Goal: Information Seeking & Learning: Check status

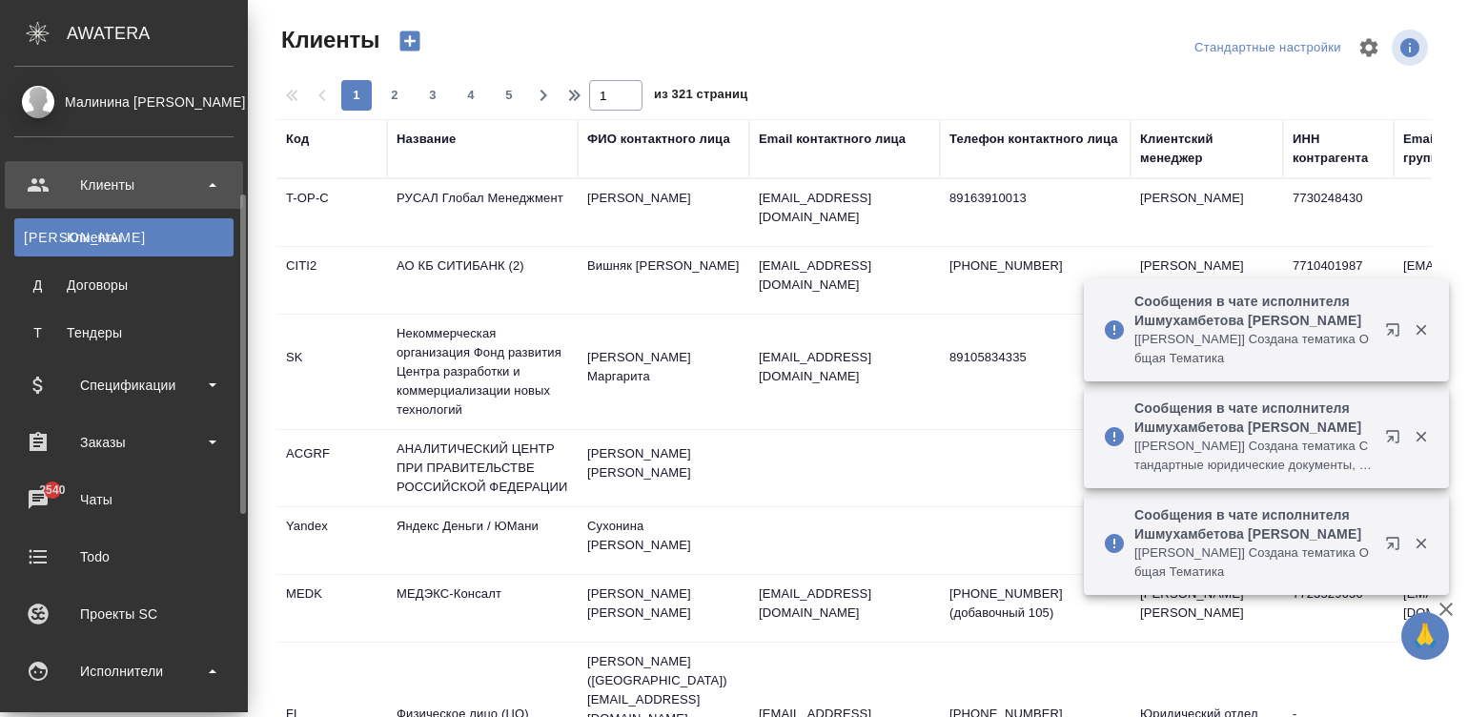
select select "RU"
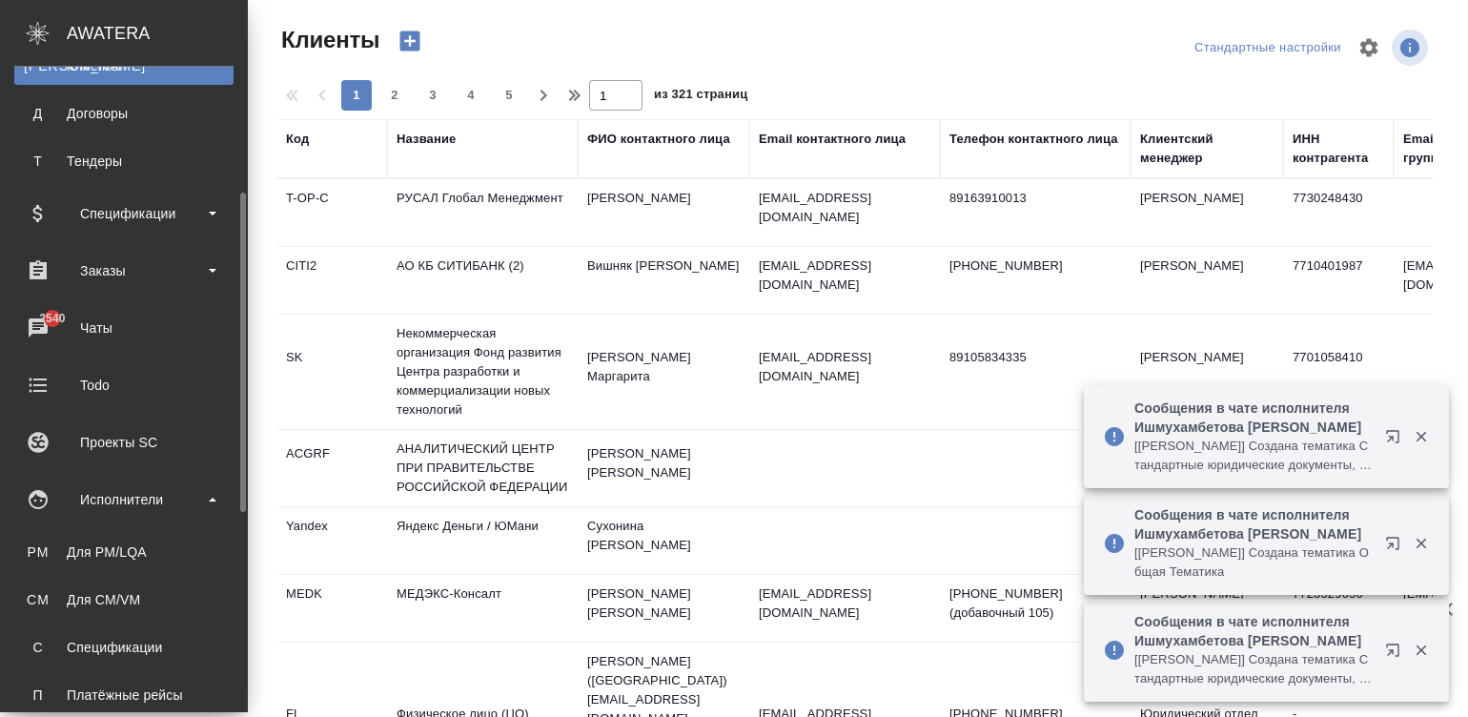
scroll to position [199, 0]
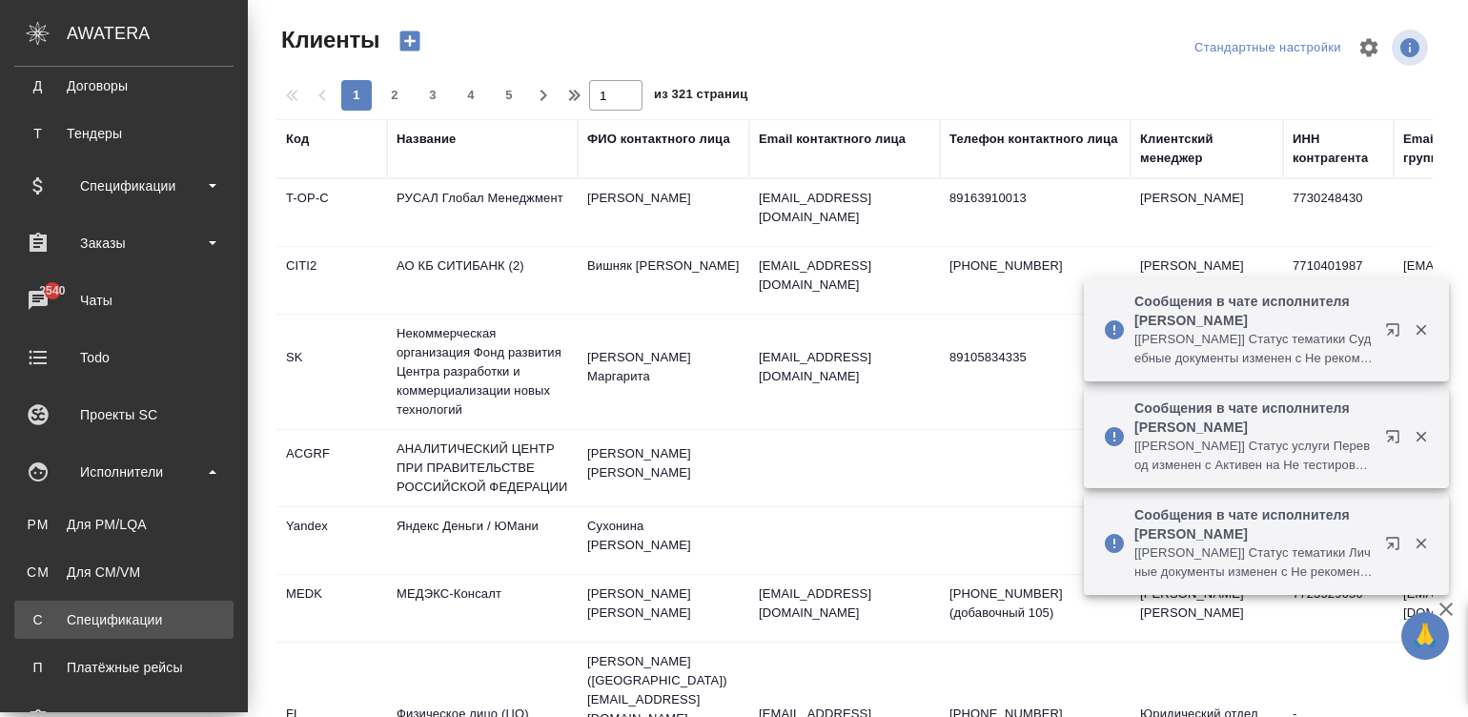
click at [113, 606] on link "С Спецификации" at bounding box center [123, 619] width 219 height 38
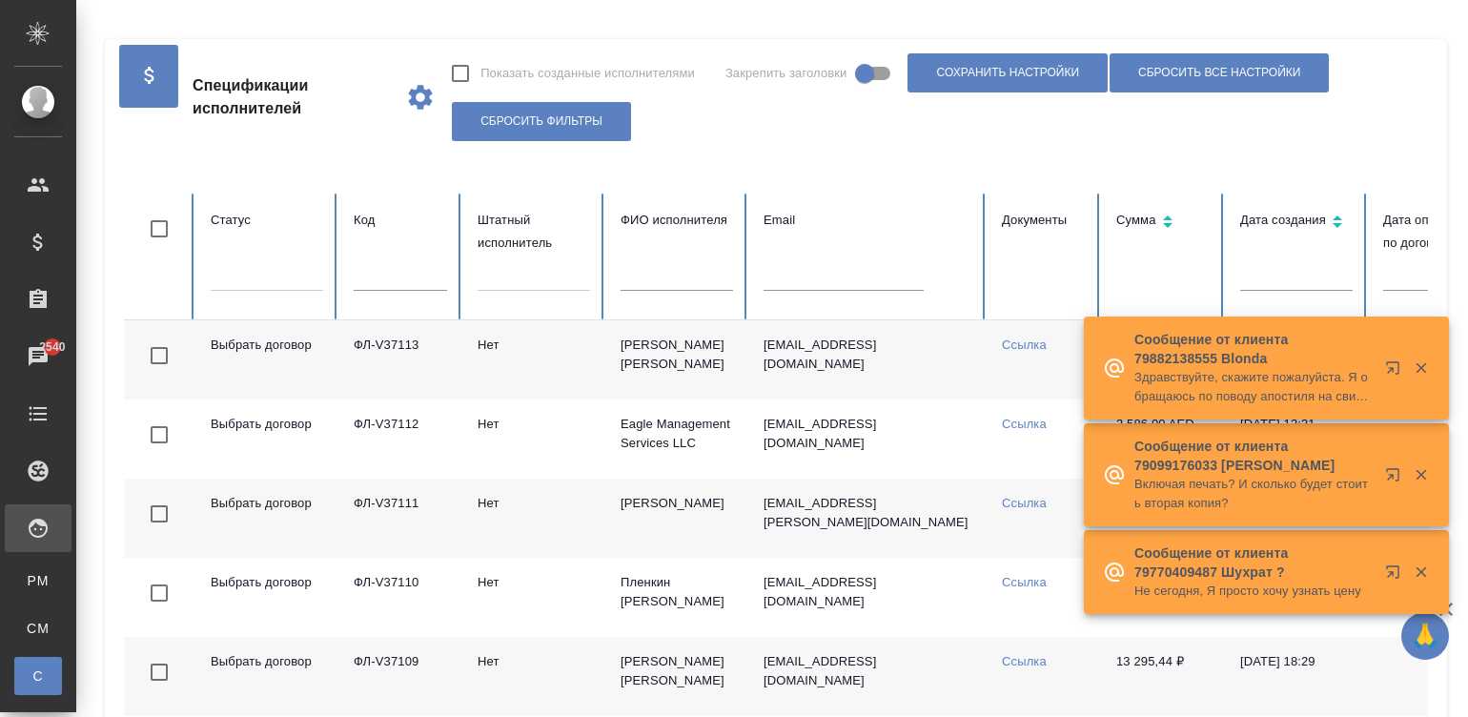
checkbox input "false"
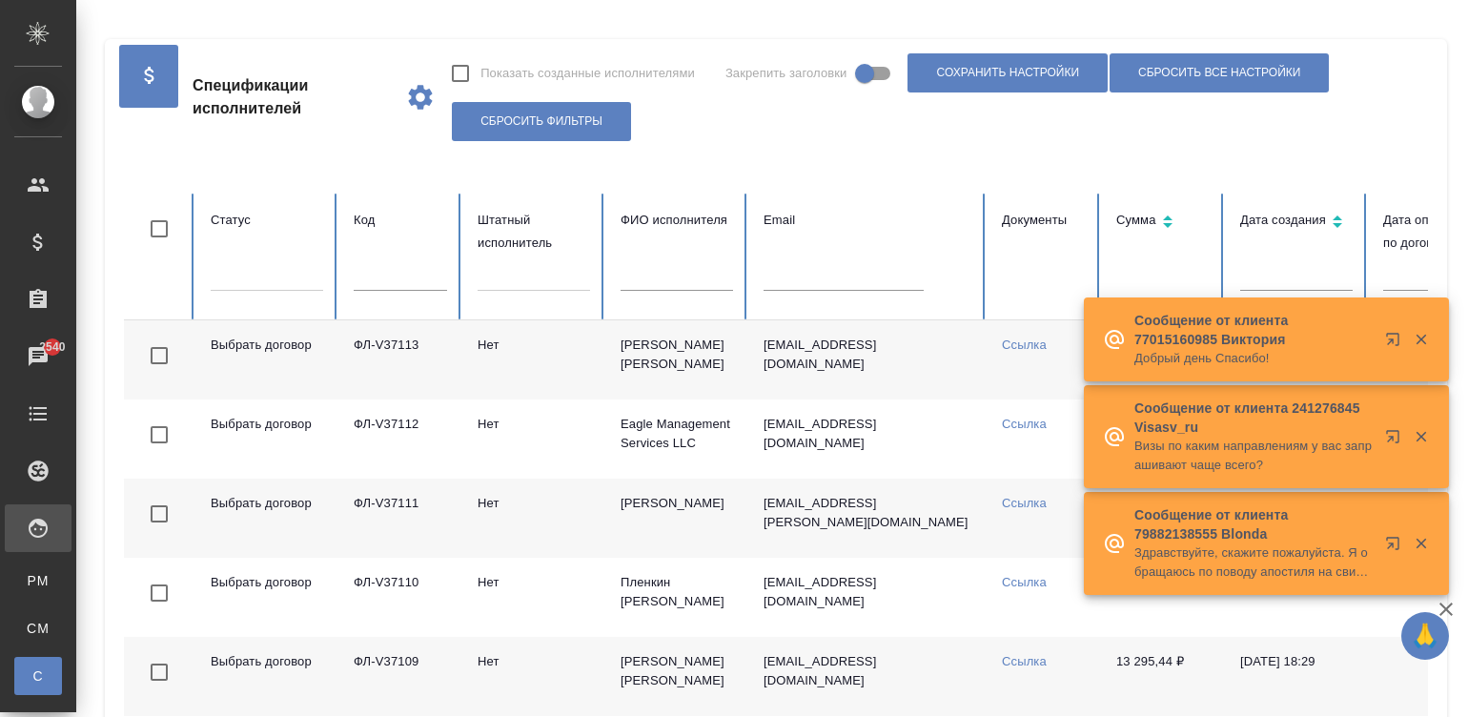
click at [396, 273] on input "text" at bounding box center [400, 277] width 93 height 27
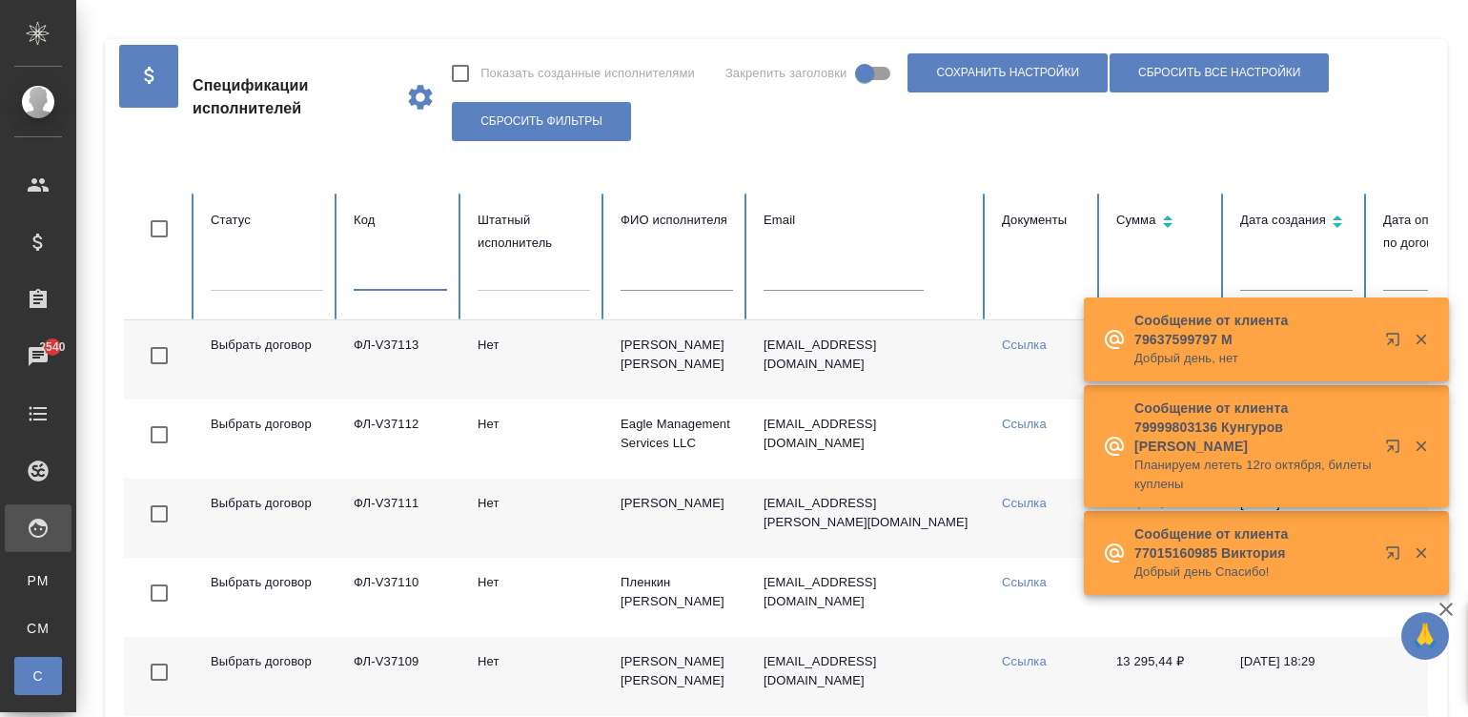
paste input "ФЛ-V36428"
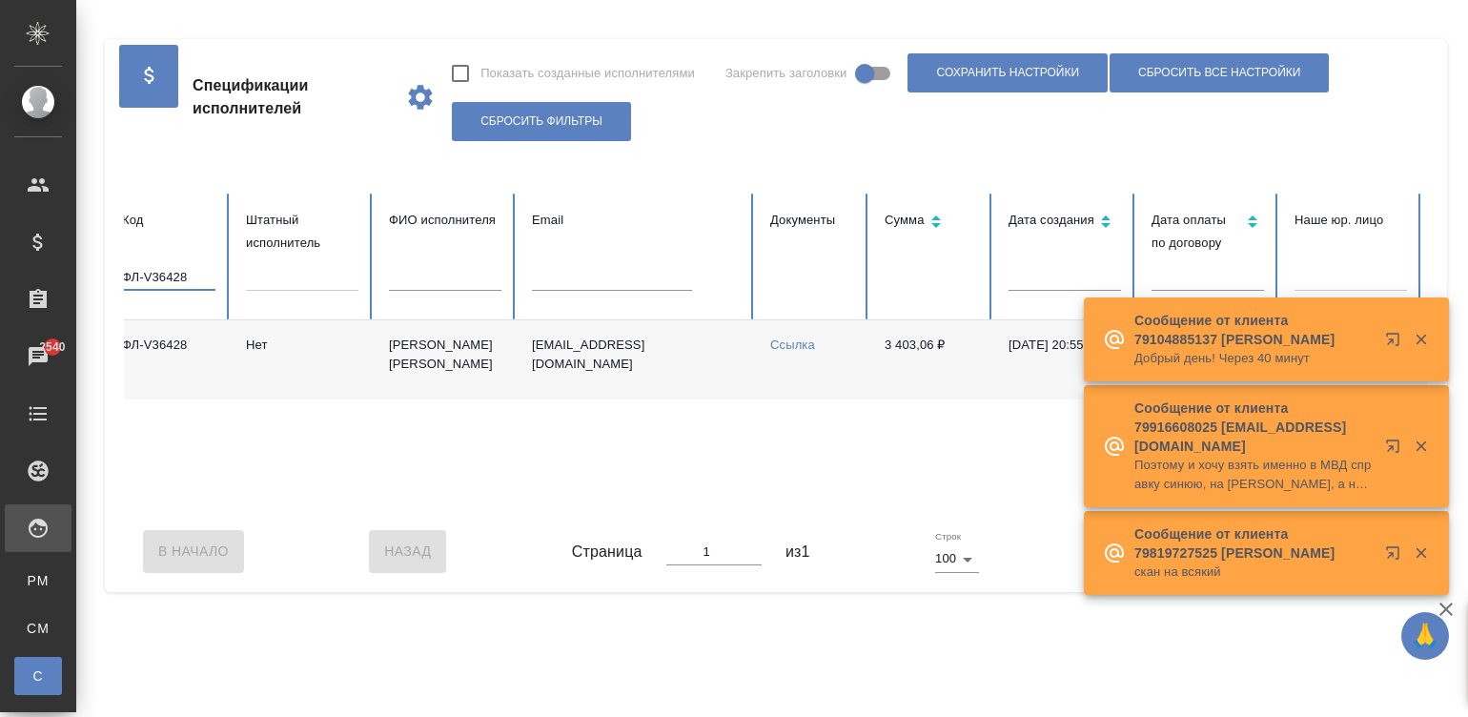
scroll to position [0, 112]
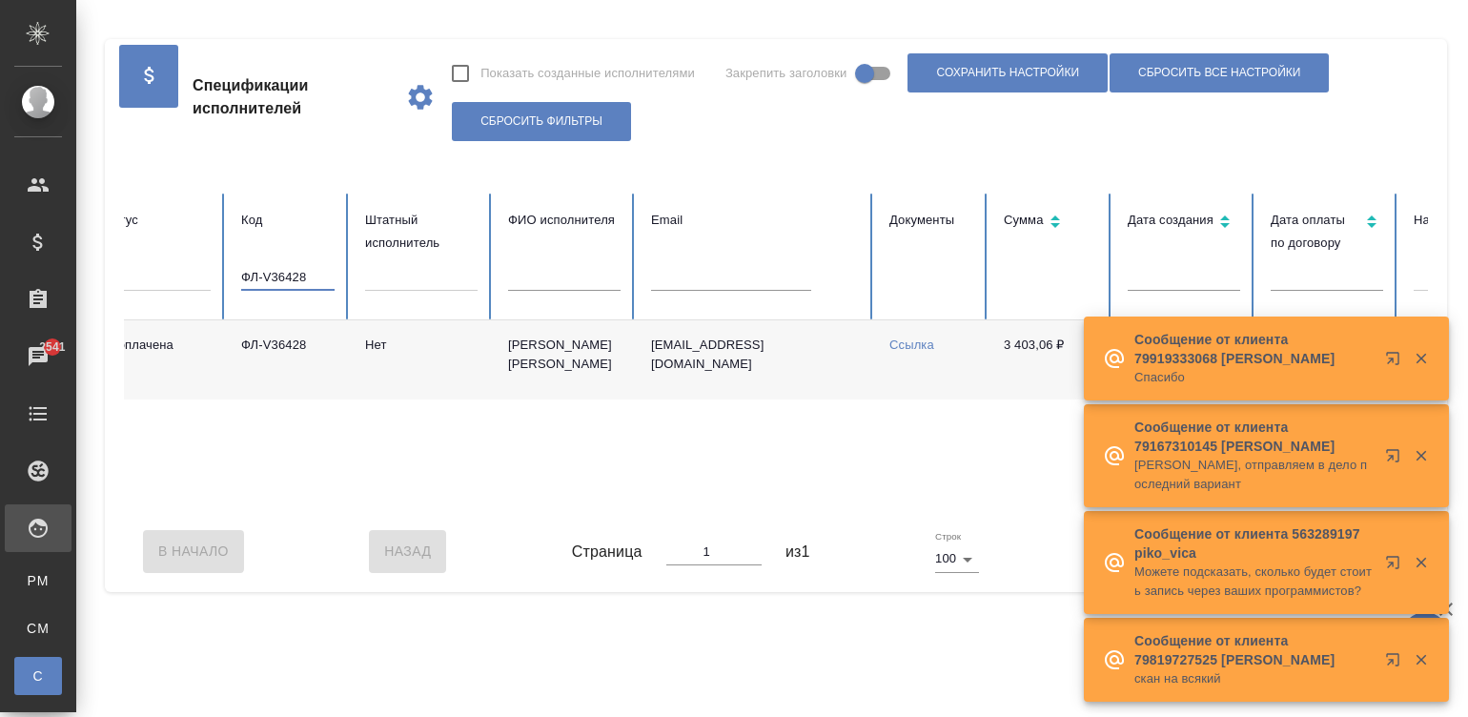
click at [254, 278] on input "ФЛ-V36428" at bounding box center [287, 277] width 93 height 27
paste input "350"
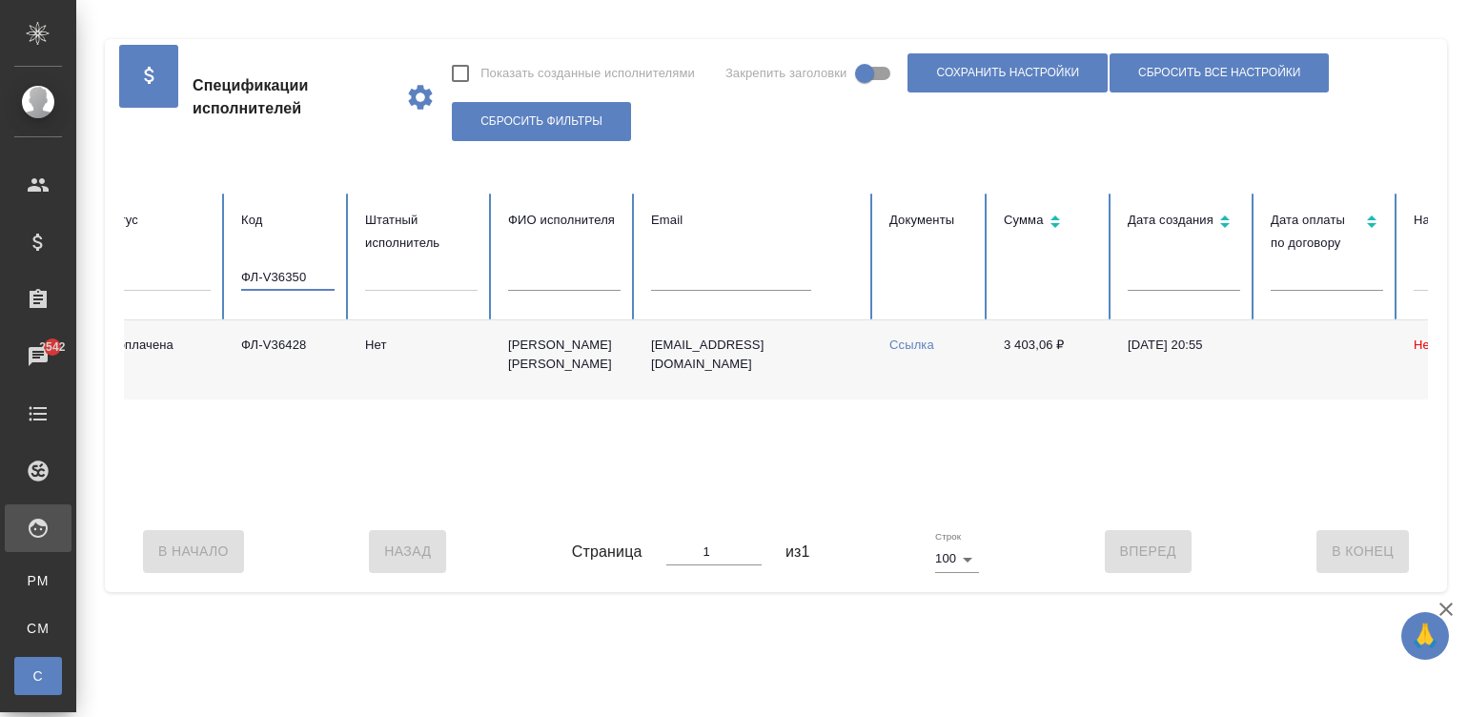
type input "ФЛ-V36350"
click at [1122, 453] on div "Не оплачена ФЛ-V36428 Нет Крючкова Екатерина Владимировна rinka86@inbox.ru Ссыл…" at bounding box center [1032, 415] width 2042 height 191
click at [294, 273] on input "ФЛ-V36350" at bounding box center [287, 277] width 93 height 27
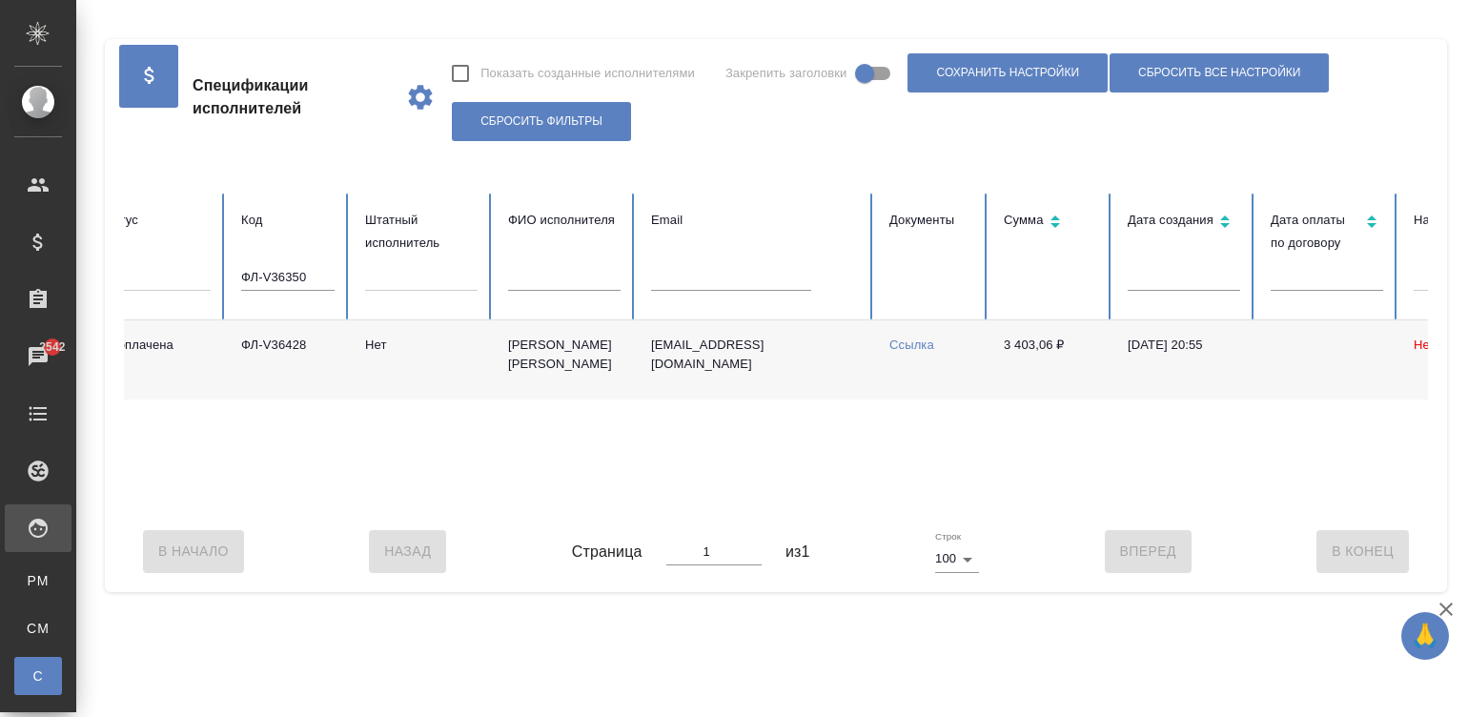
click at [782, 464] on div "Не оплачена ФЛ-V36428 Нет Крючкова Екатерина Владимировна rinka86@inbox.ru Ссыл…" at bounding box center [1032, 415] width 2042 height 191
click at [294, 264] on input "ФЛ-V36350" at bounding box center [287, 277] width 93 height 27
click at [302, 268] on input "ФЛ-V36350" at bounding box center [287, 277] width 93 height 27
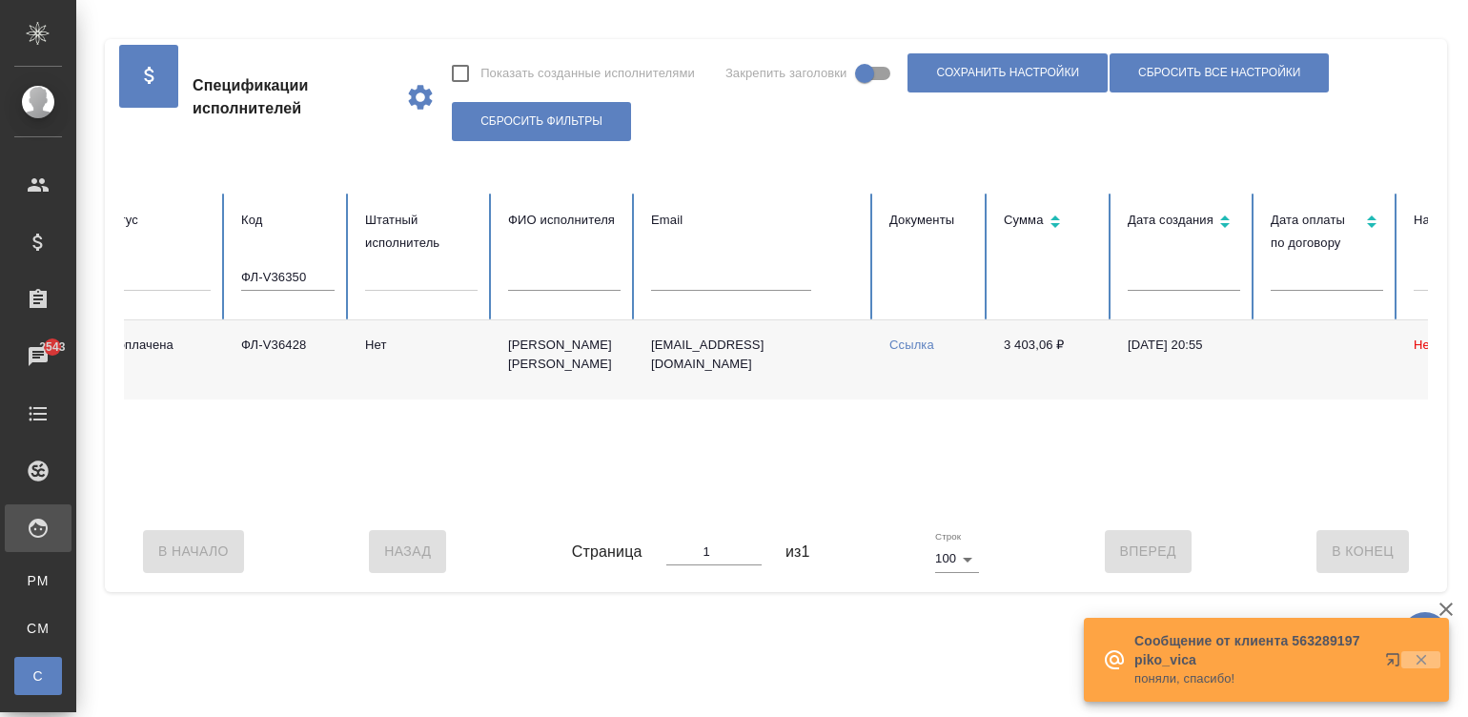
click at [1417, 653] on icon "button" at bounding box center [1420, 659] width 17 height 17
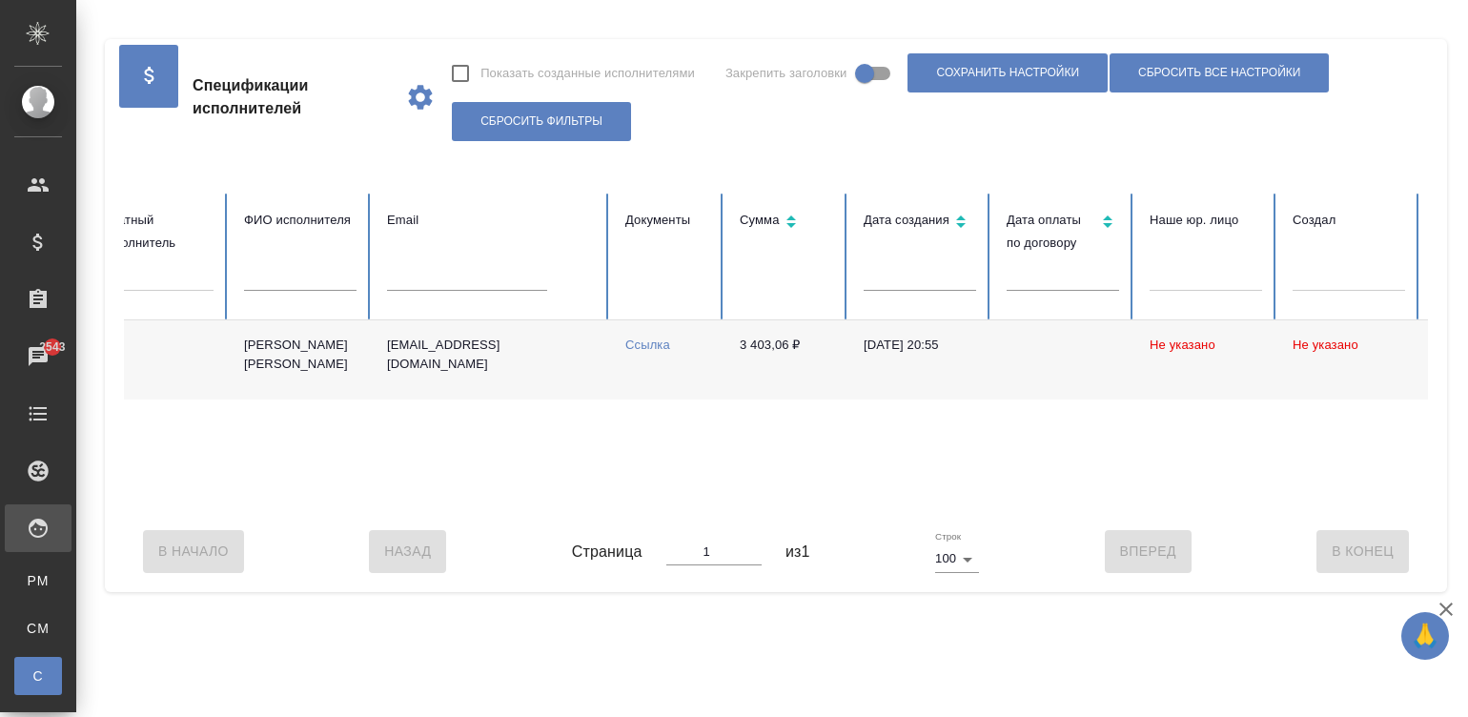
scroll to position [0, 0]
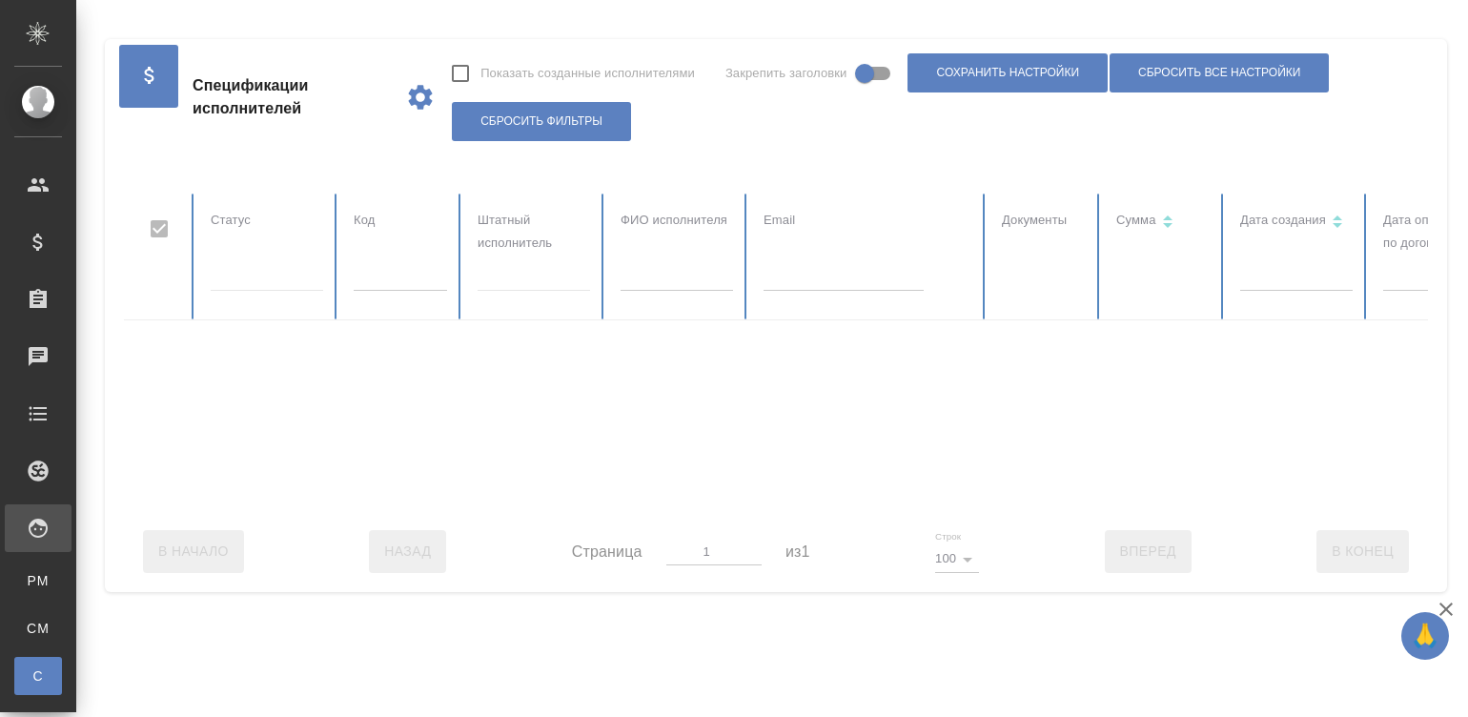
click at [379, 284] on div at bounding box center [1145, 351] width 2042 height 317
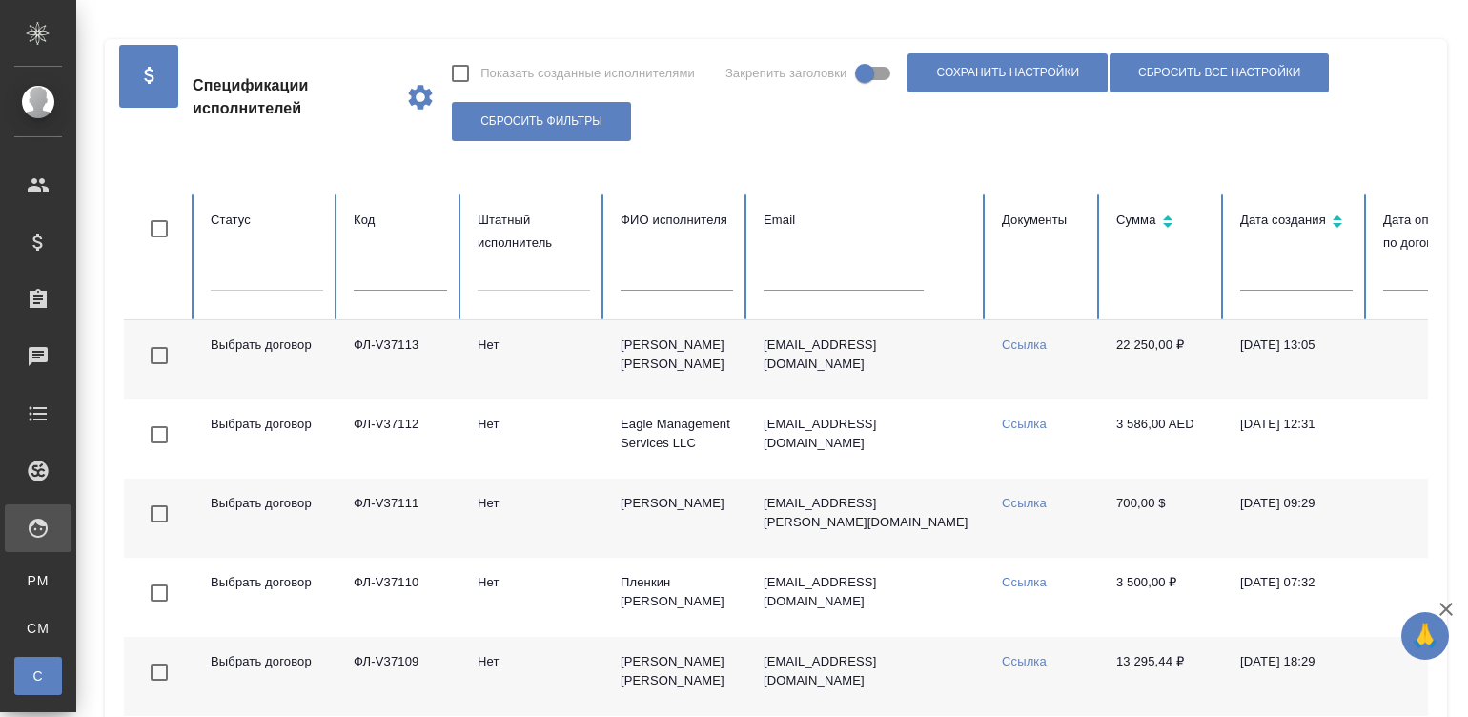
click at [417, 275] on input "text" at bounding box center [400, 277] width 93 height 27
paste input "ФЛ-V36350"
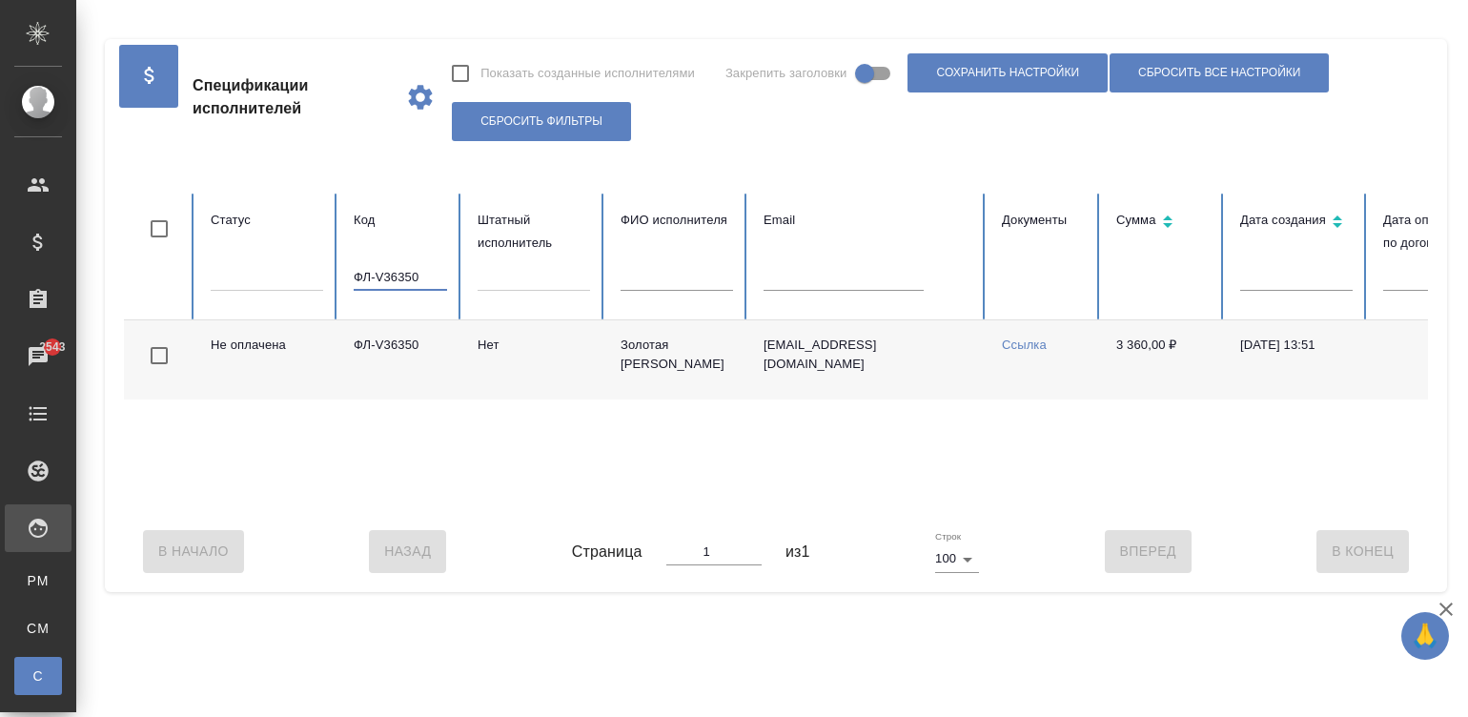
scroll to position [0, 737]
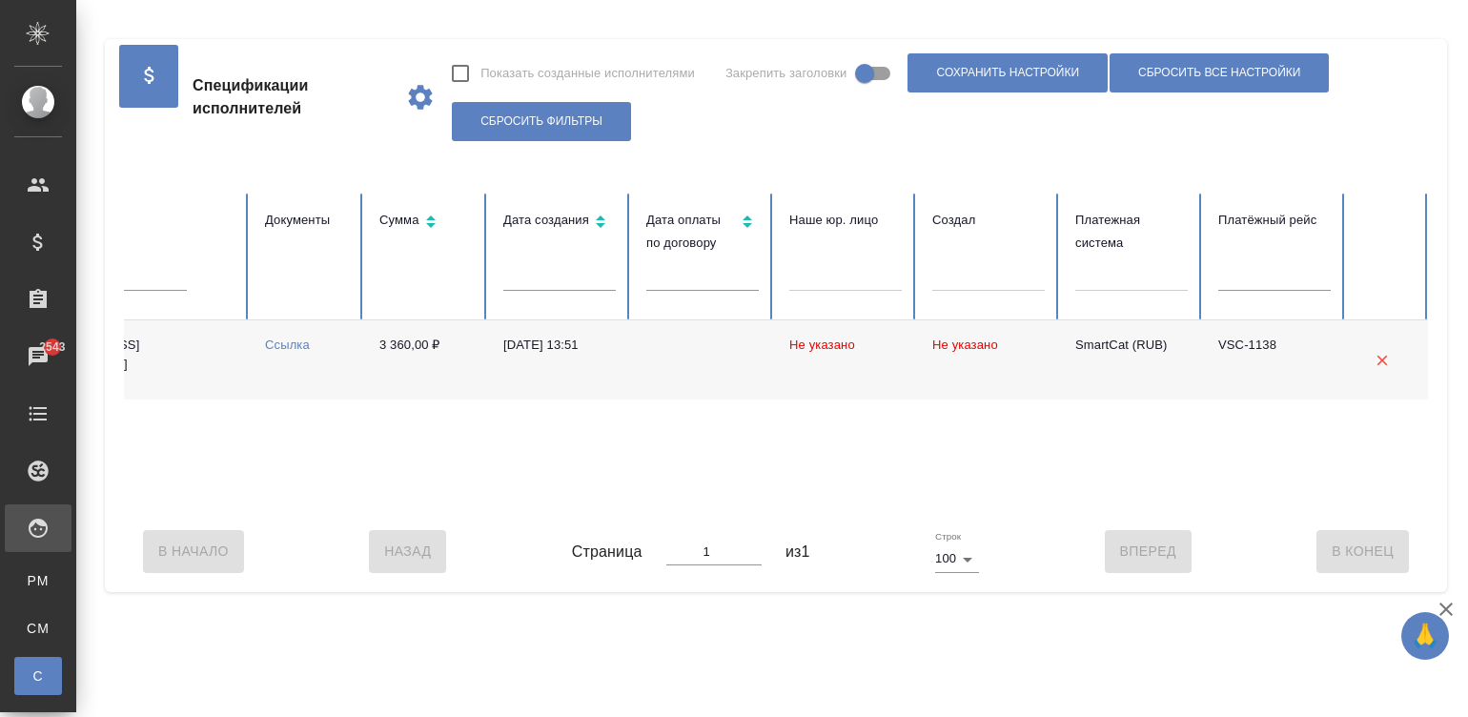
type input "ФЛ-V36350"
click at [469, 367] on td "3 360,00 ₽" at bounding box center [426, 359] width 124 height 79
select select "RU"
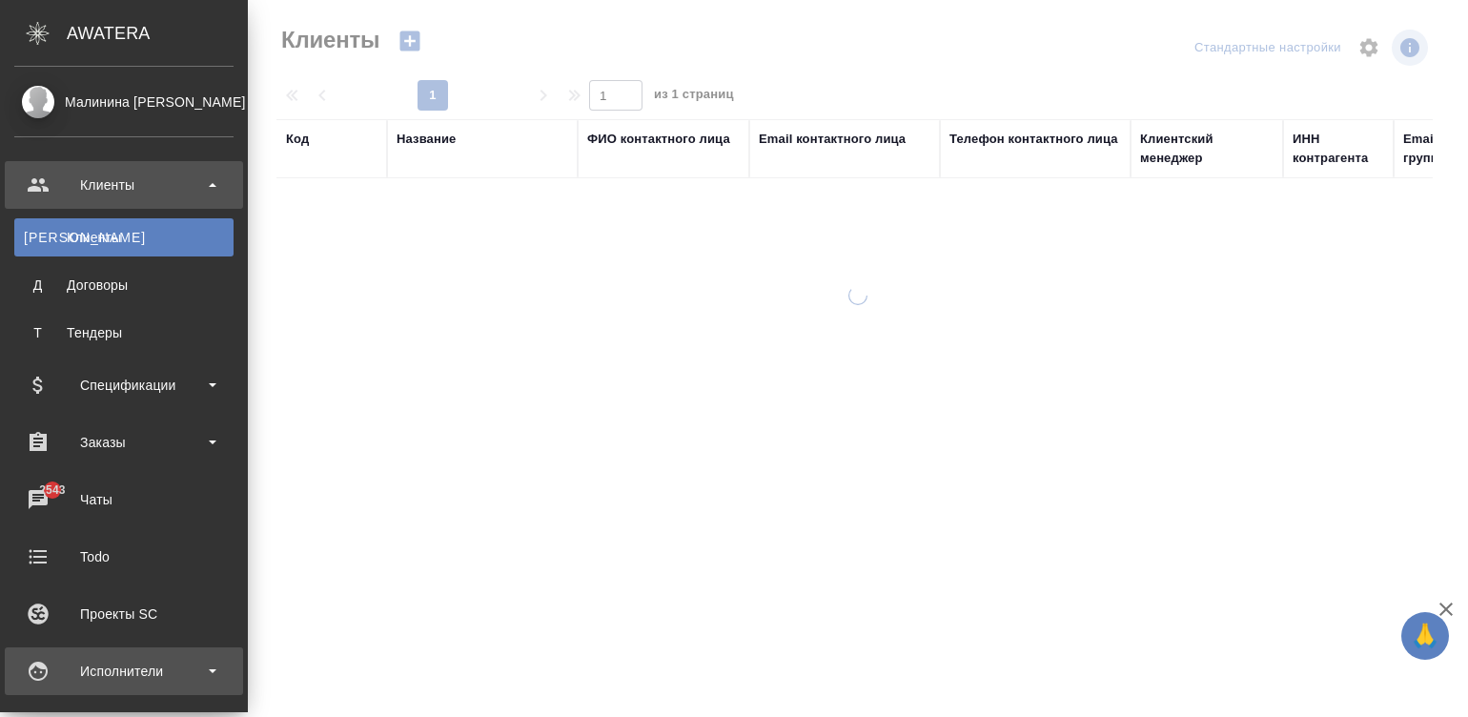
click at [33, 662] on div "Исполнители" at bounding box center [123, 671] width 219 height 29
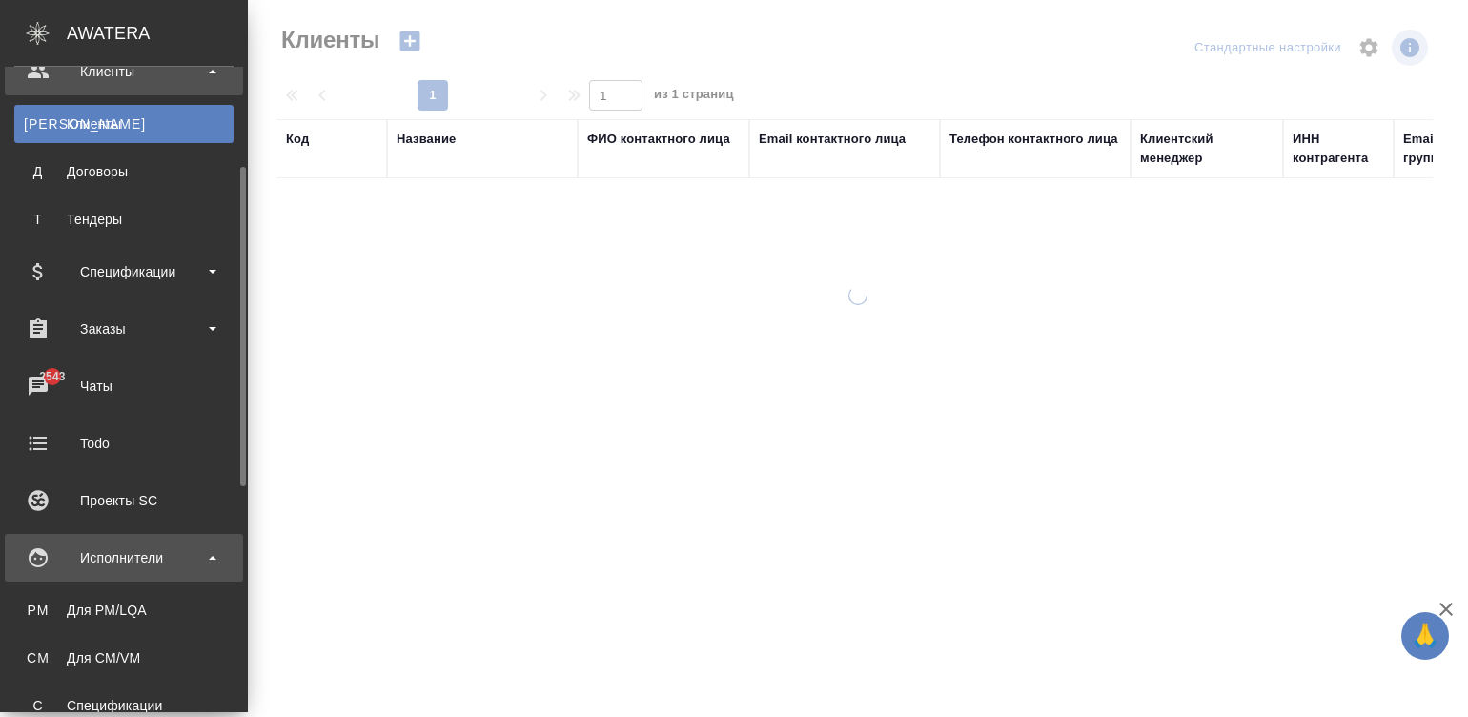
scroll to position [143, 0]
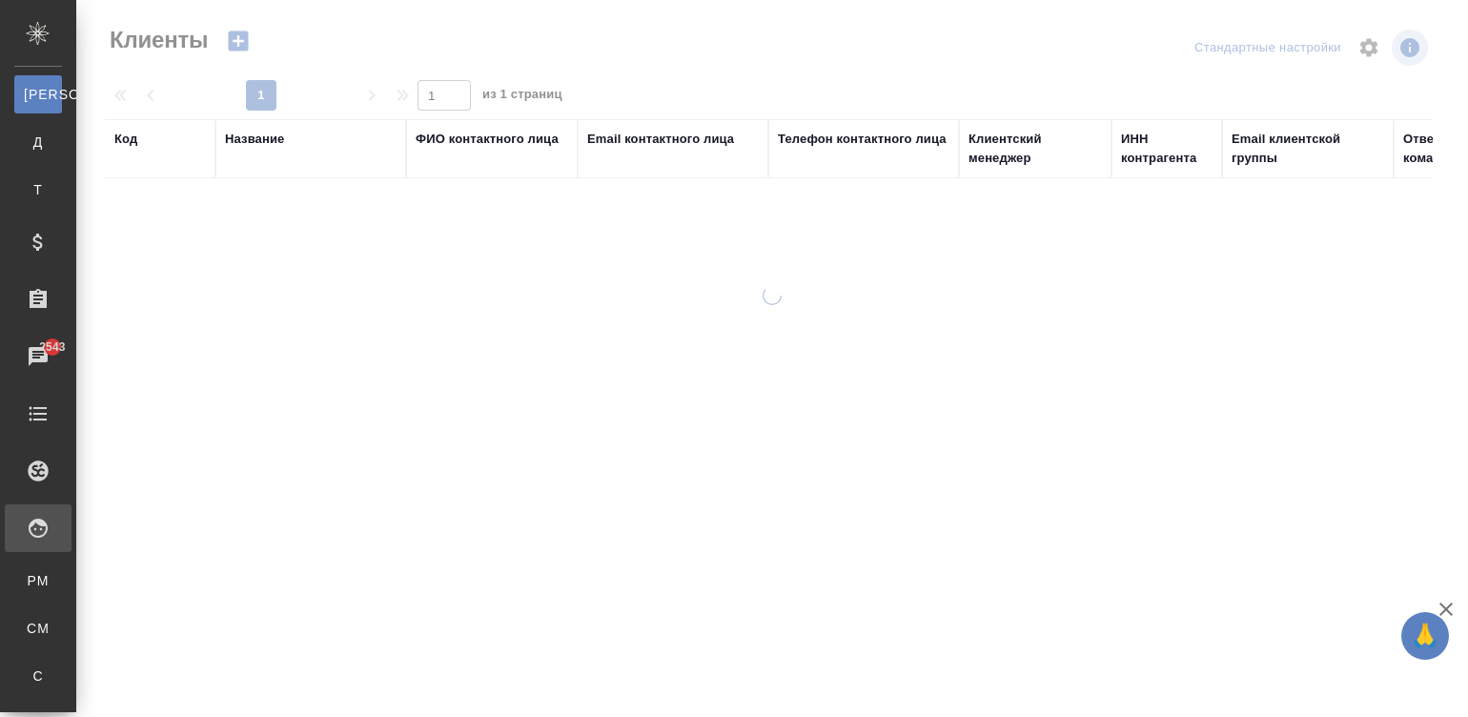
click at [33, 662] on link "С Спецификации" at bounding box center [38, 676] width 48 height 38
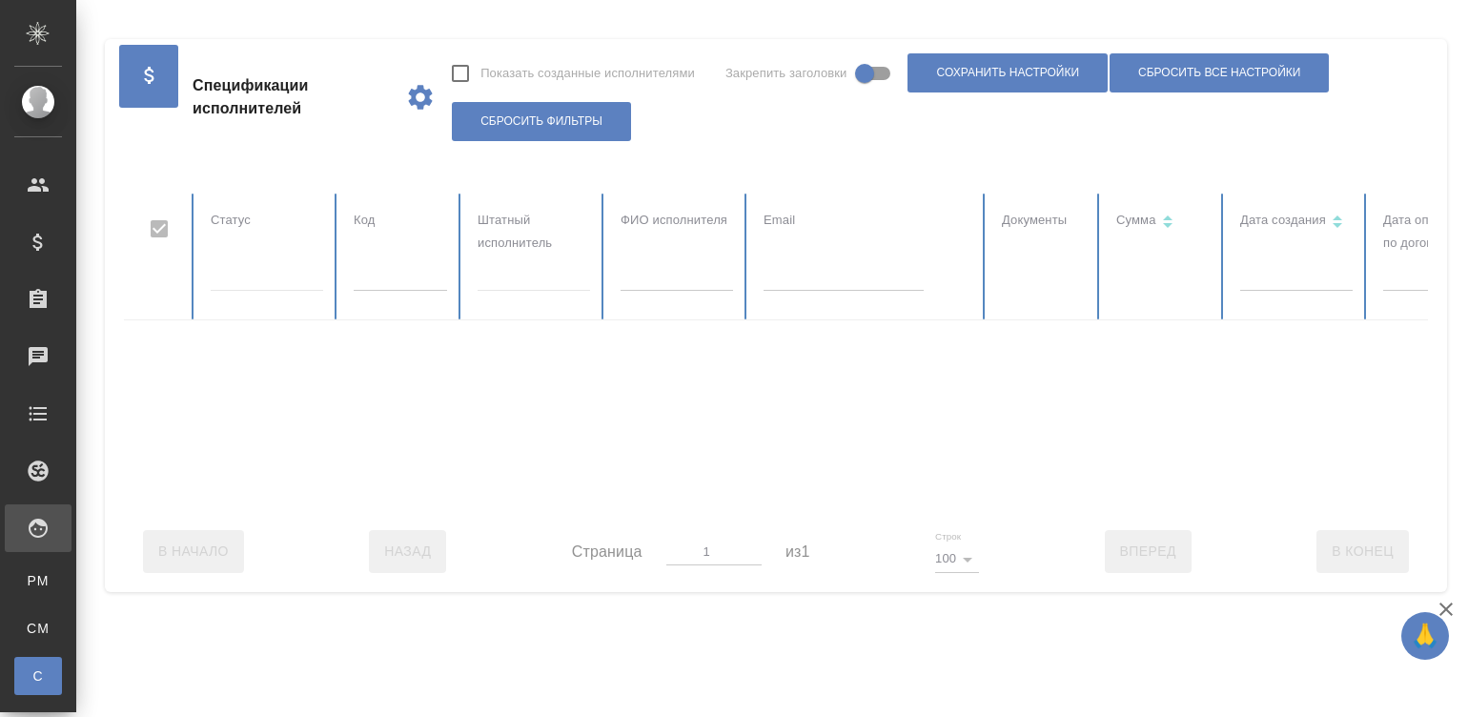
click at [419, 275] on div at bounding box center [1145, 351] width 2042 height 317
click at [376, 277] on div at bounding box center [1145, 351] width 2042 height 317
click at [385, 290] on div at bounding box center [1145, 351] width 2042 height 317
click at [369, 279] on input "text" at bounding box center [400, 277] width 93 height 27
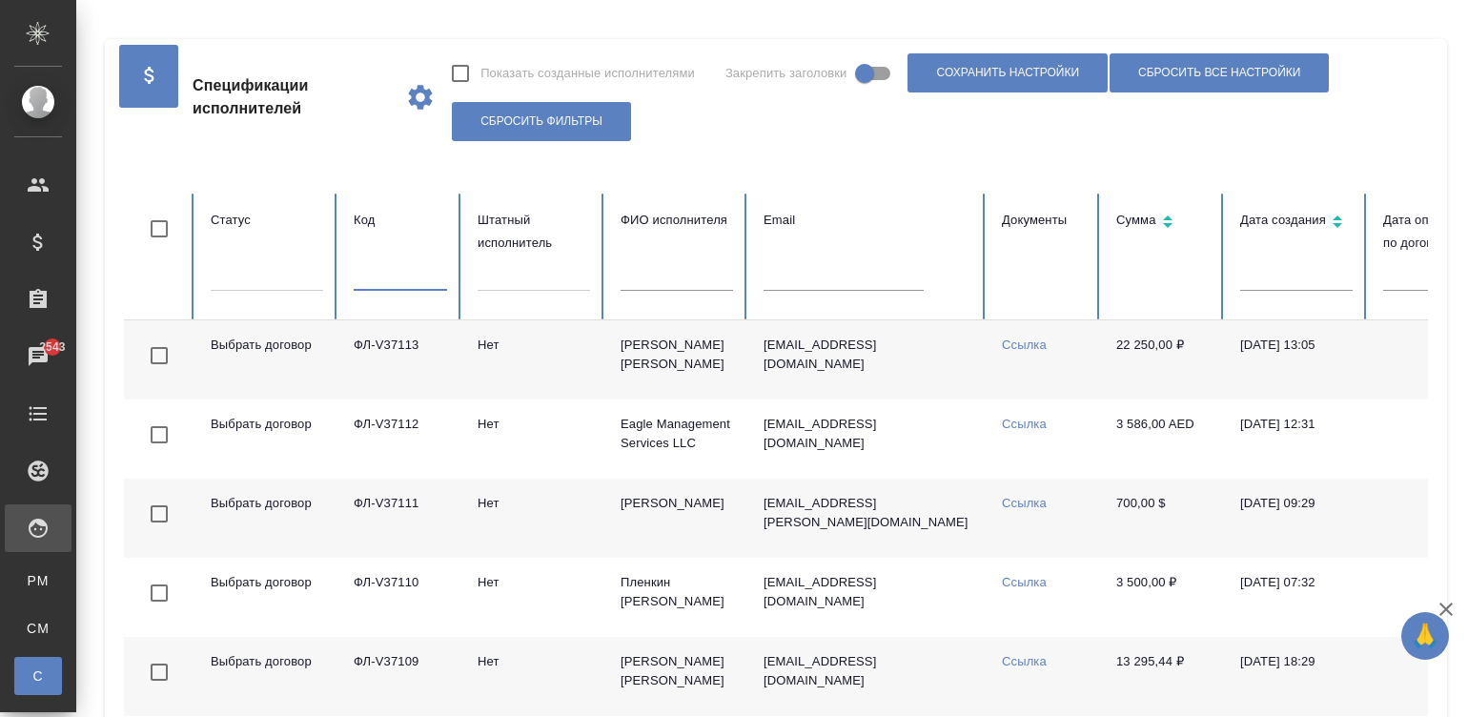
checkbox input "false"
paste input "ФЛ-V36472"
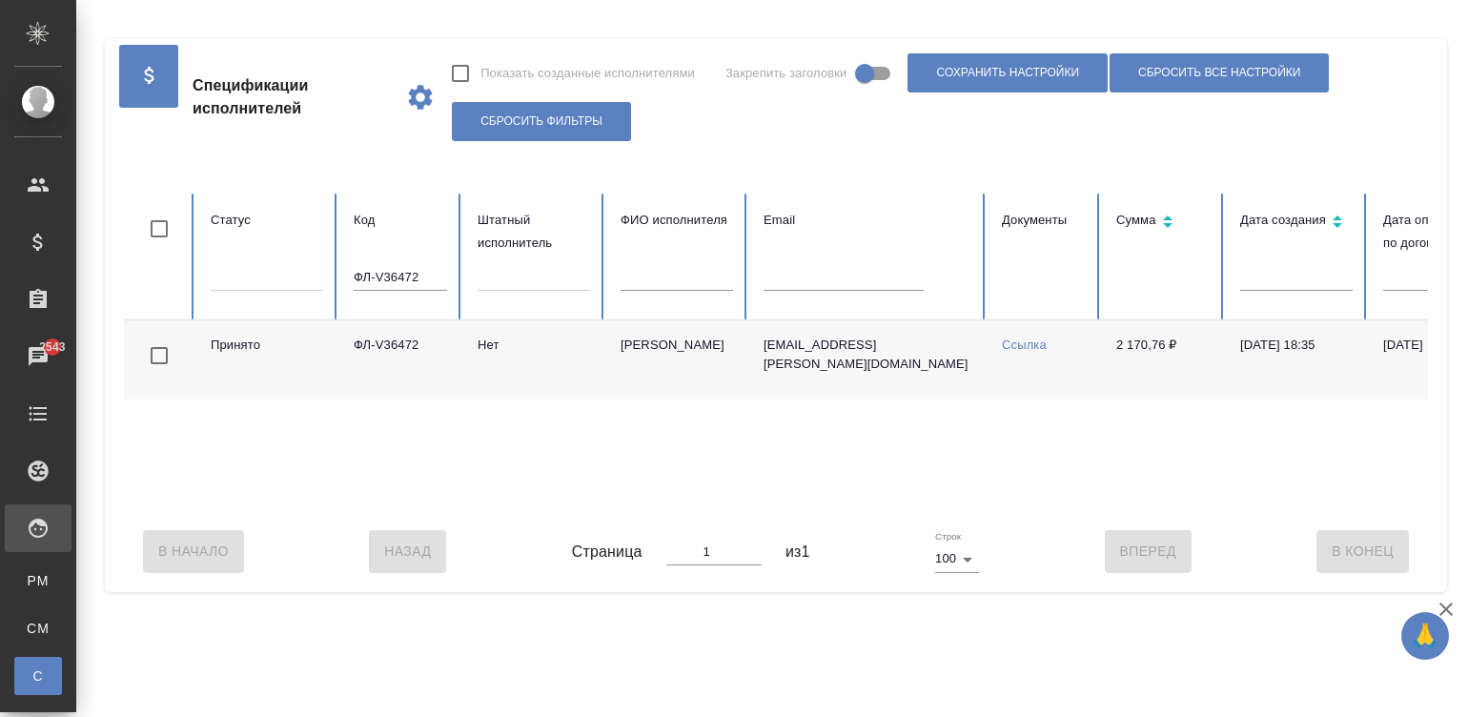
click at [451, 343] on td "ФЛ-V36472" at bounding box center [400, 359] width 124 height 79
click at [396, 276] on input "ФЛ-V36472" at bounding box center [400, 277] width 93 height 27
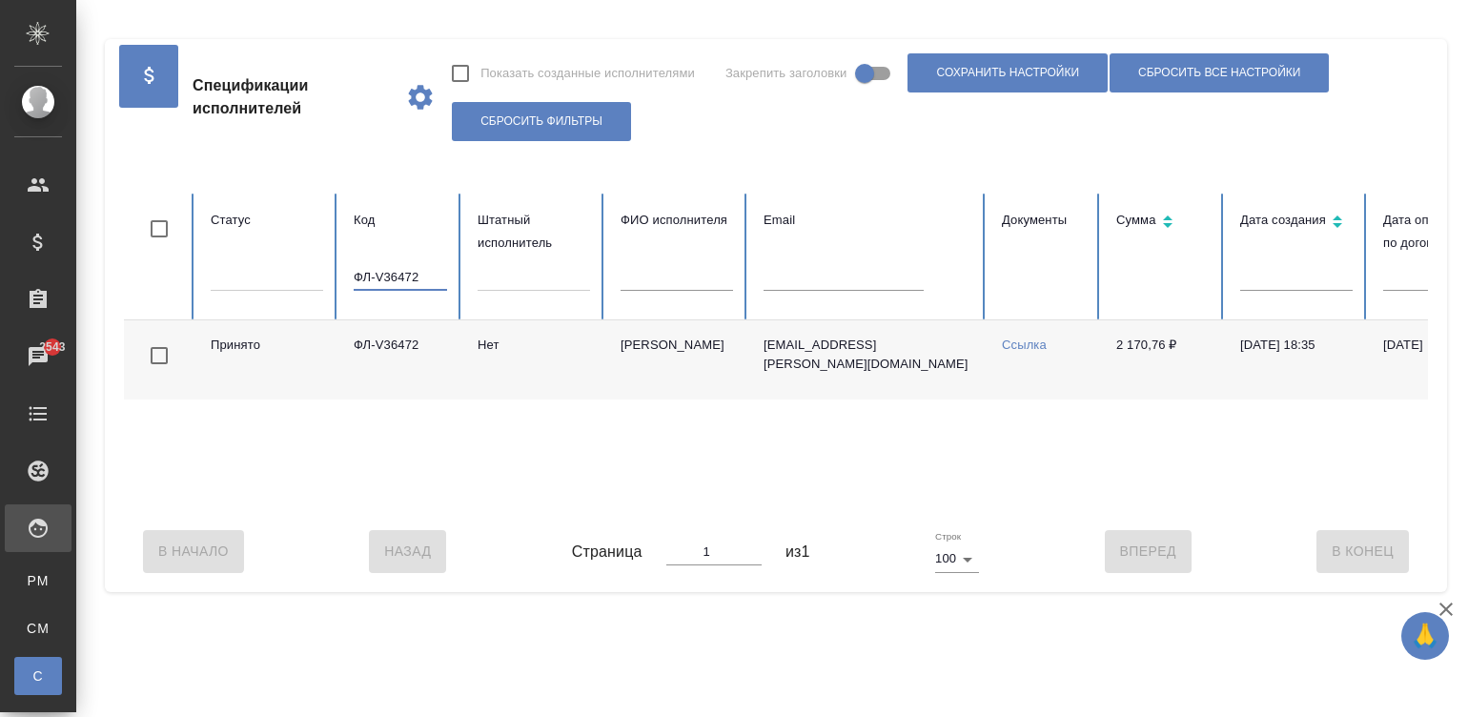
paste input "2"
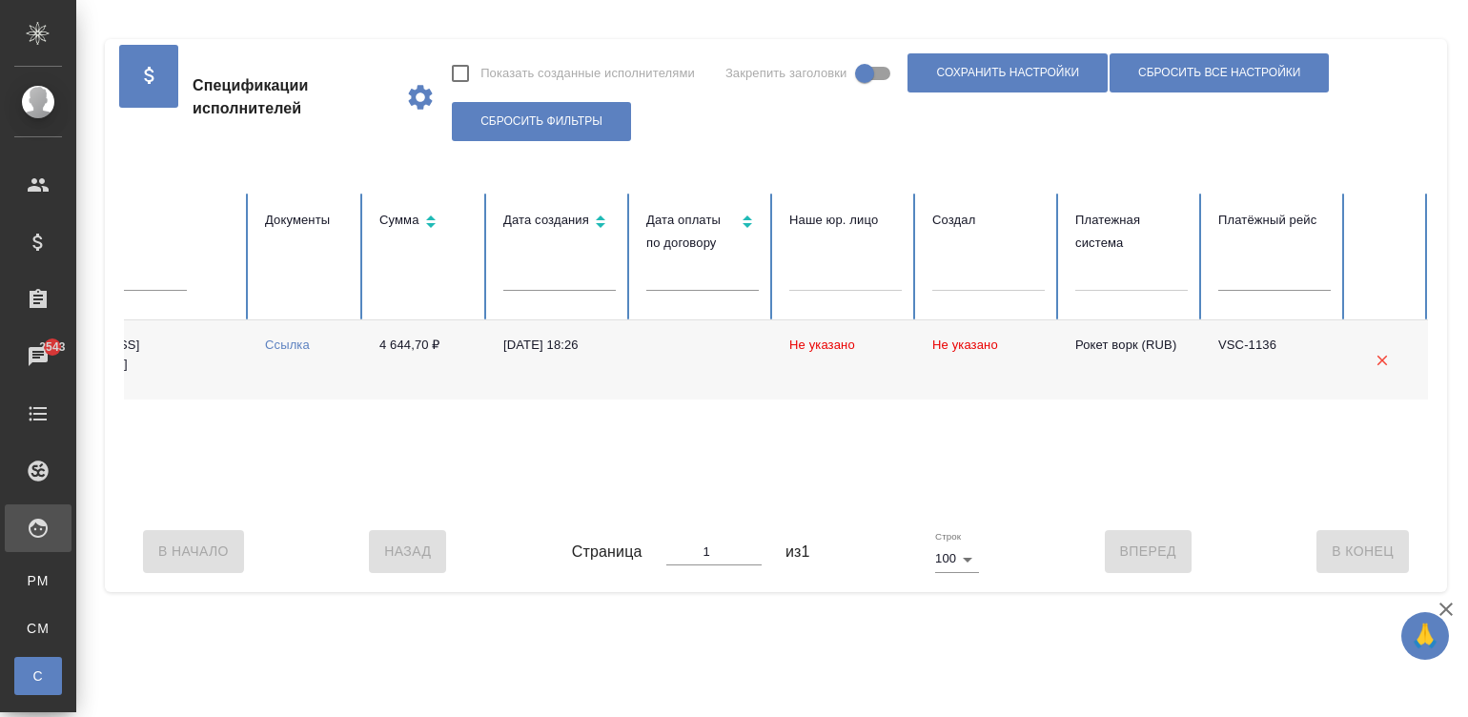
click at [432, 365] on td "4 644,70 ₽" at bounding box center [426, 359] width 124 height 79
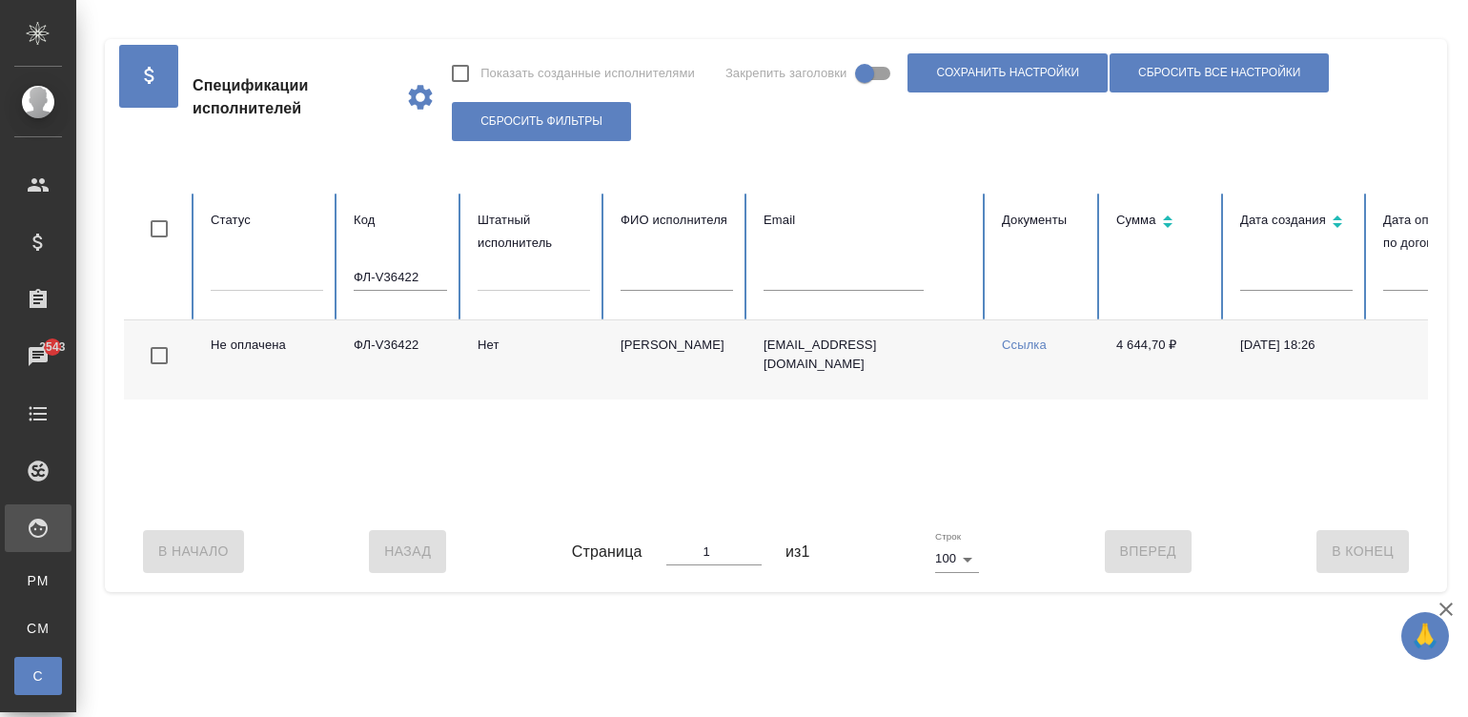
click at [418, 270] on input "ФЛ-V36422" at bounding box center [400, 277] width 93 height 27
paste input "398"
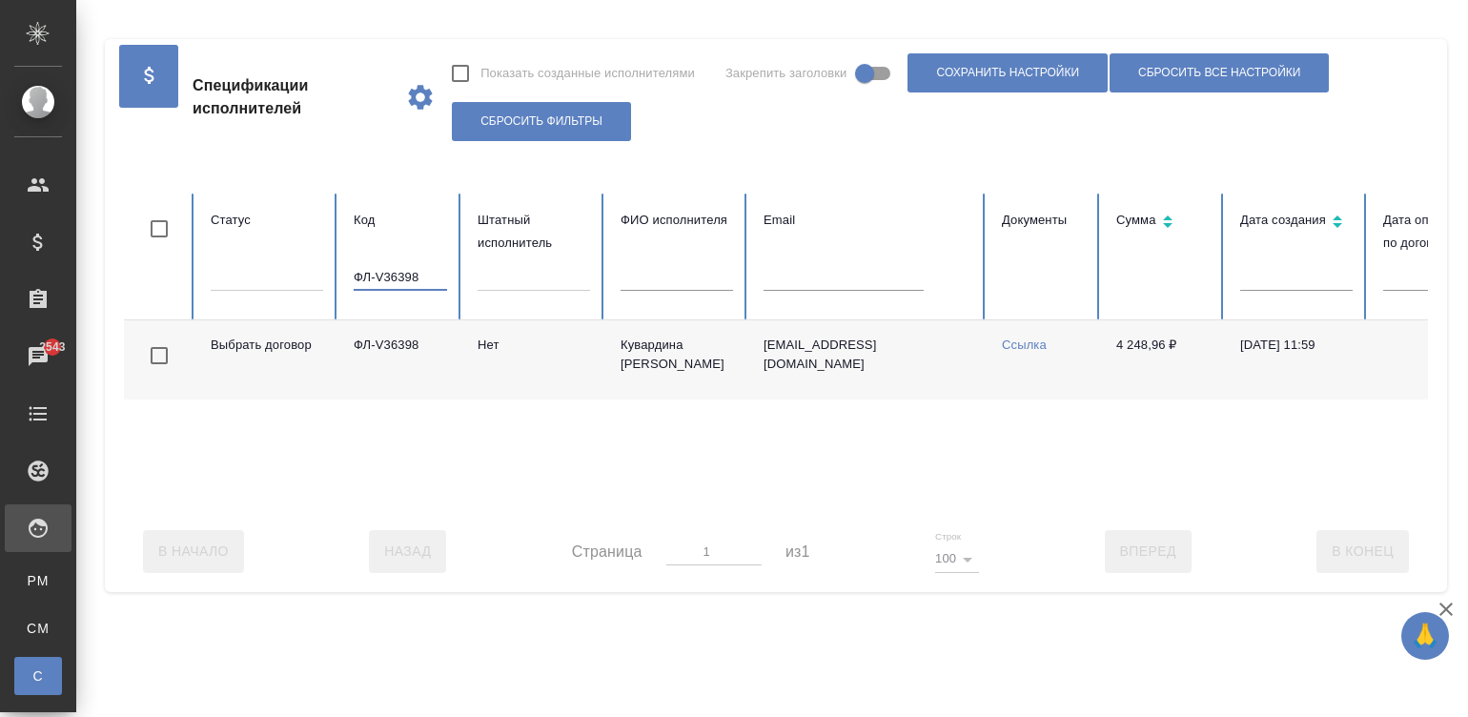
type input "ФЛ-V36398"
click at [485, 356] on td "Нет" at bounding box center [533, 359] width 143 height 79
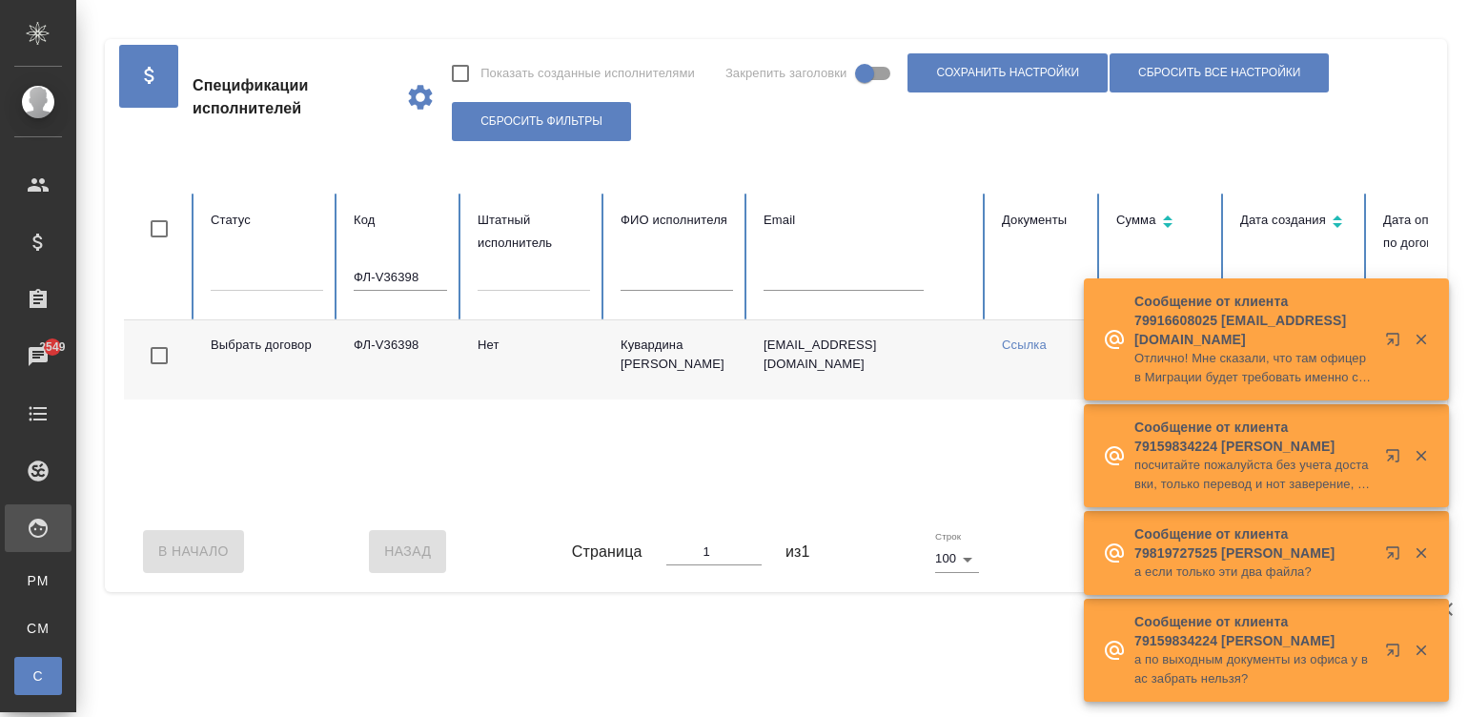
click at [402, 277] on input "ФЛ-V36398" at bounding box center [400, 277] width 93 height 27
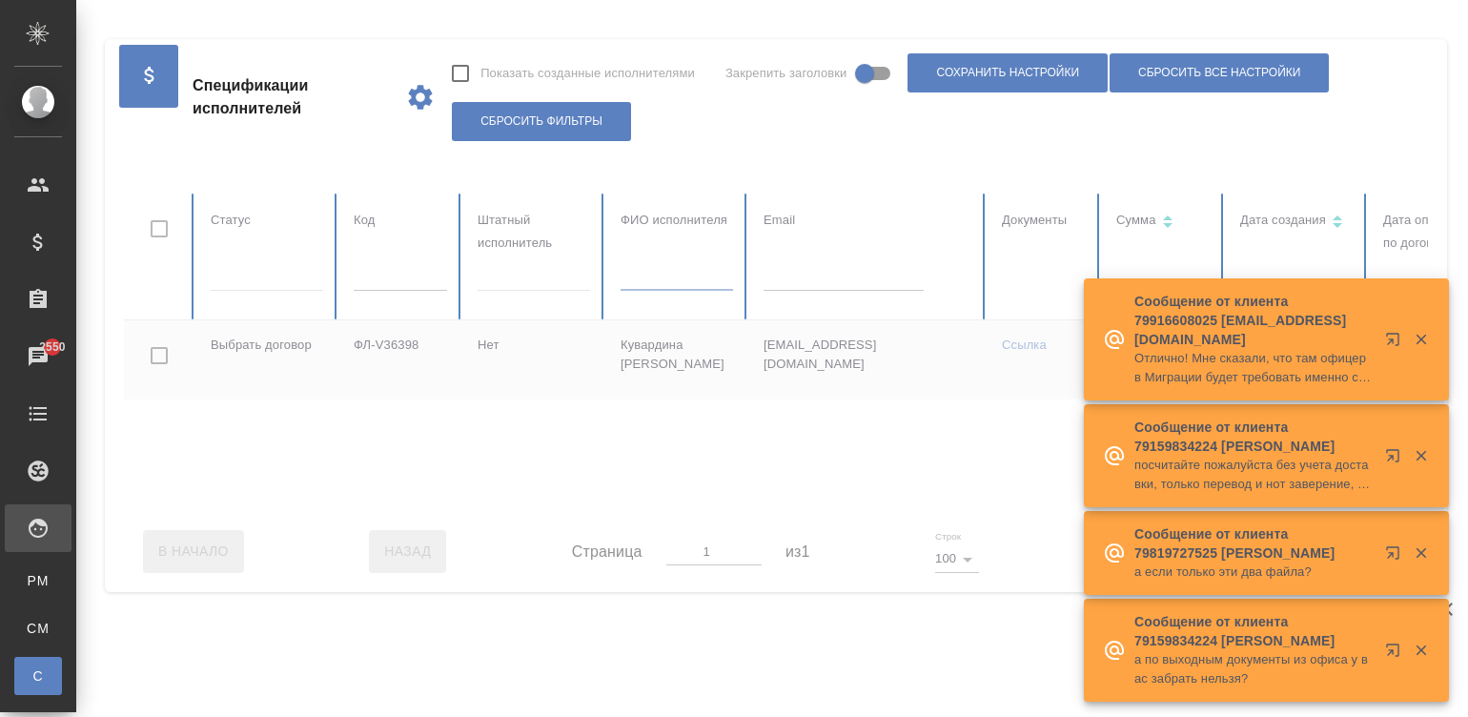
click at [652, 282] on table "Статус Код Штатный исполнитель ФИО исполнителя Email Документы Сумма Дата созда…" at bounding box center [1145, 351] width 2042 height 317
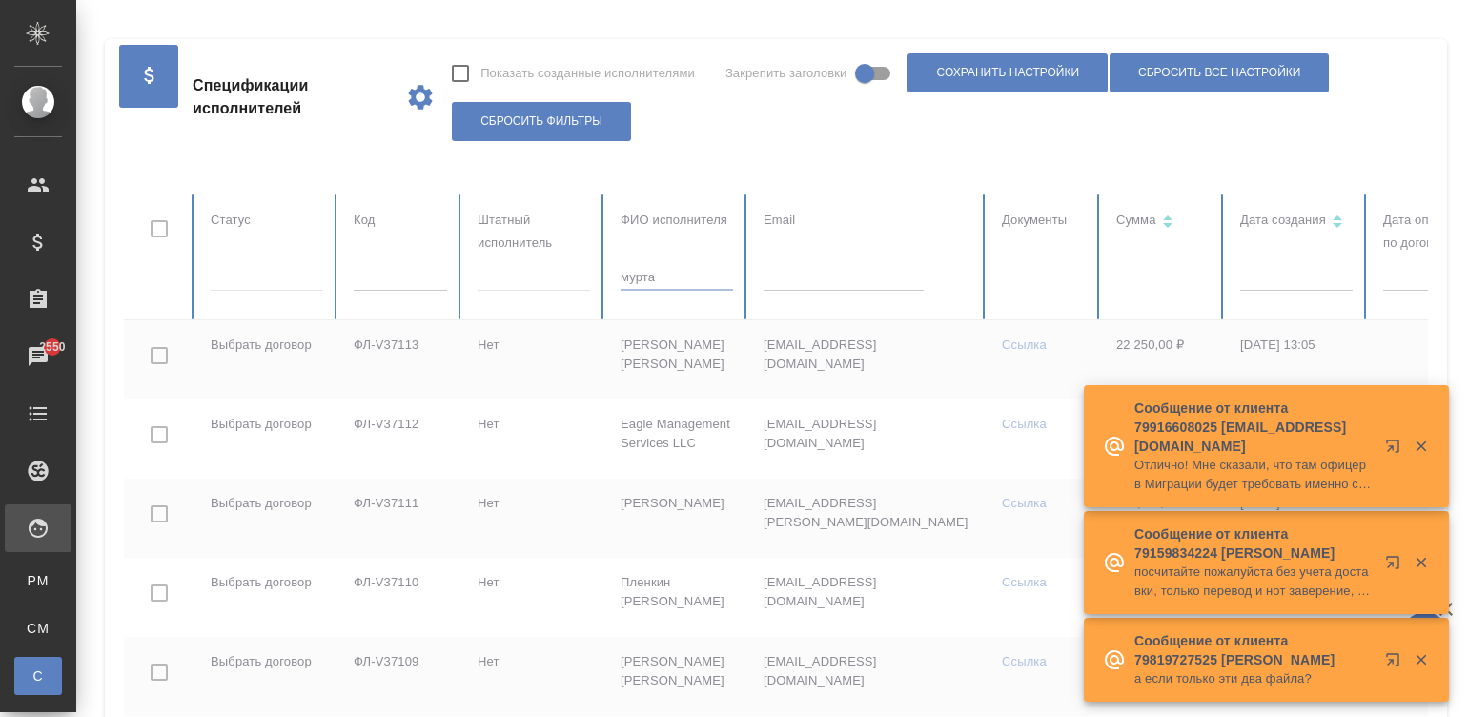
type input "мурта"
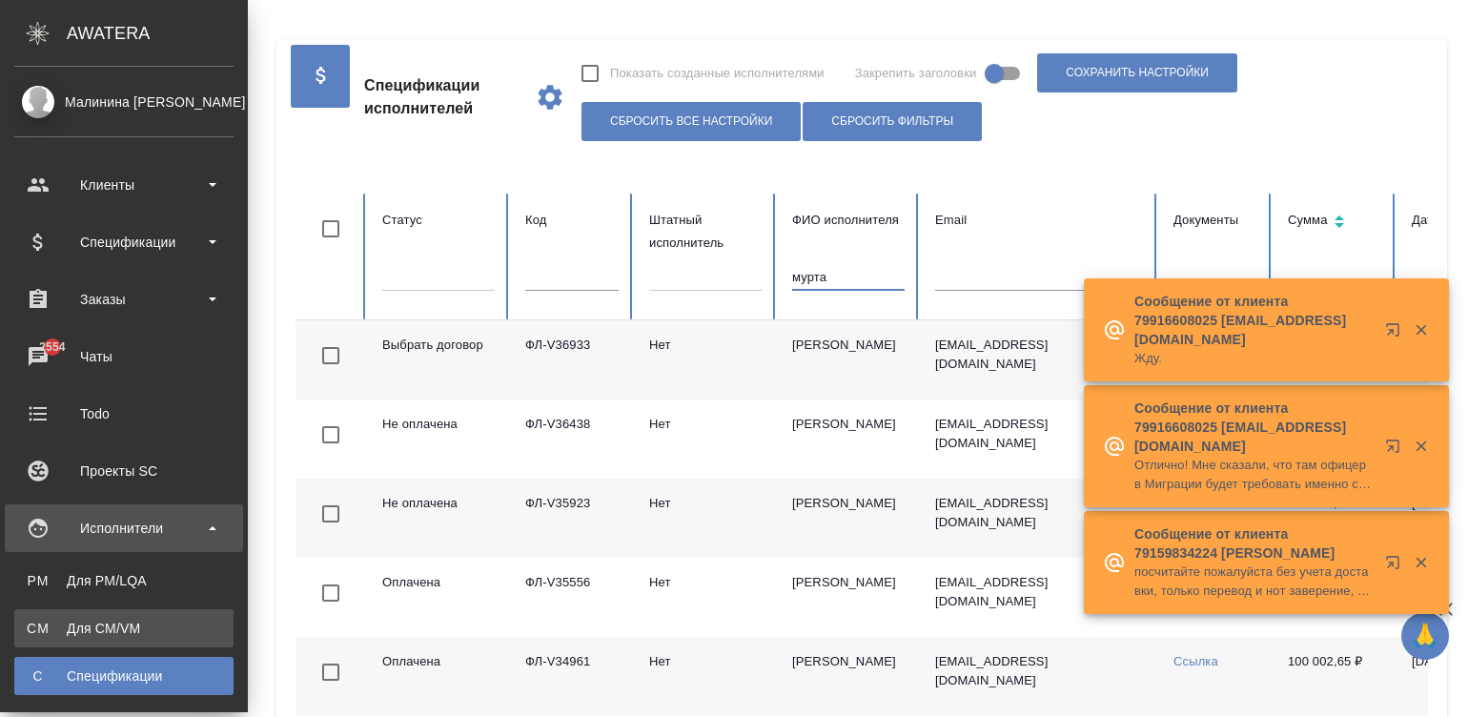
click at [31, 634] on div "Для CM/VM" at bounding box center [124, 628] width 200 height 19
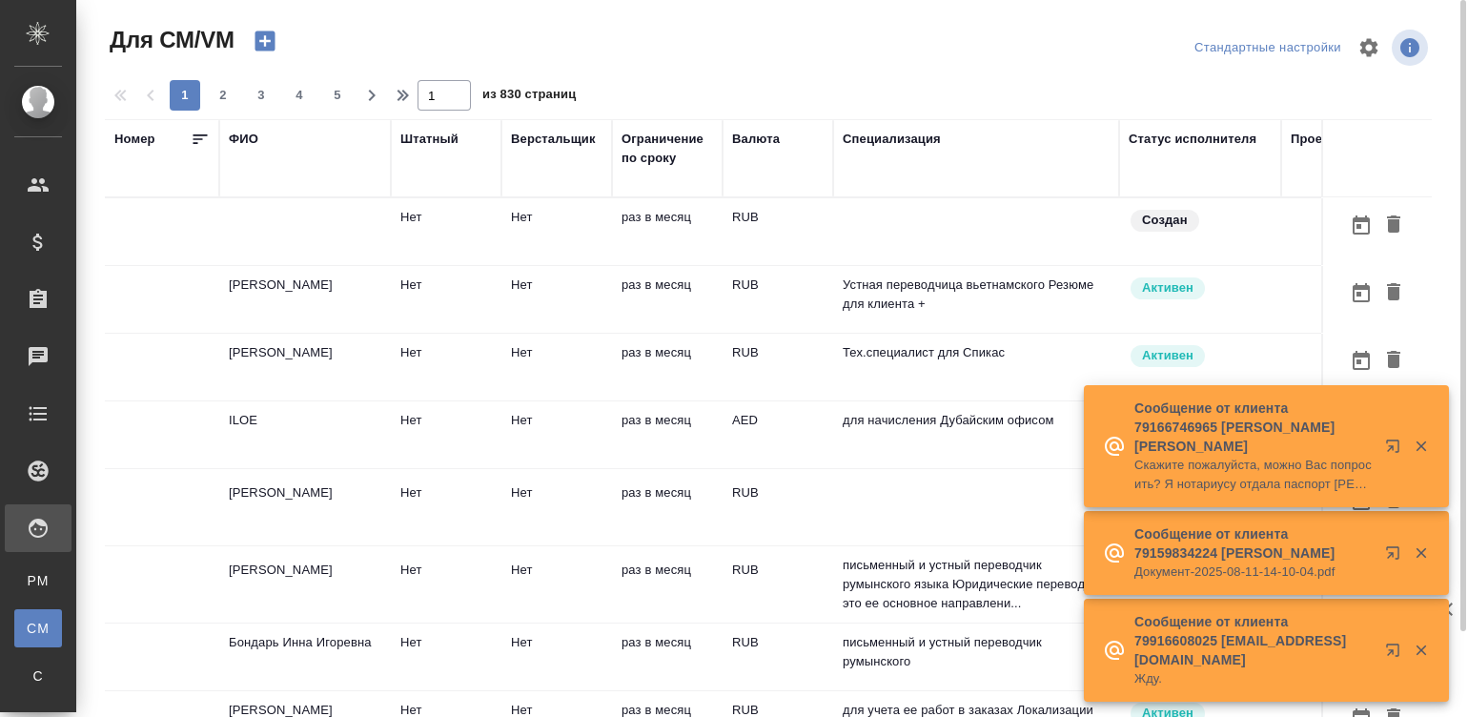
click at [952, 229] on td at bounding box center [976, 231] width 286 height 67
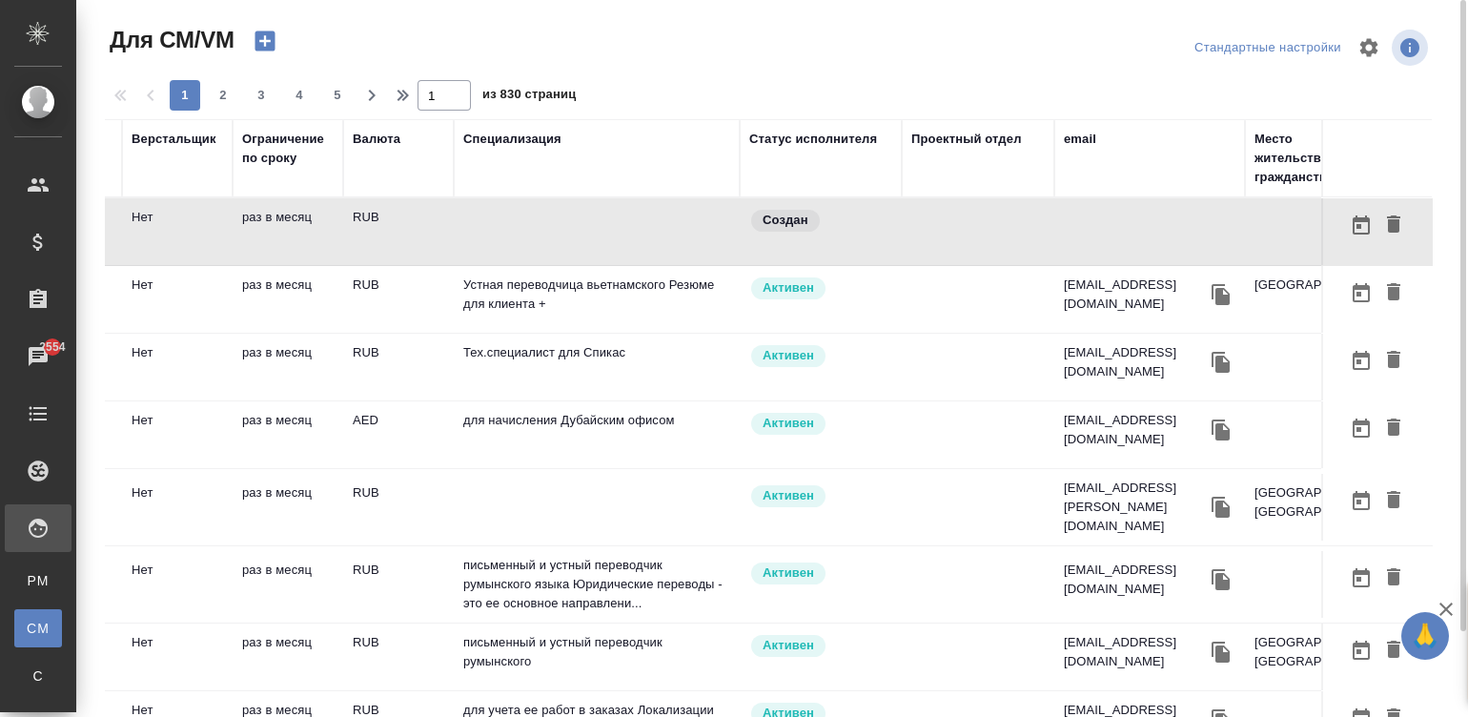
scroll to position [0, 380]
click at [1074, 132] on div "email" at bounding box center [1079, 139] width 32 height 19
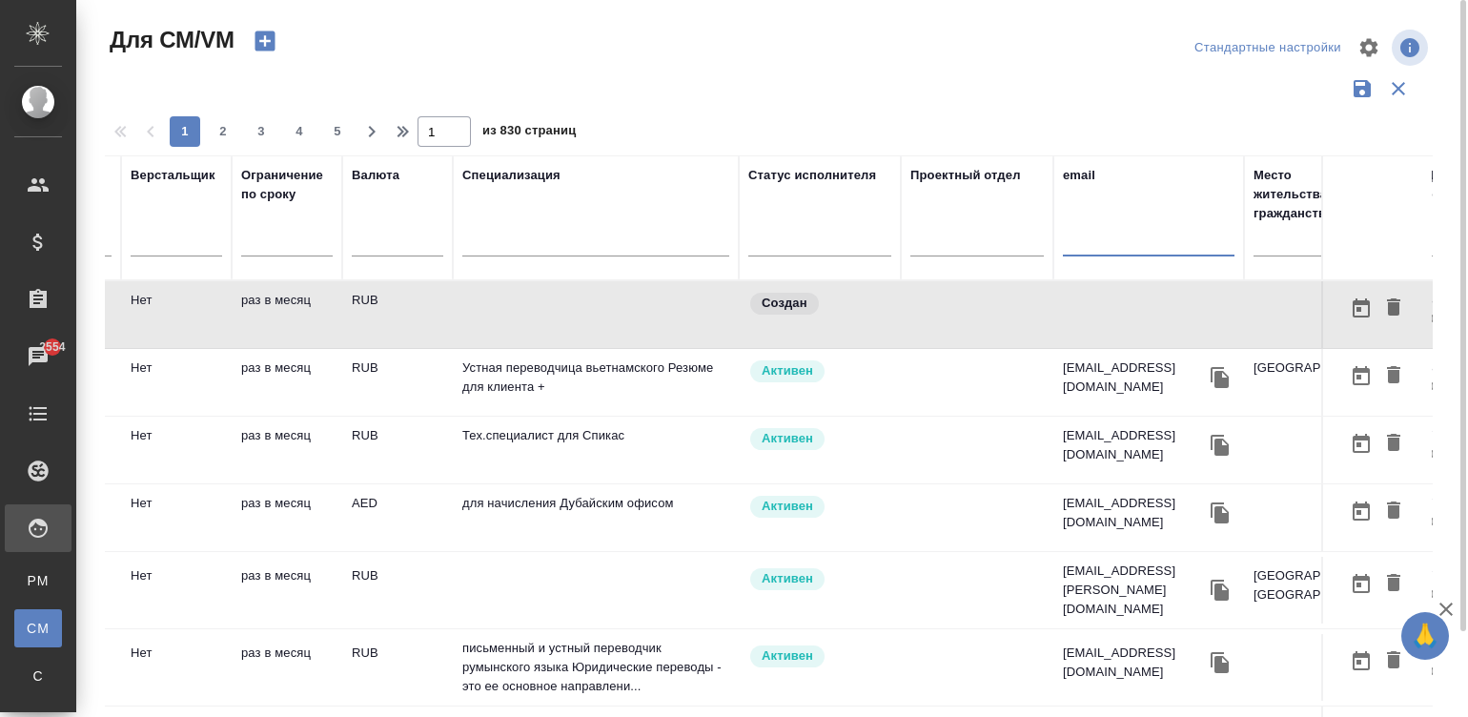
click at [1102, 239] on input "text" at bounding box center [1149, 245] width 172 height 24
paste input "darya.karasyova04@mail.ru"
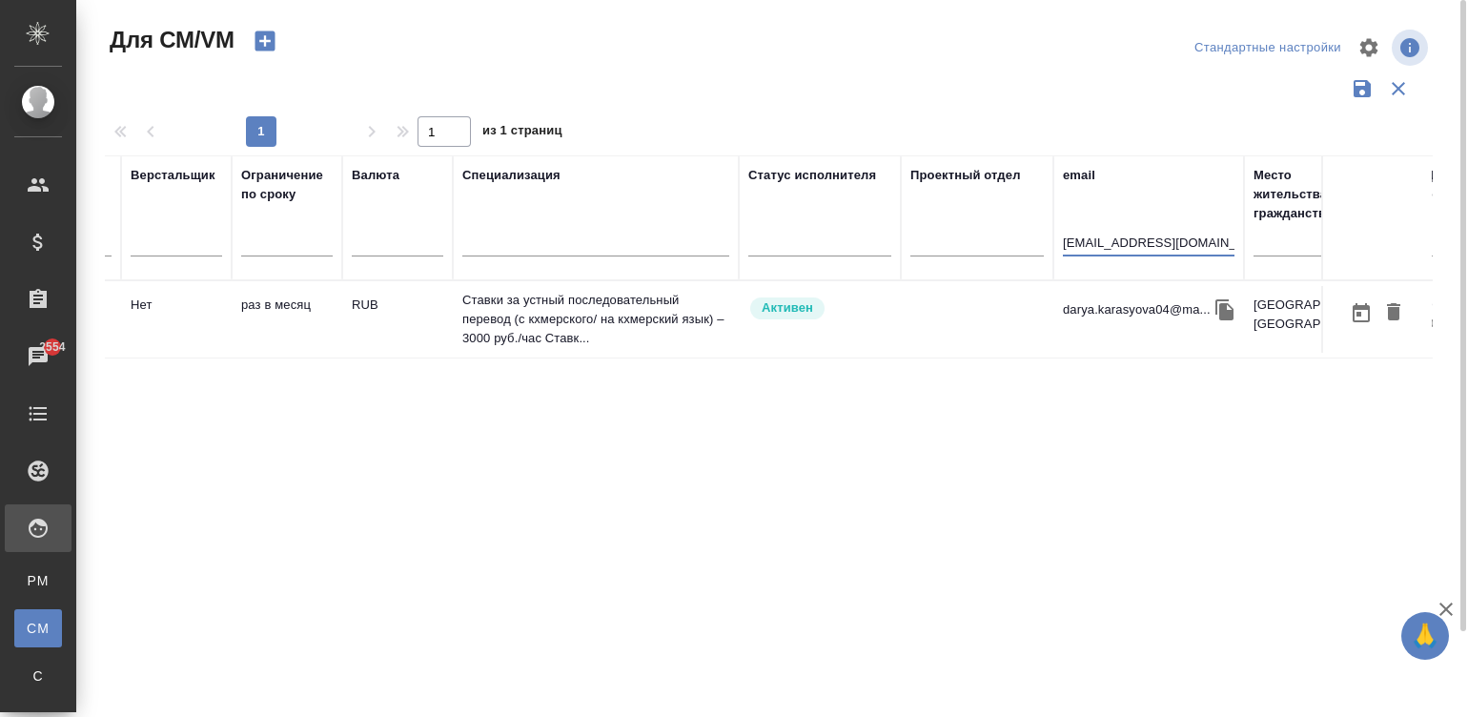
type input "darya.karasyova04@mail.ru"
click at [760, 329] on td "Активен" at bounding box center [820, 319] width 162 height 67
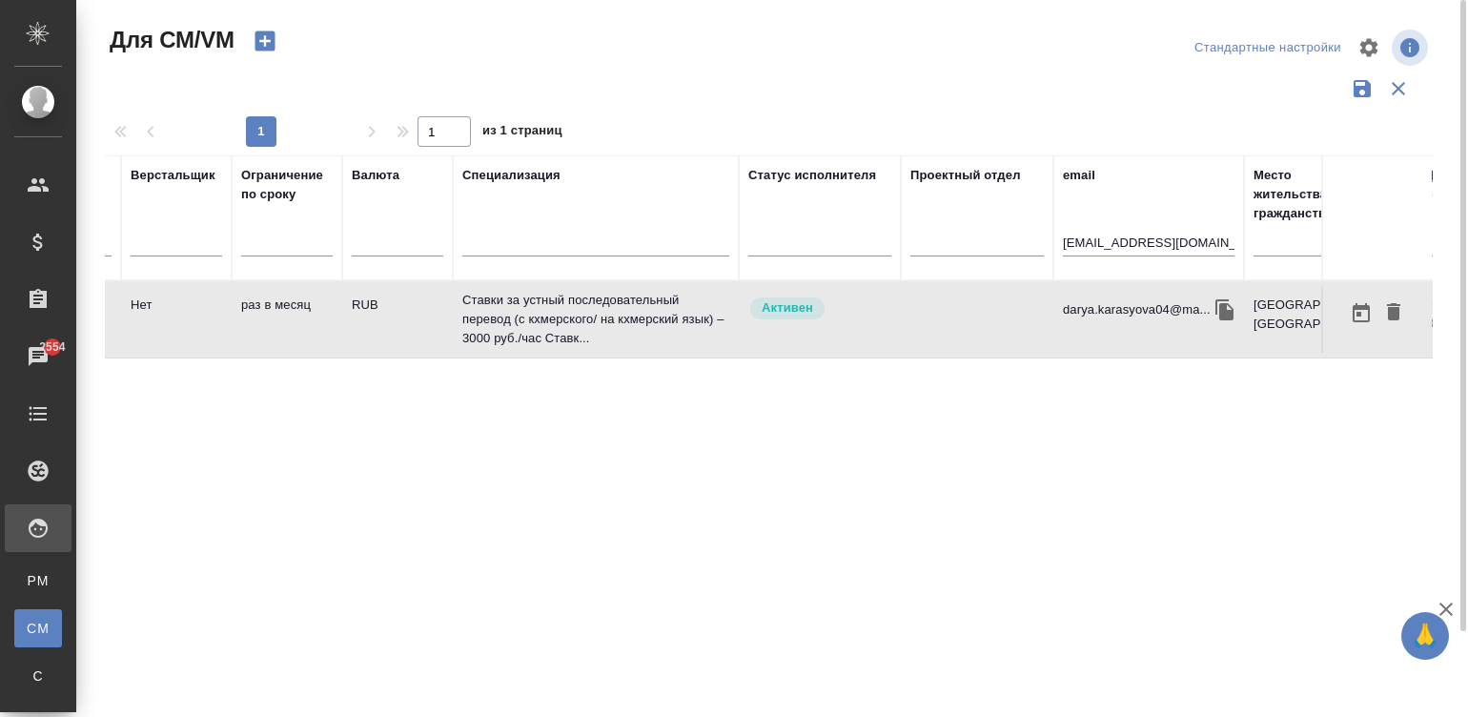
click at [760, 329] on td "Активен" at bounding box center [820, 319] width 162 height 67
click at [29, 677] on div "Спецификации" at bounding box center [14, 675] width 29 height 19
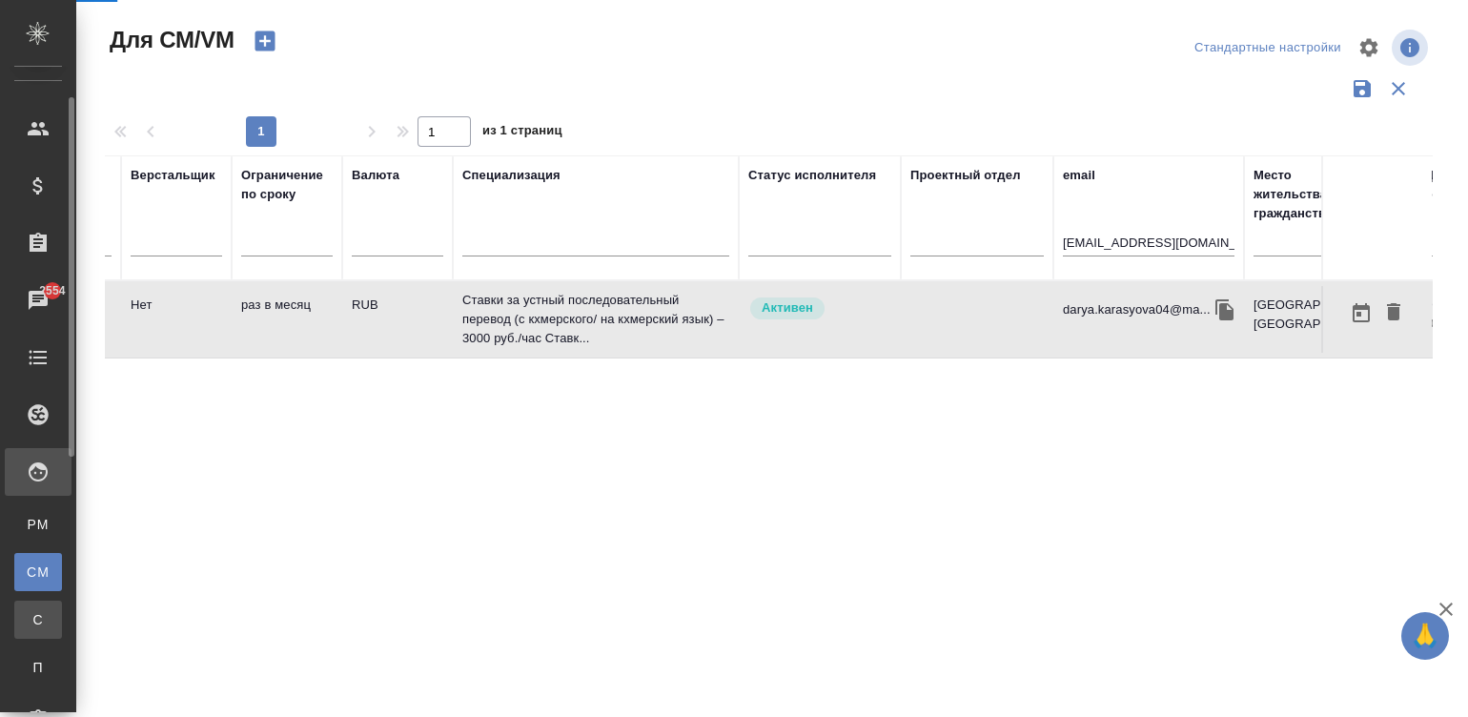
scroll to position [113, 0]
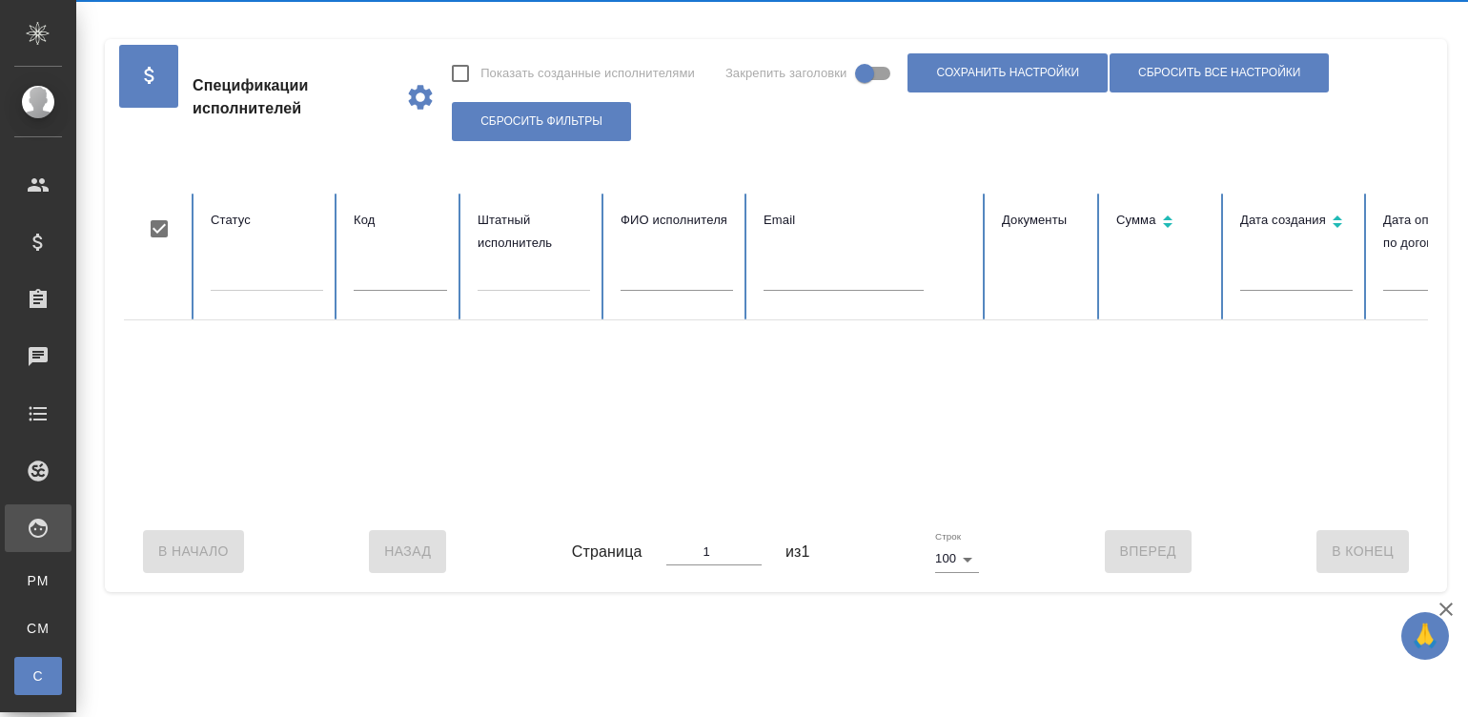
click at [29, 599] on ul "PM Для PM/LQA CM Для CM/VM С Спецификации П Платёжные рейсы" at bounding box center [38, 647] width 76 height 191
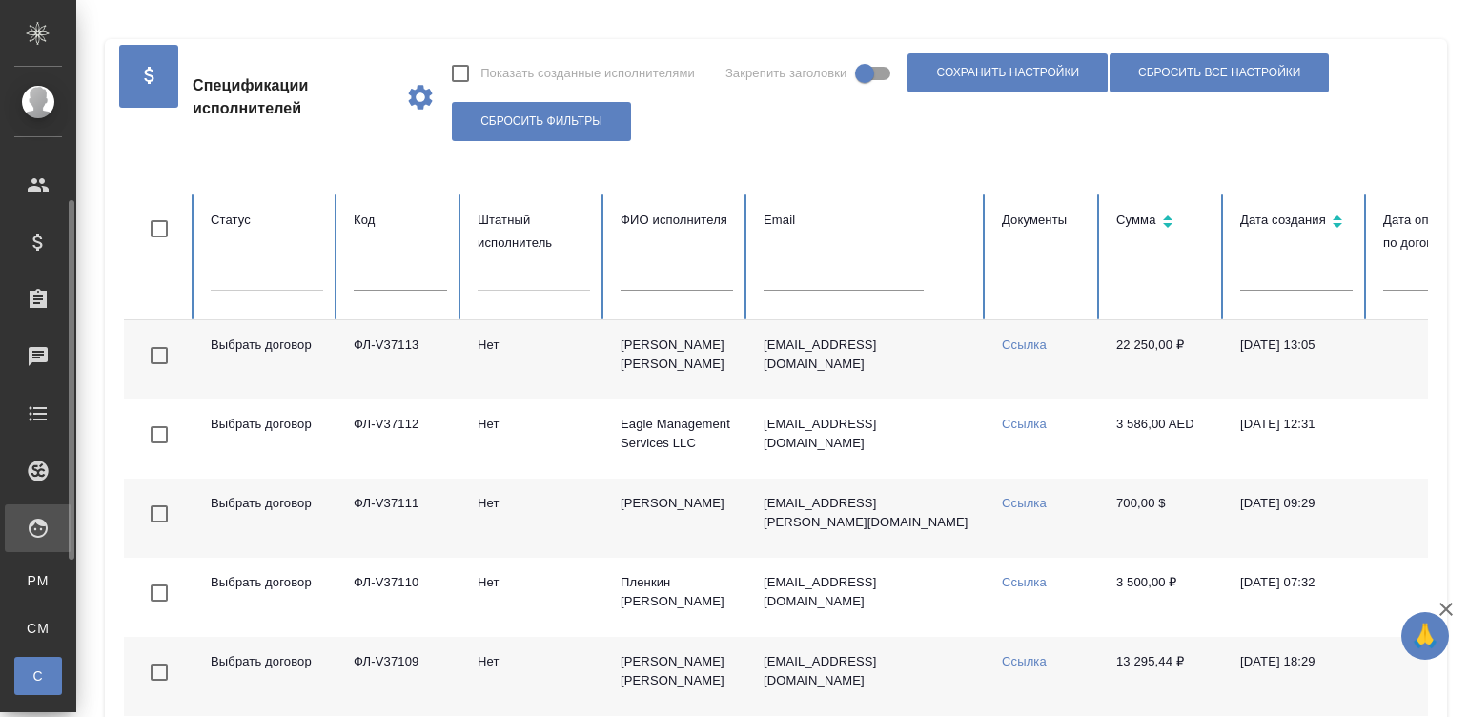
checkbox input "false"
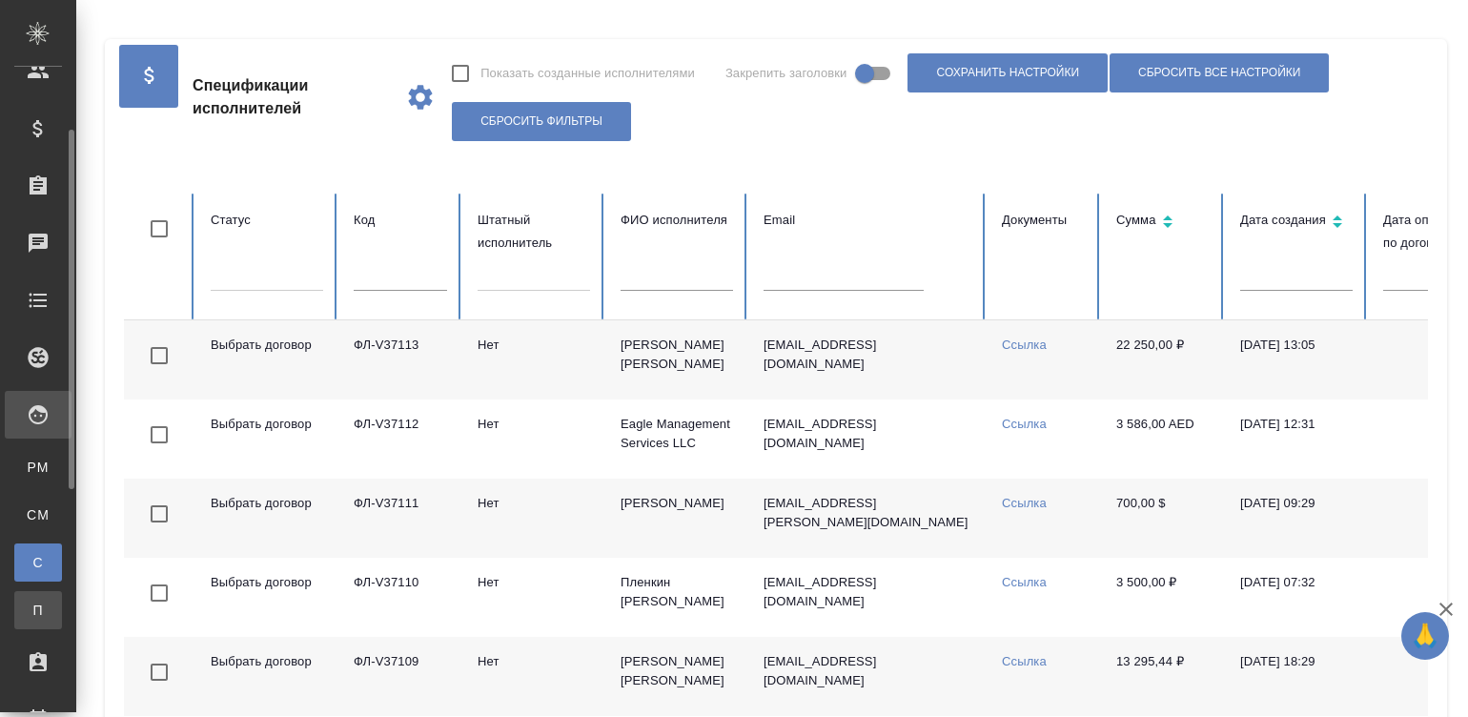
click at [25, 605] on div "Платёжные рейсы" at bounding box center [14, 609] width 29 height 19
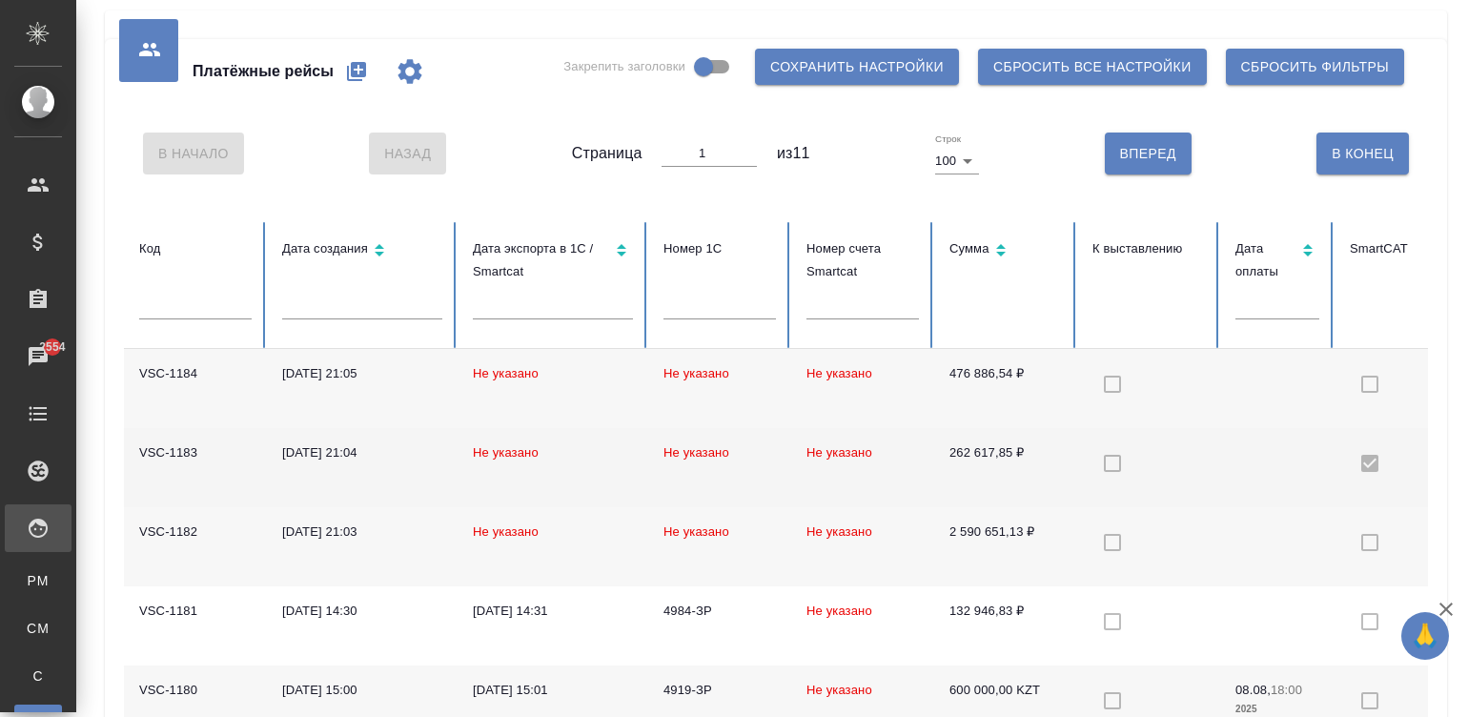
click at [1030, 446] on td "262 617,85 ₽" at bounding box center [1005, 467] width 143 height 79
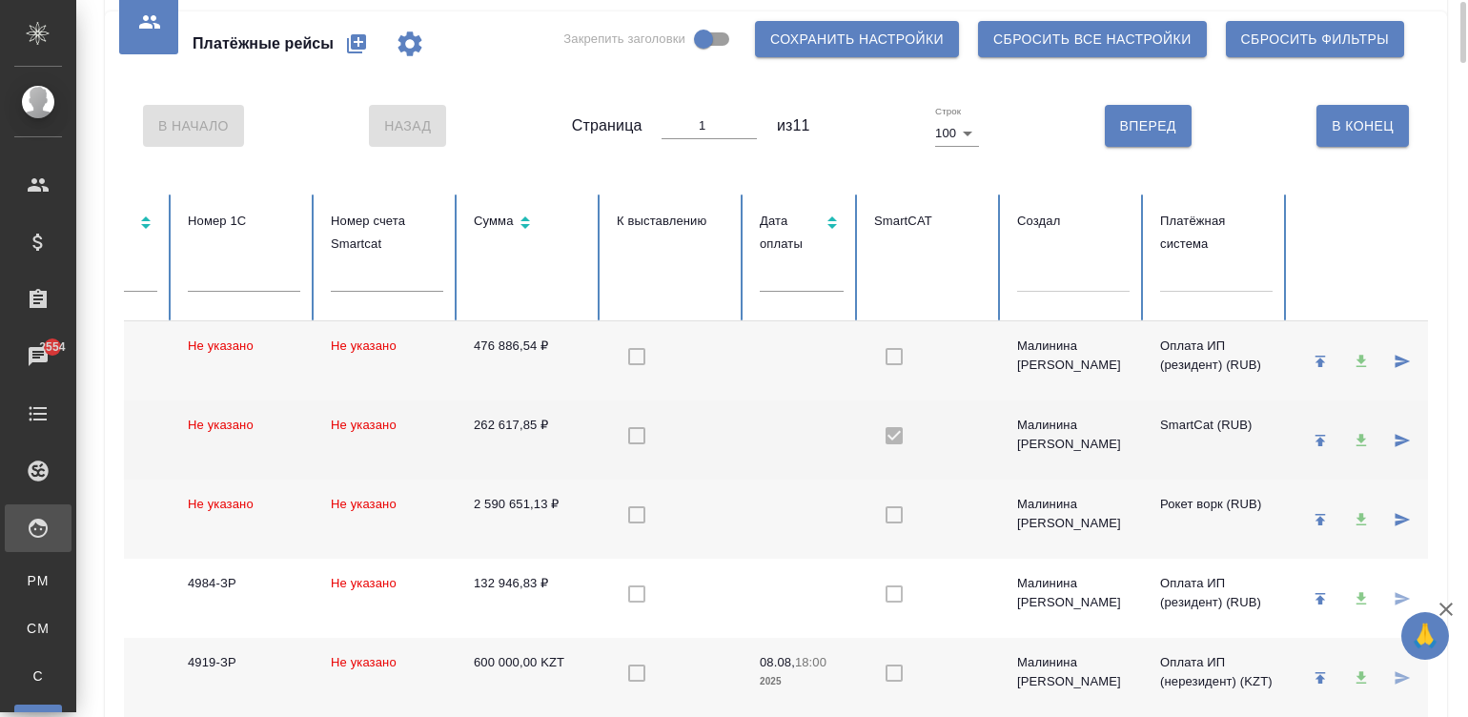
scroll to position [0, 428]
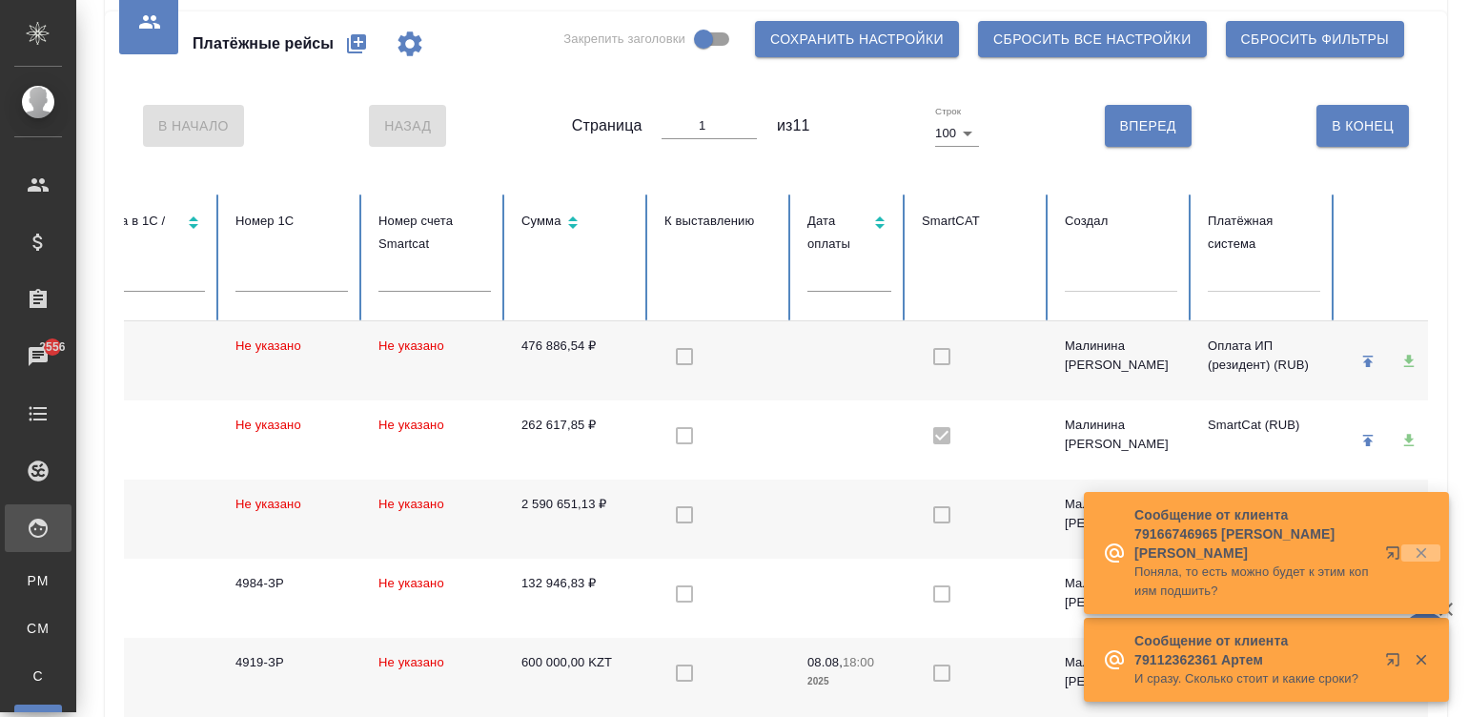
click at [1420, 555] on icon "button" at bounding box center [1420, 552] width 17 height 17
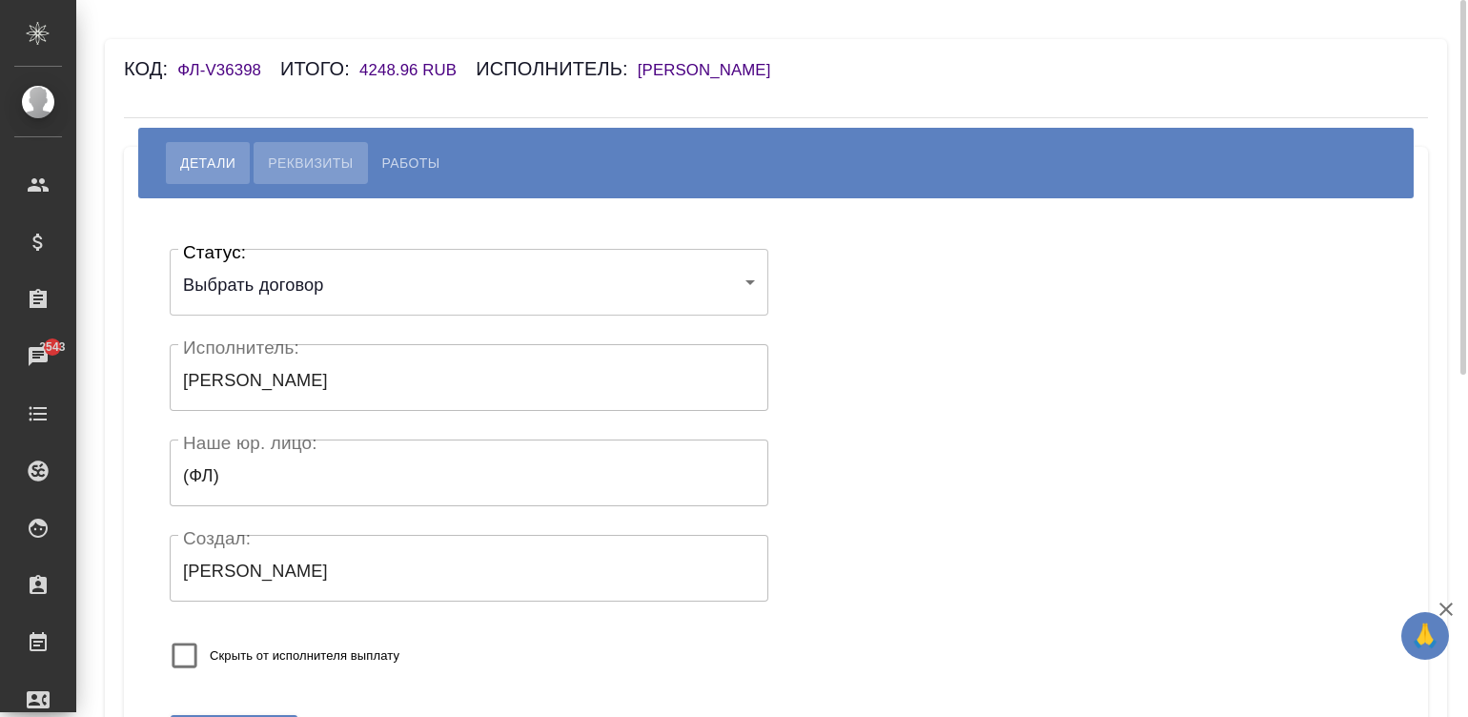
click at [313, 168] on span "Реквизиты" at bounding box center [310, 163] width 85 height 23
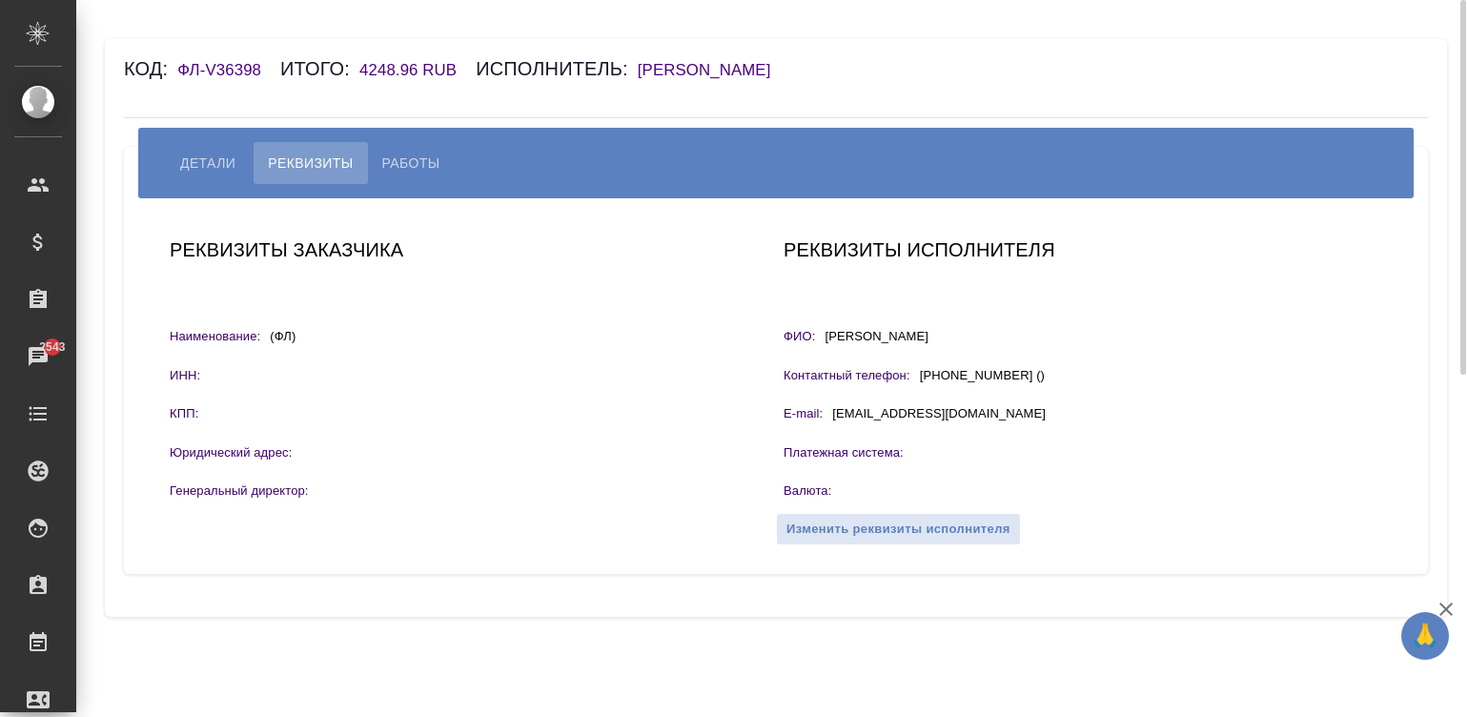
click at [790, 65] on h6 "[PERSON_NAME]" at bounding box center [714, 70] width 152 height 18
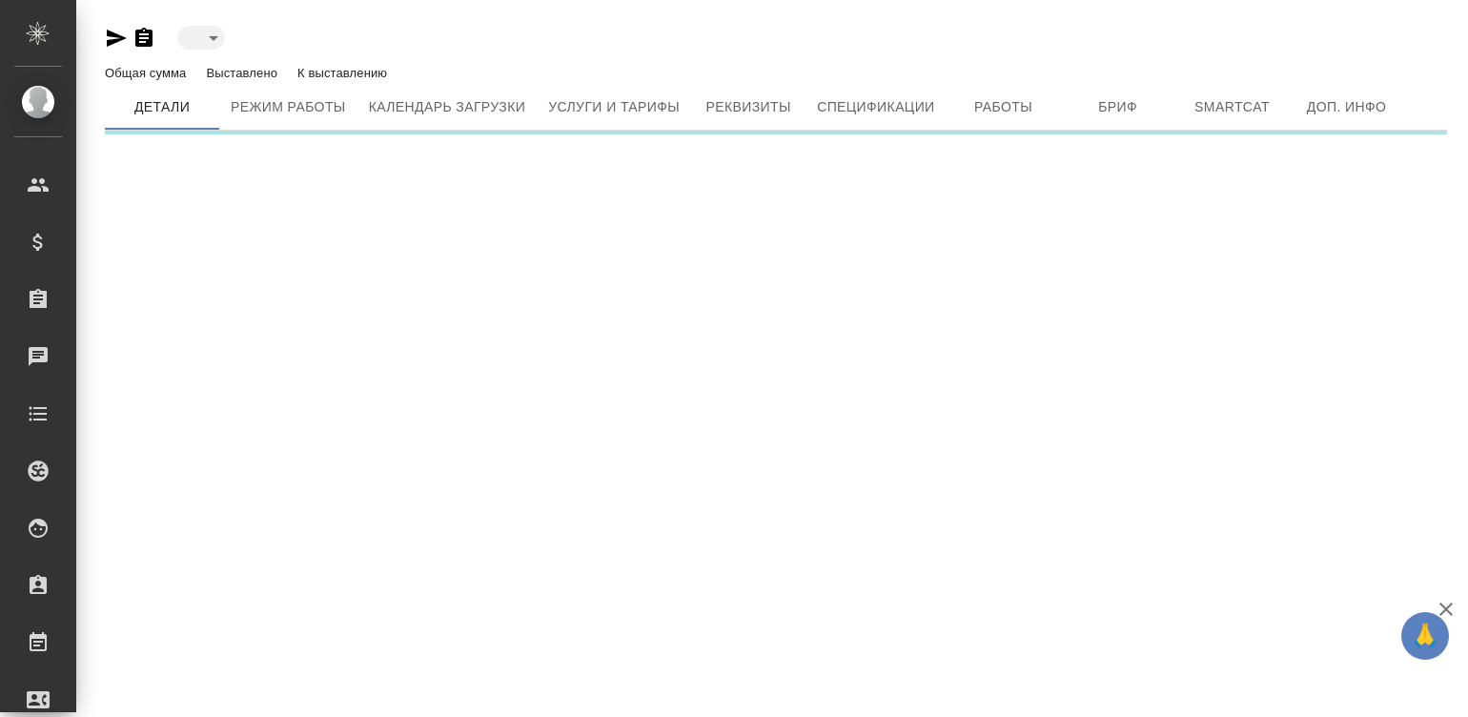
type input "active"
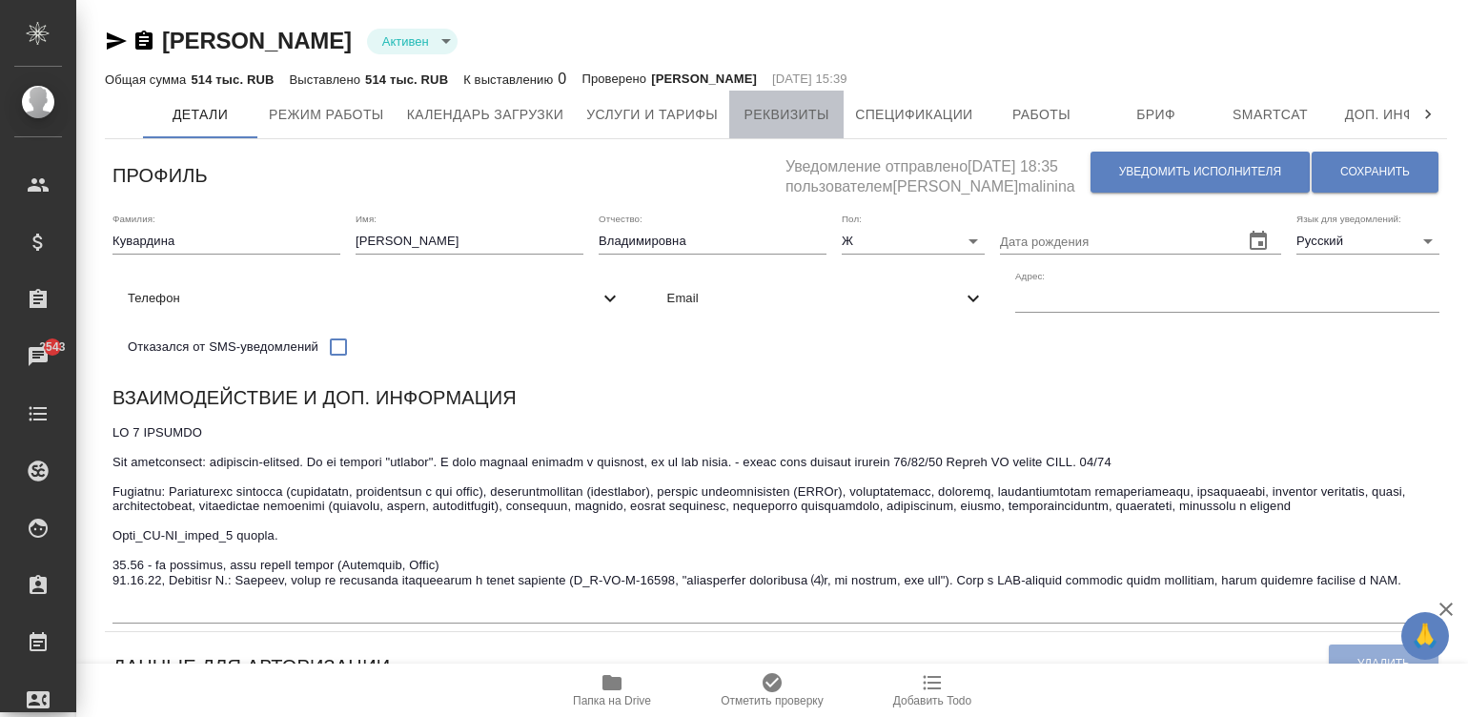
click at [805, 110] on span "Реквизиты" at bounding box center [786, 115] width 91 height 24
select select "10"
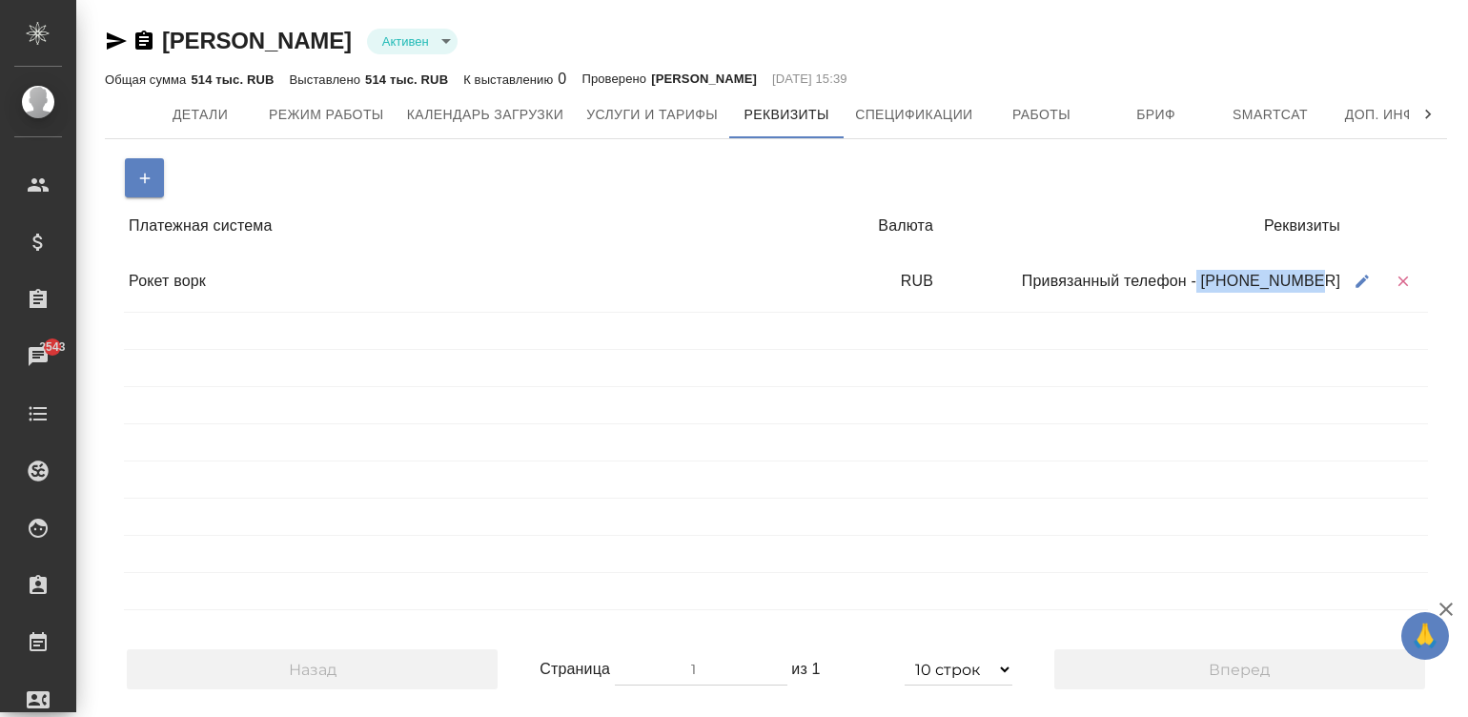
drag, startPoint x: 1341, startPoint y: 280, endPoint x: 1229, endPoint y: 283, distance: 111.5
click at [1229, 283] on div "Привязанный телефон - +79246784518" at bounding box center [1141, 281] width 407 height 36
copy div "+79246784518"
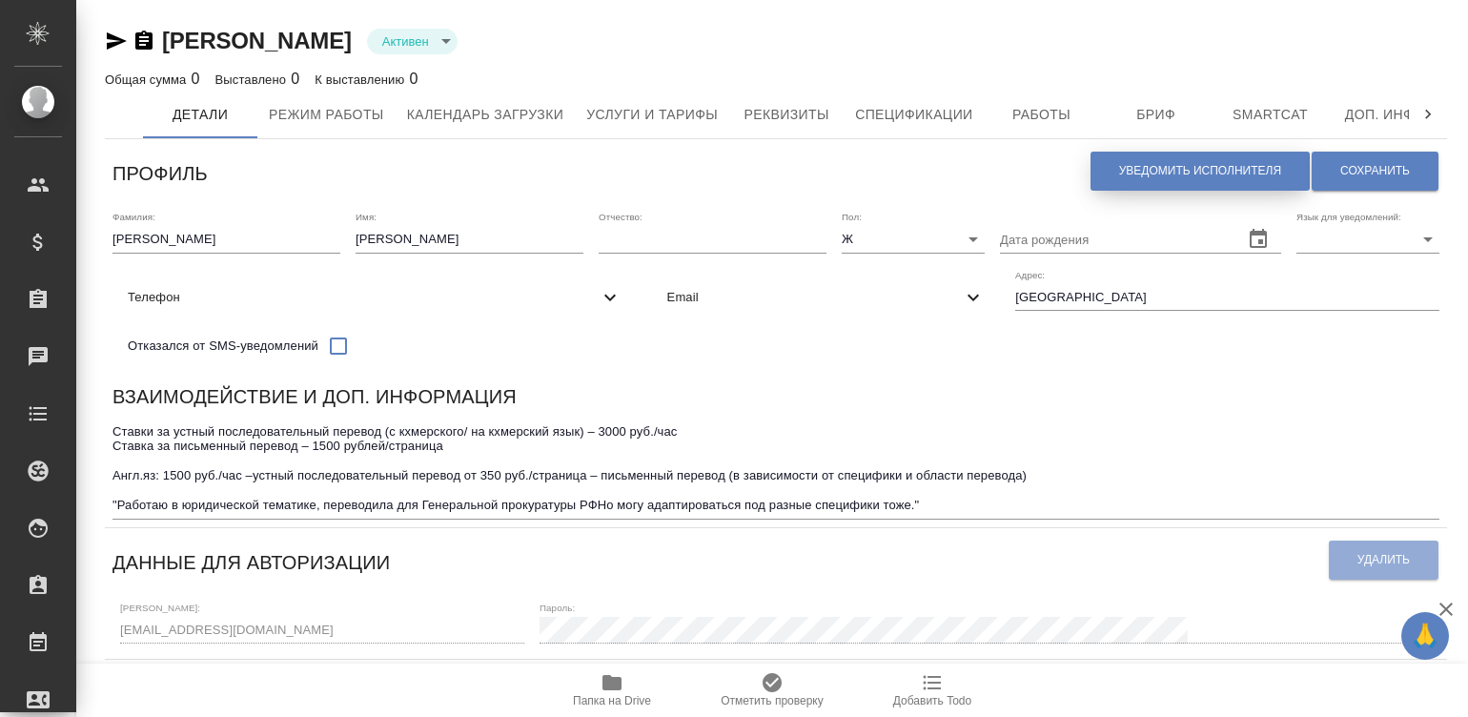
click at [1153, 184] on button "Уведомить исполнителя" at bounding box center [1199, 171] width 219 height 39
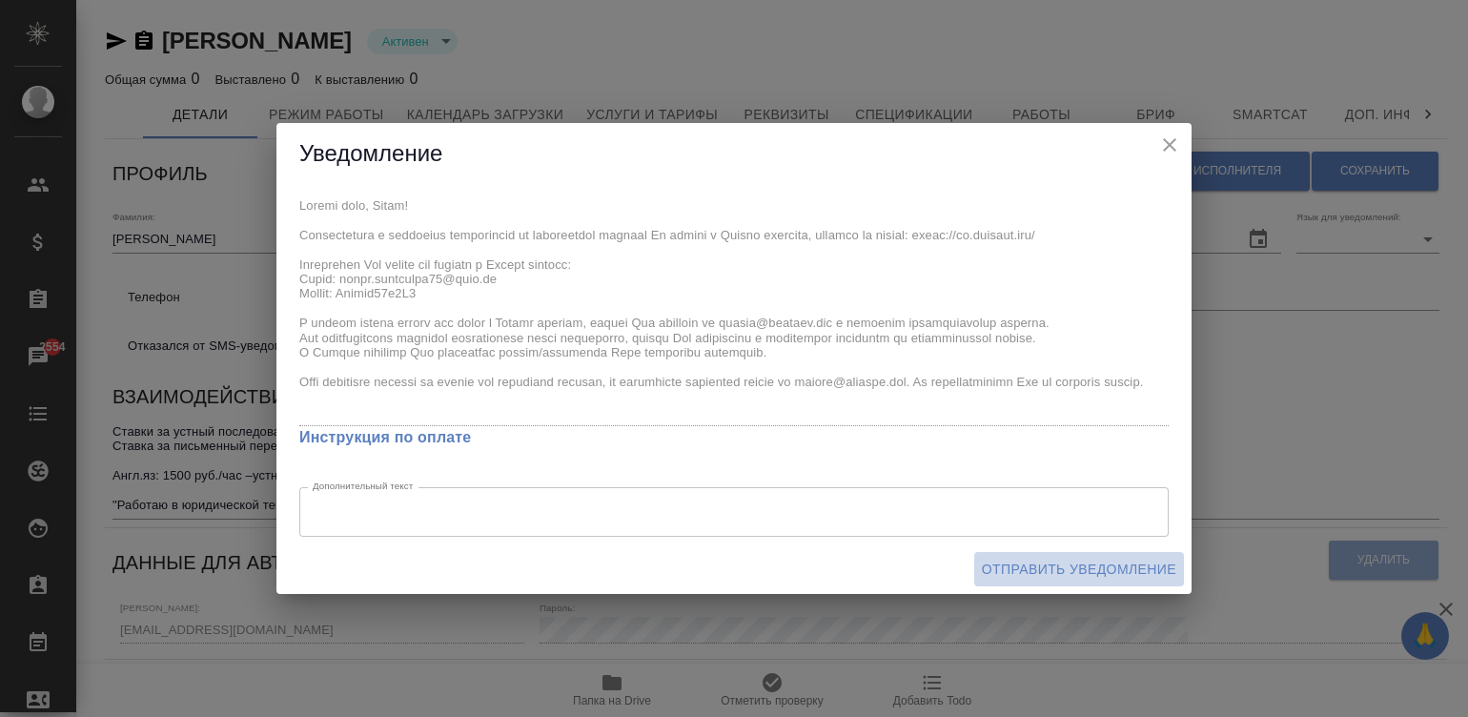
click at [1027, 557] on button "Отправить уведомление" at bounding box center [1079, 569] width 210 height 35
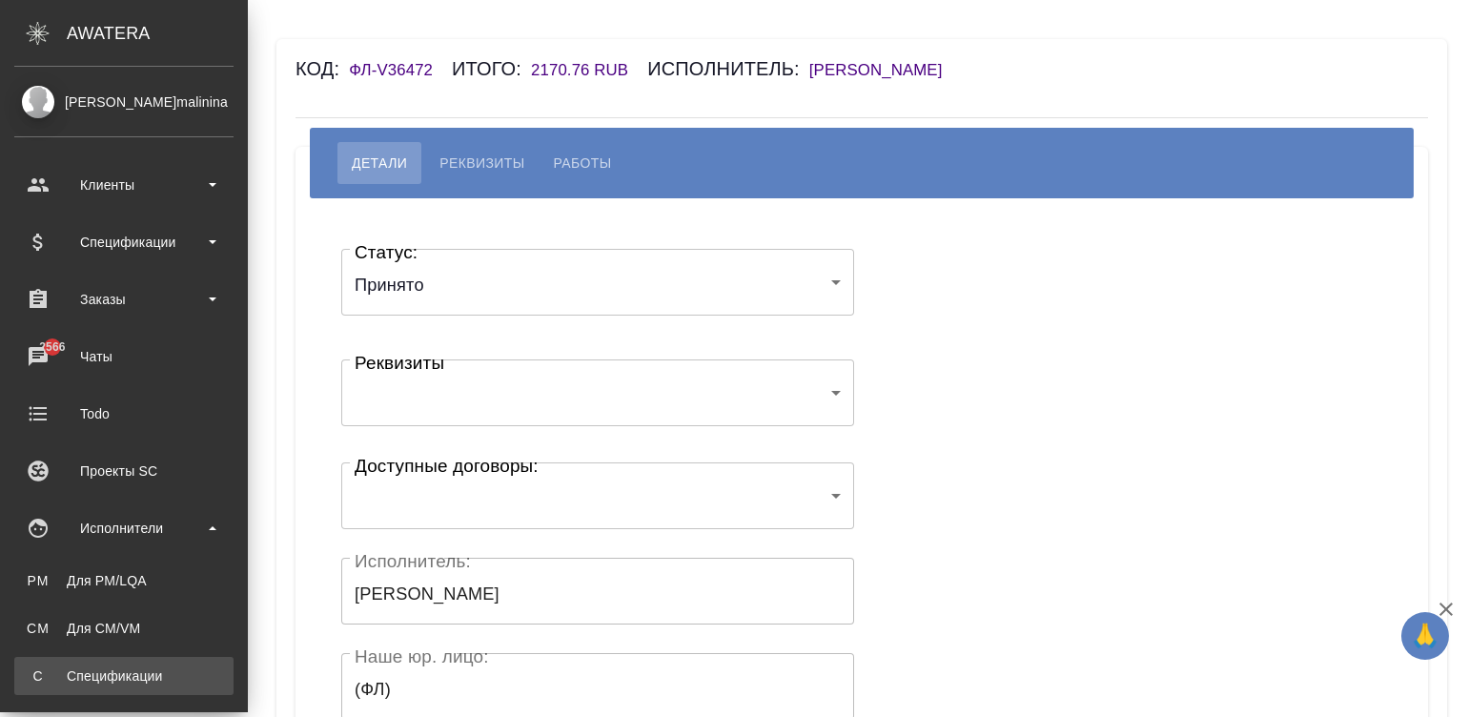
click at [105, 662] on link "С Спецификации" at bounding box center [123, 676] width 219 height 38
click at [148, 686] on link "С Спецификации" at bounding box center [123, 676] width 219 height 38
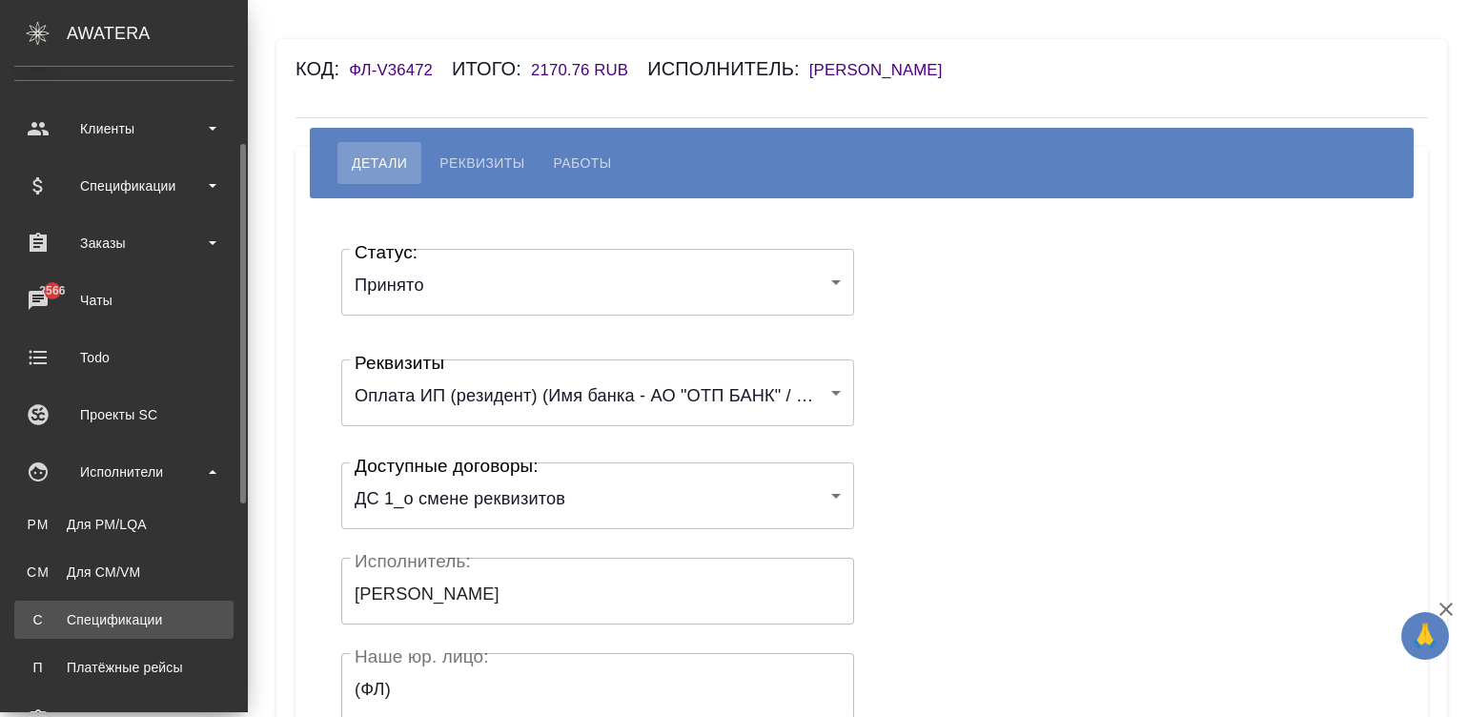
scroll to position [86, 0]
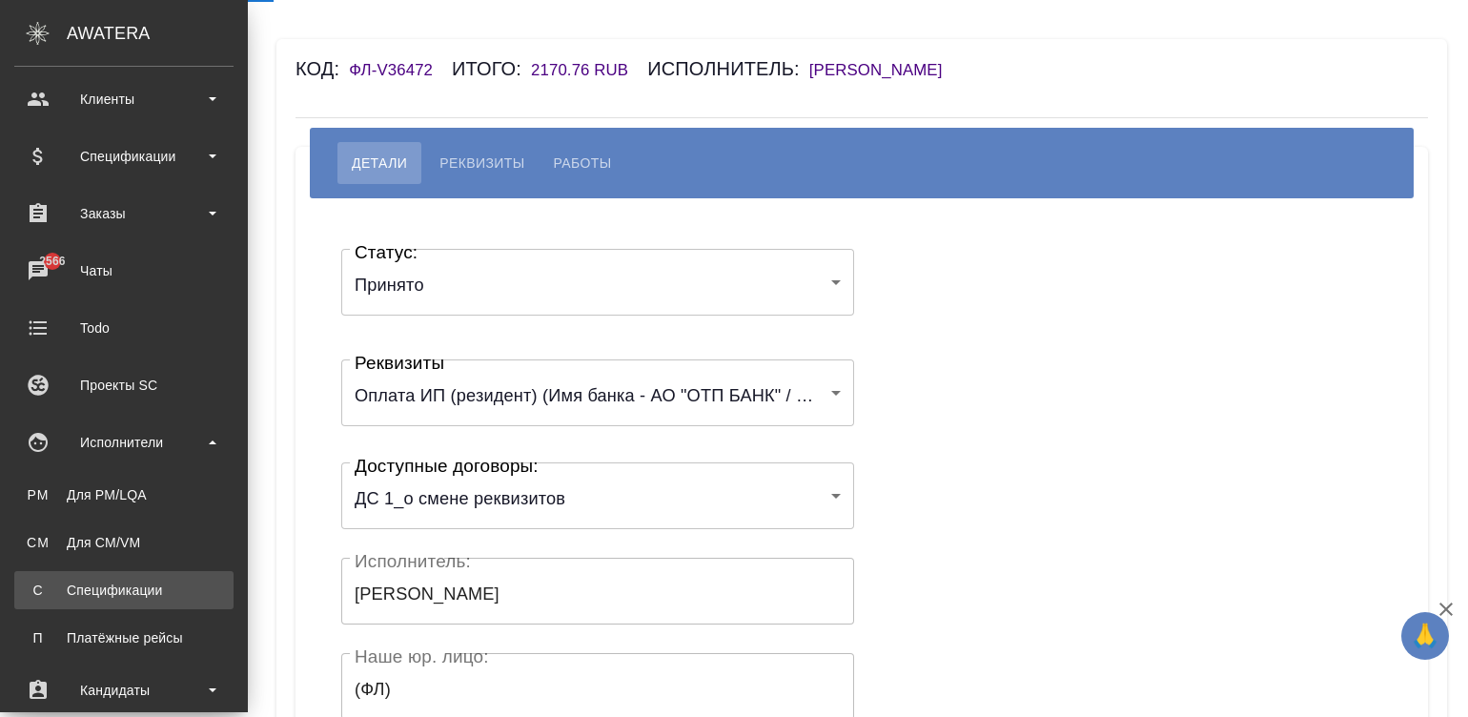
click at [124, 586] on div "Спецификации" at bounding box center [124, 589] width 200 height 19
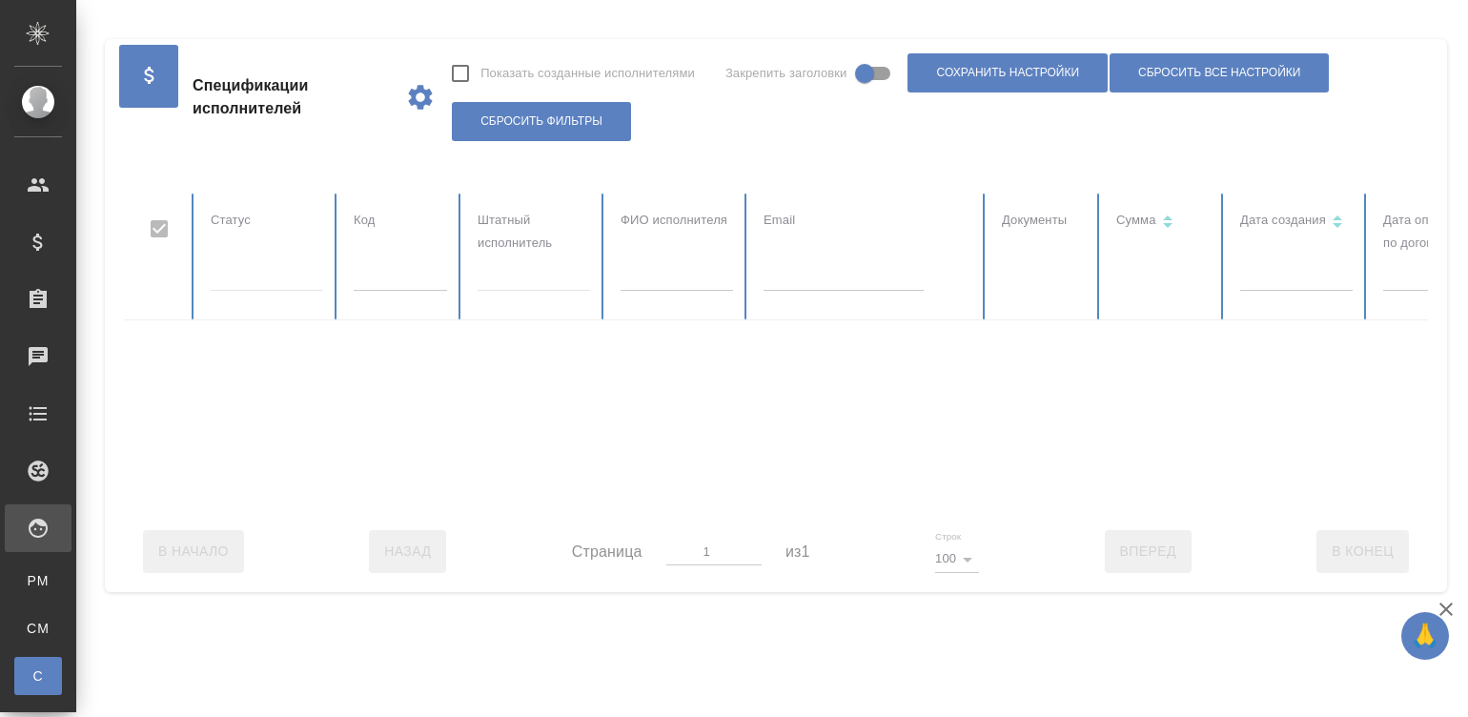
click at [815, 277] on input "text" at bounding box center [843, 277] width 160 height 27
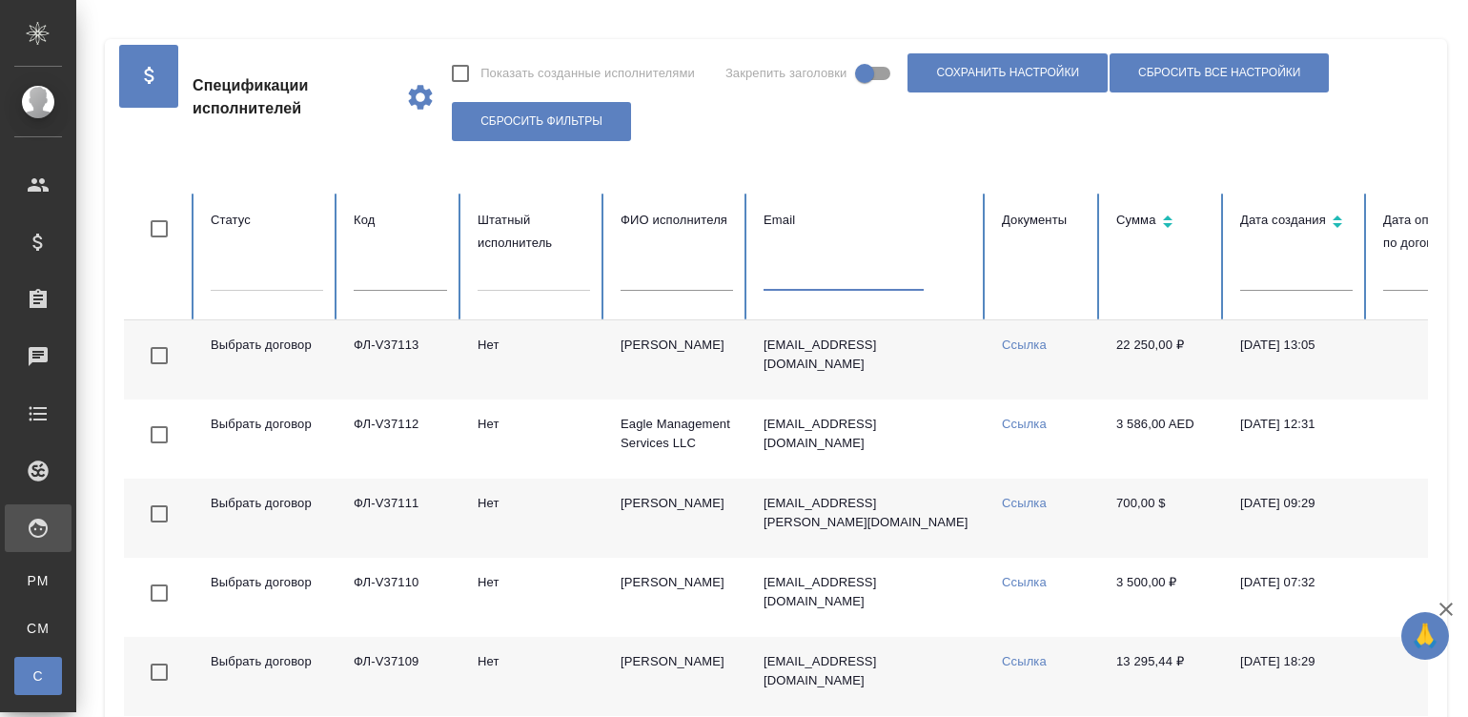
checkbox input "false"
paste input "[EMAIL_ADDRESS][DOMAIN_NAME]"
type input "[EMAIL_ADDRESS][DOMAIN_NAME]"
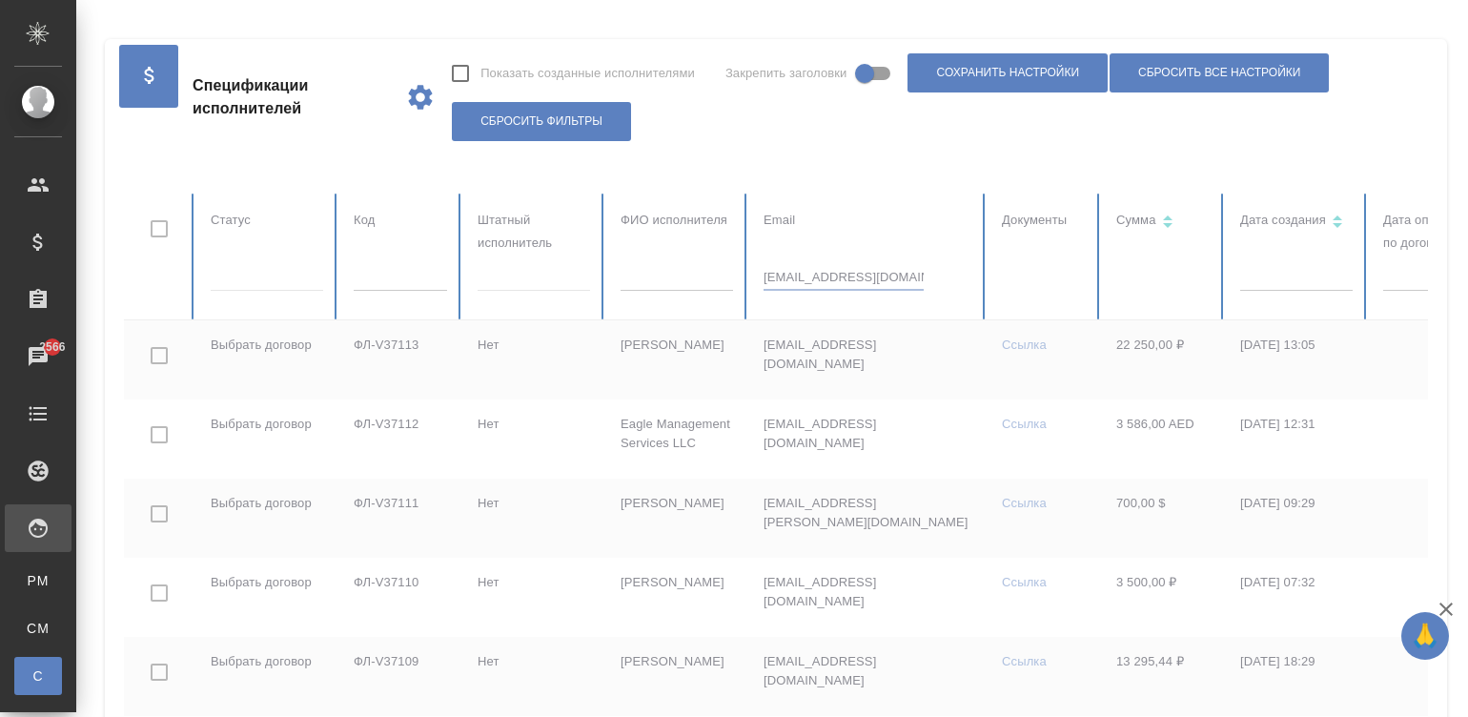
checkbox input "true"
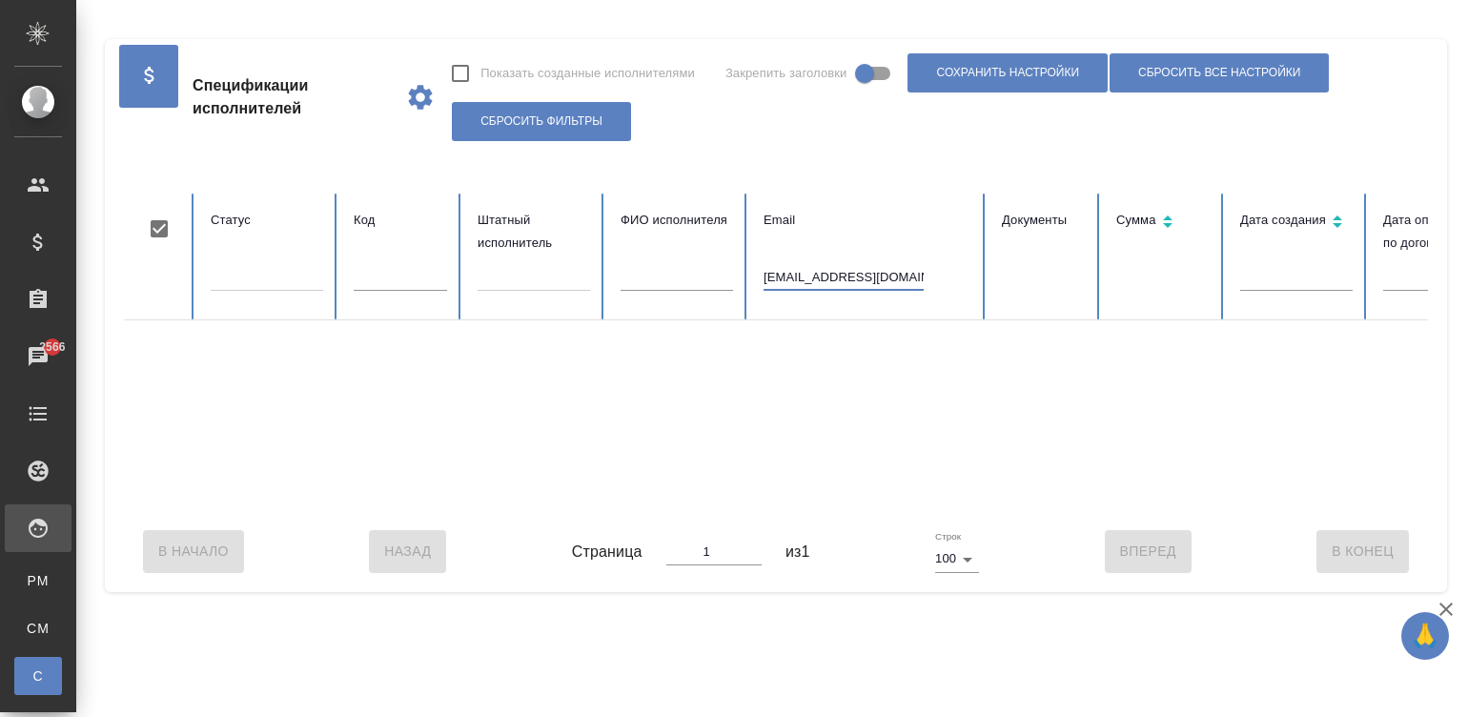
type input "[EMAIL_ADDRESS][DOMAIN_NAME]"
click at [858, 276] on input "[EMAIL_ADDRESS][DOMAIN_NAME]" at bounding box center [843, 277] width 160 height 27
click at [772, 276] on input "[EMAIL_ADDRESS][DOMAIN_NAME]" at bounding box center [843, 277] width 160 height 27
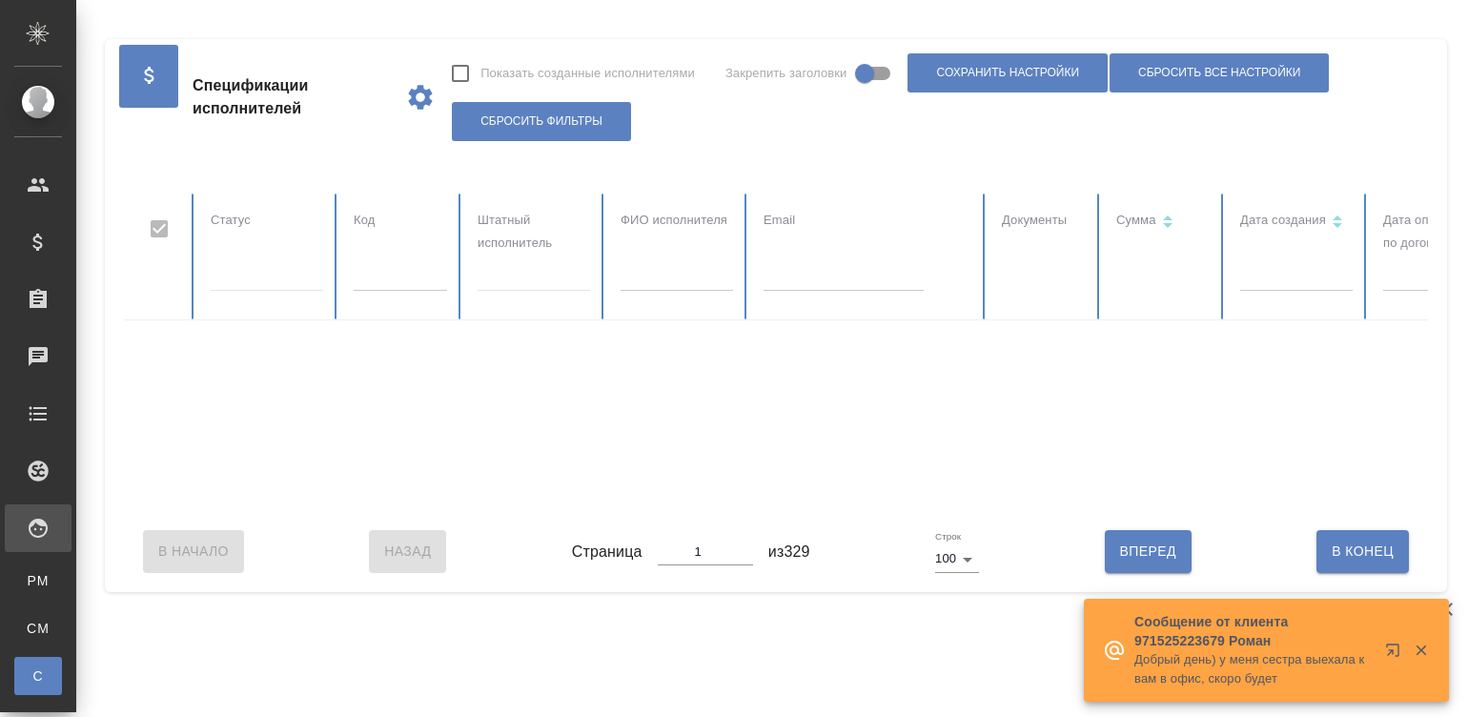
checkbox input "false"
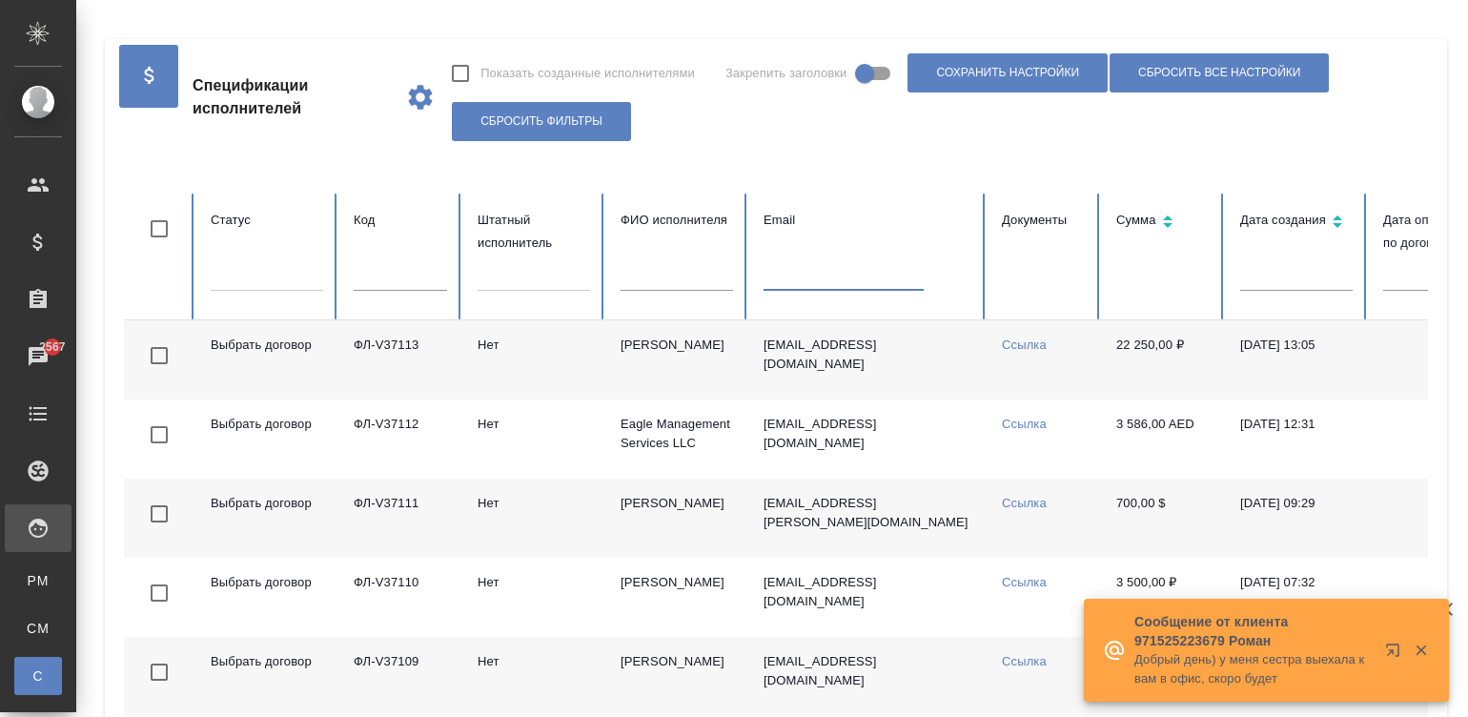
click at [778, 277] on input "text" at bounding box center [843, 277] width 160 height 27
paste input "[EMAIL_ADDRESS][DOMAIN_NAME]"
type input "[EMAIL_ADDRESS][DOMAIN_NAME]"
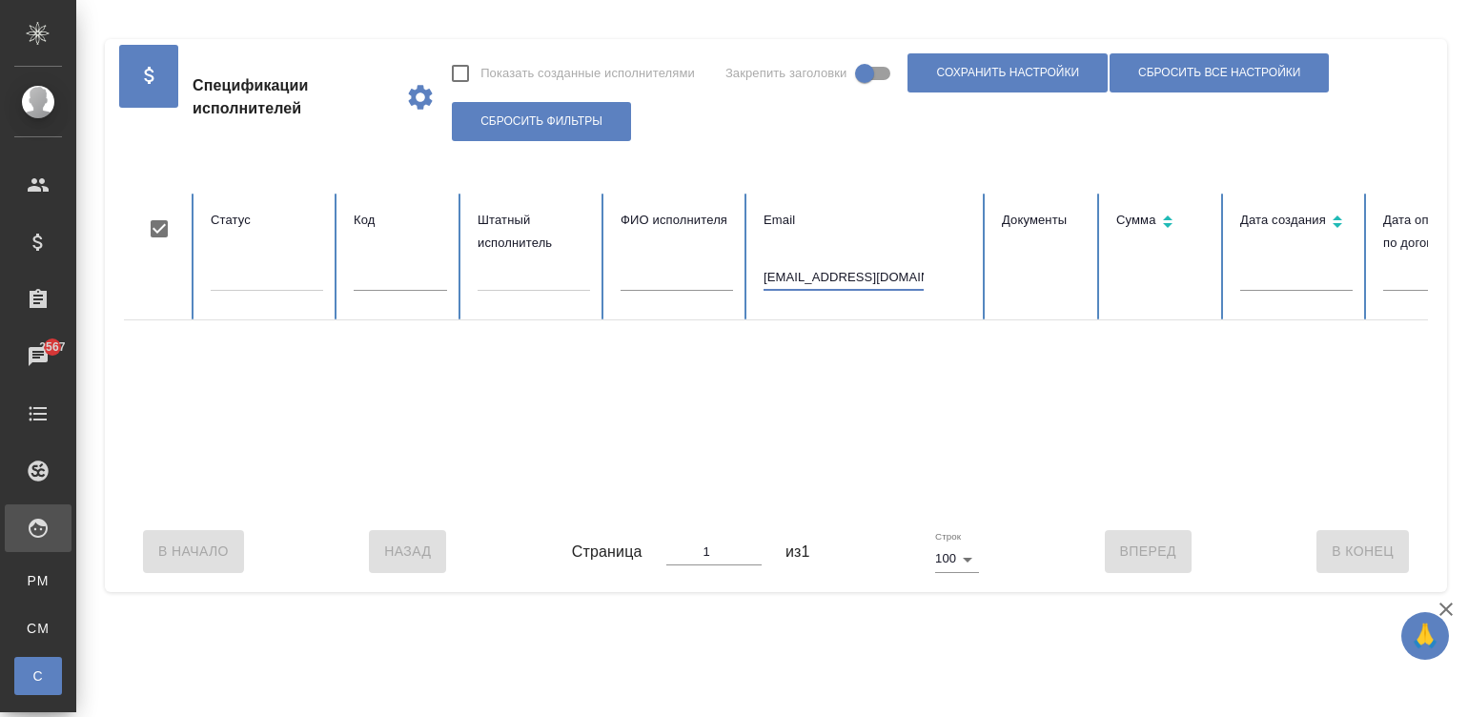
checkbox input "true"
type input "[EMAIL_ADDRESS][DOMAIN_NAME]"
click at [1020, 535] on div "В Начало Назад Страница 1 из 1 Строк 100 100 Вперед В [GEOGRAPHIC_DATA]" at bounding box center [776, 551] width 1304 height 80
click at [826, 276] on input "[EMAIL_ADDRESS][DOMAIN_NAME]" at bounding box center [843, 277] width 160 height 27
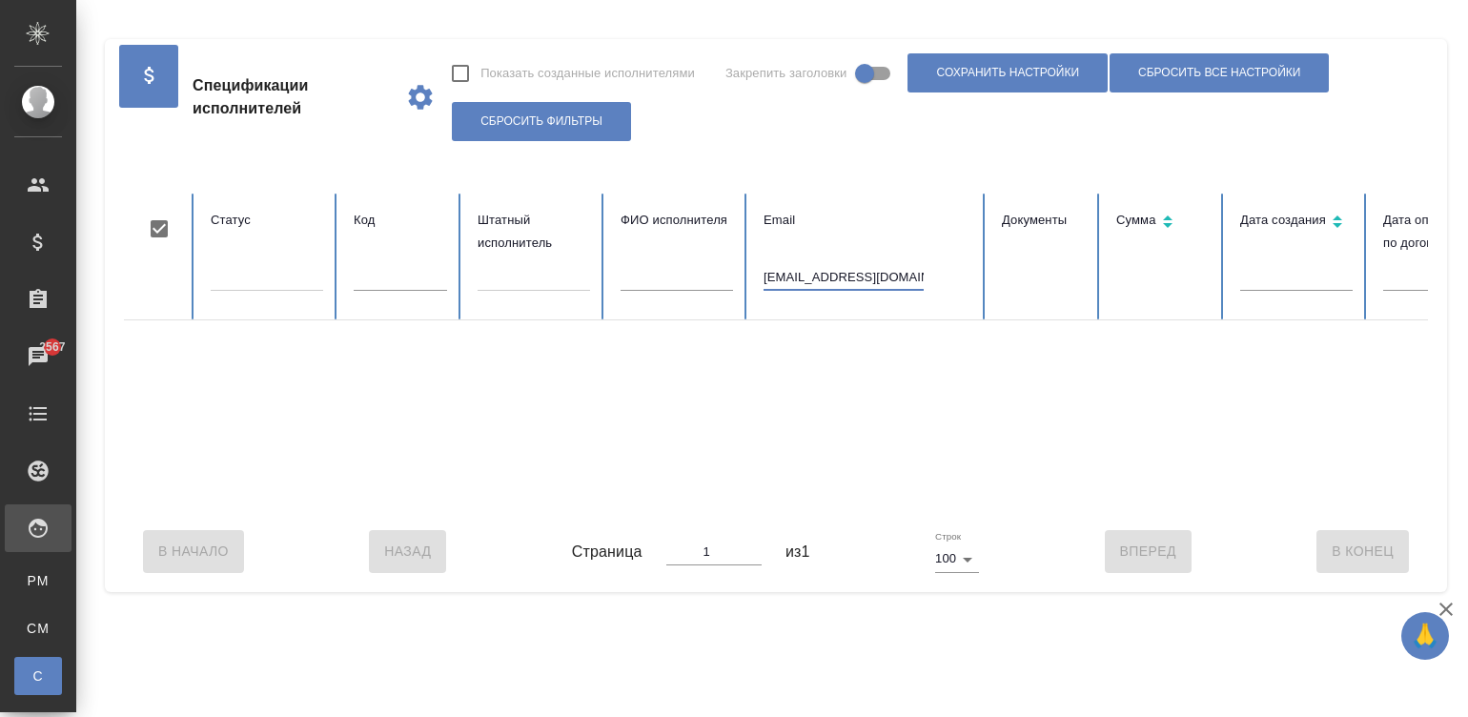
click at [826, 276] on input "[EMAIL_ADDRESS][DOMAIN_NAME]" at bounding box center [843, 277] width 160 height 27
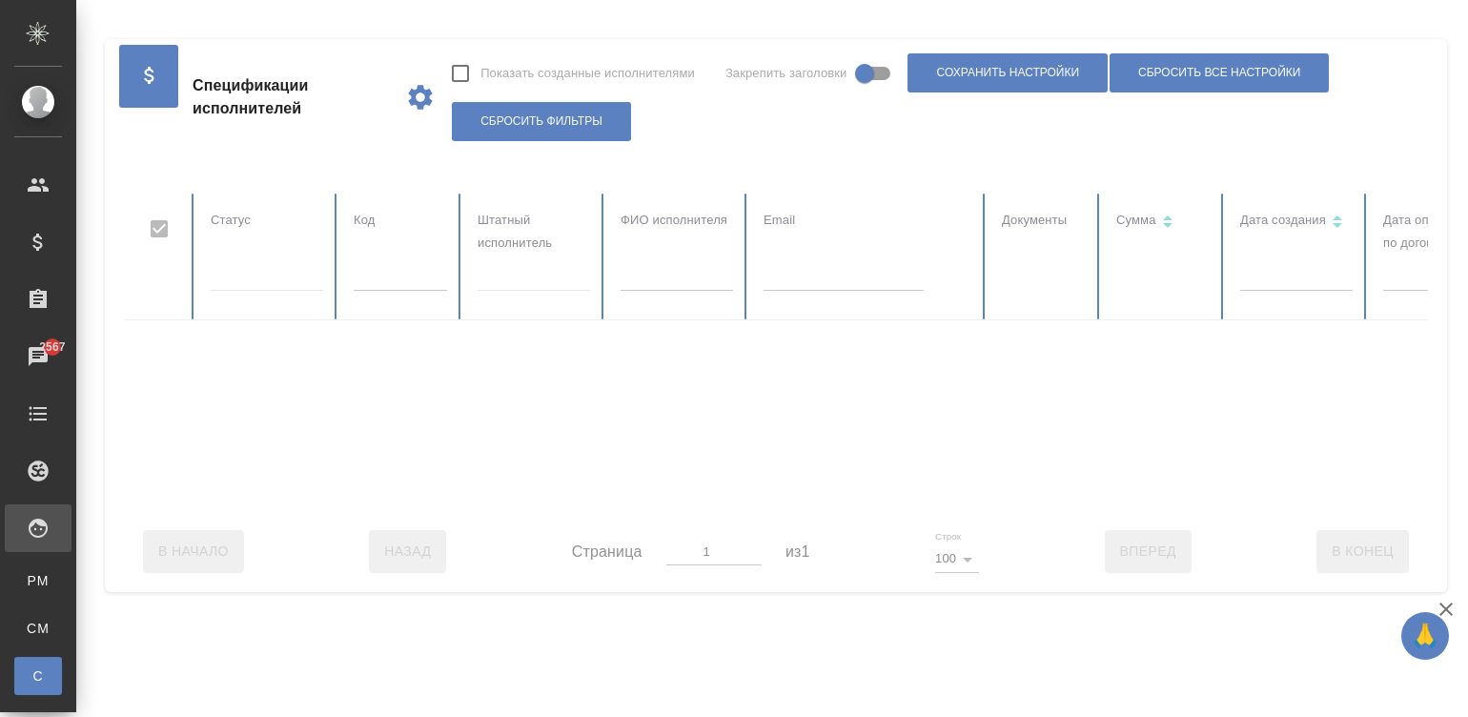
click at [642, 281] on input "text" at bounding box center [676, 277] width 112 height 27
checkbox input "false"
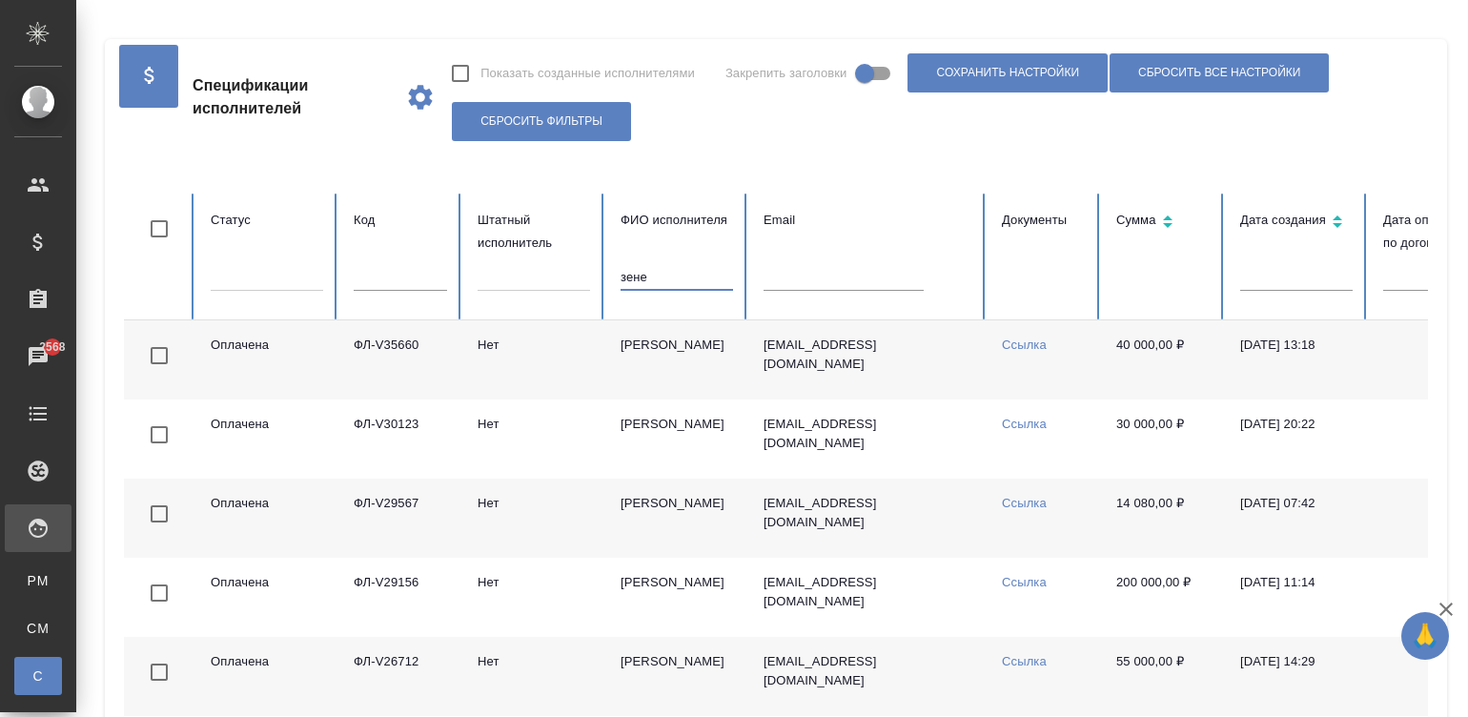
type input "зене"
click at [908, 352] on td "[EMAIL_ADDRESS][DOMAIN_NAME]" at bounding box center [867, 359] width 238 height 79
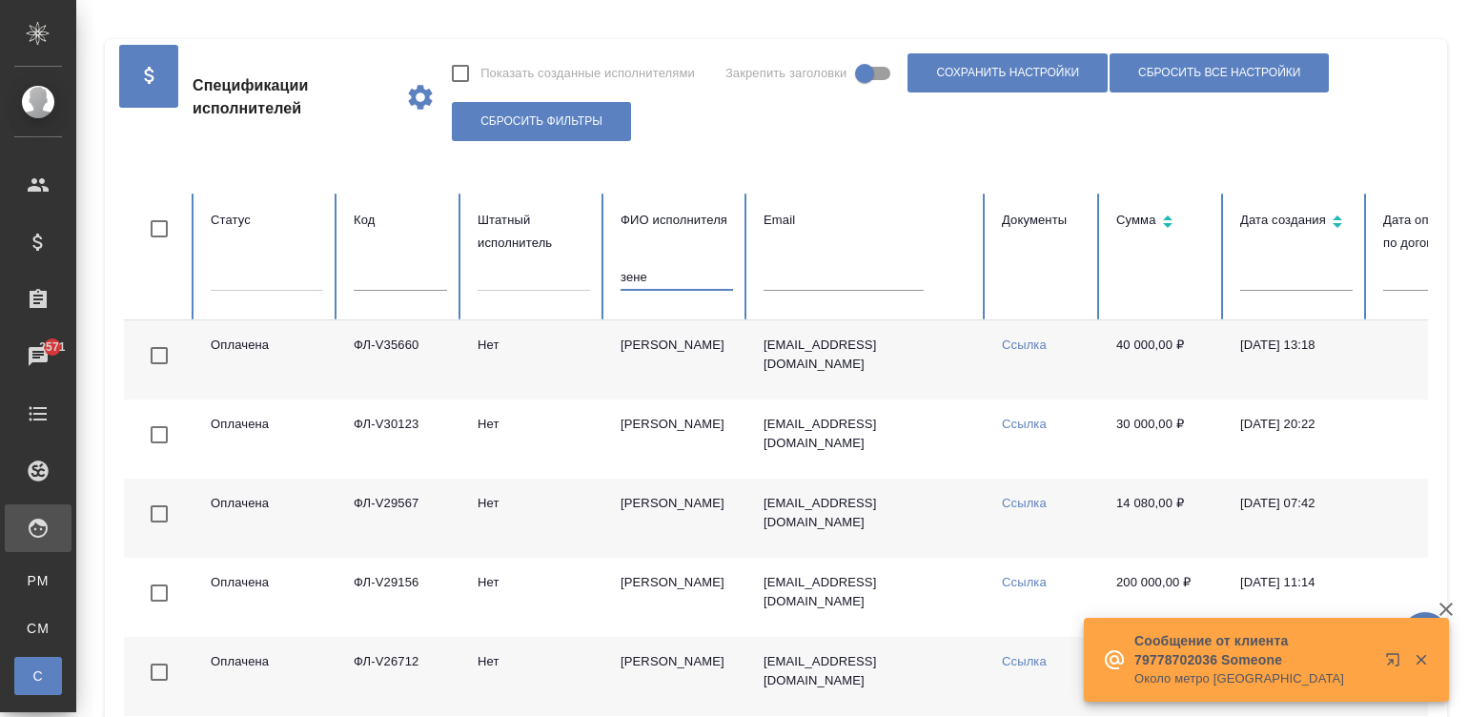
click at [657, 278] on input "зене" at bounding box center [676, 277] width 112 height 27
click at [777, 273] on table "Статус Код Штатный исполнитель ФИО исполнителя Email Документы Сумма Дата созда…" at bounding box center [1145, 731] width 2042 height 1076
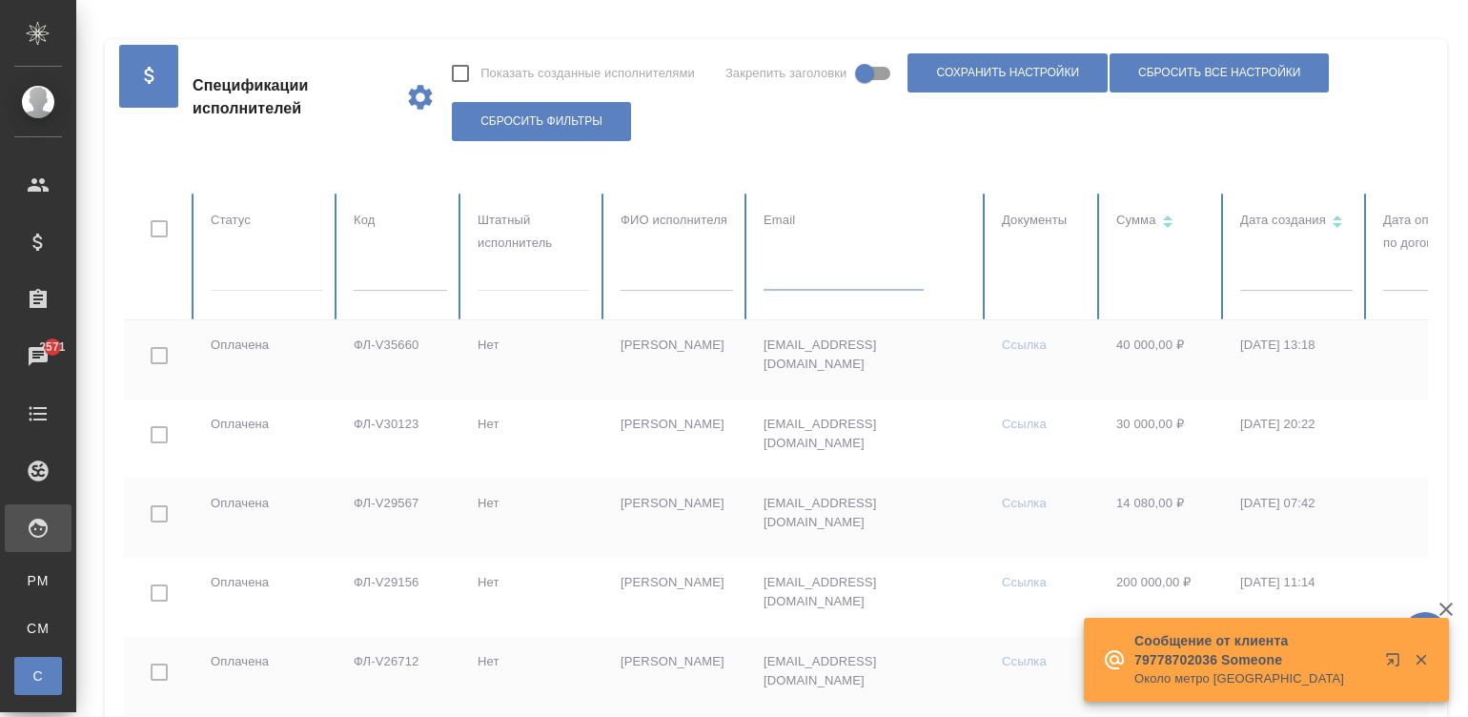
paste input "dmitriipetrov1613@gmail.com"
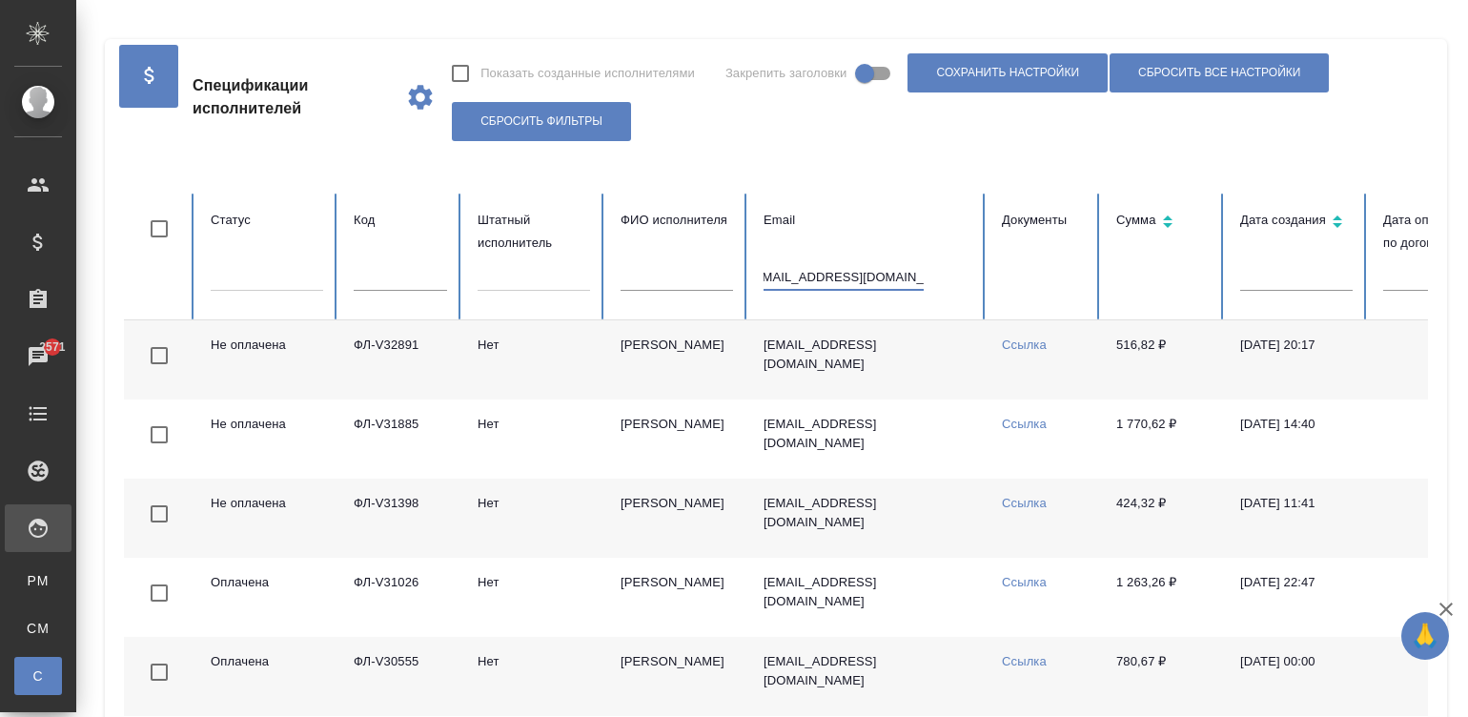
click at [558, 365] on td "Нет" at bounding box center [533, 359] width 143 height 79
click at [834, 275] on input "dmitriipetrov1613@gmail.com" at bounding box center [843, 277] width 160 height 27
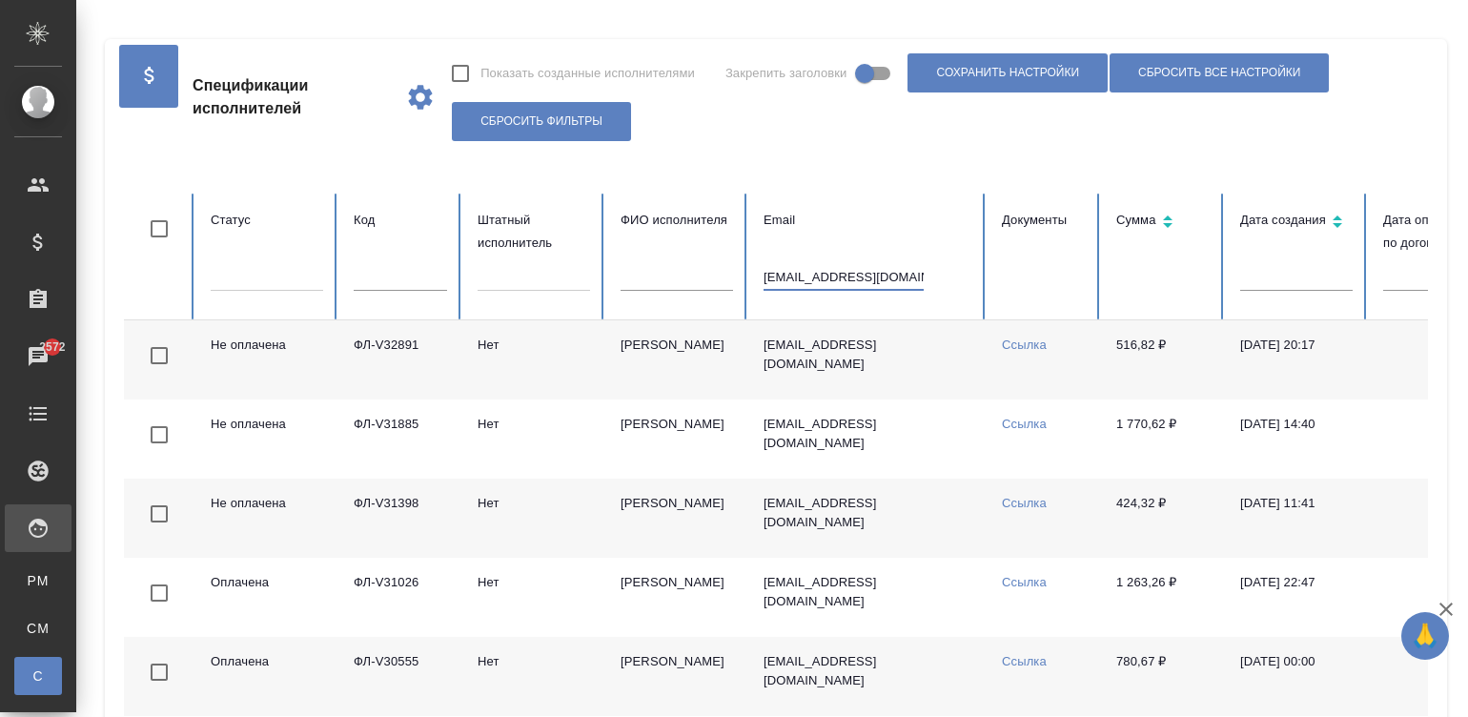
click at [834, 275] on input "dmitriipetrov1613@gmail.com" at bounding box center [843, 277] width 160 height 27
paste input "miazdrikovkl@mail.ru"
type input "miazdrikovkl@mail.ru"
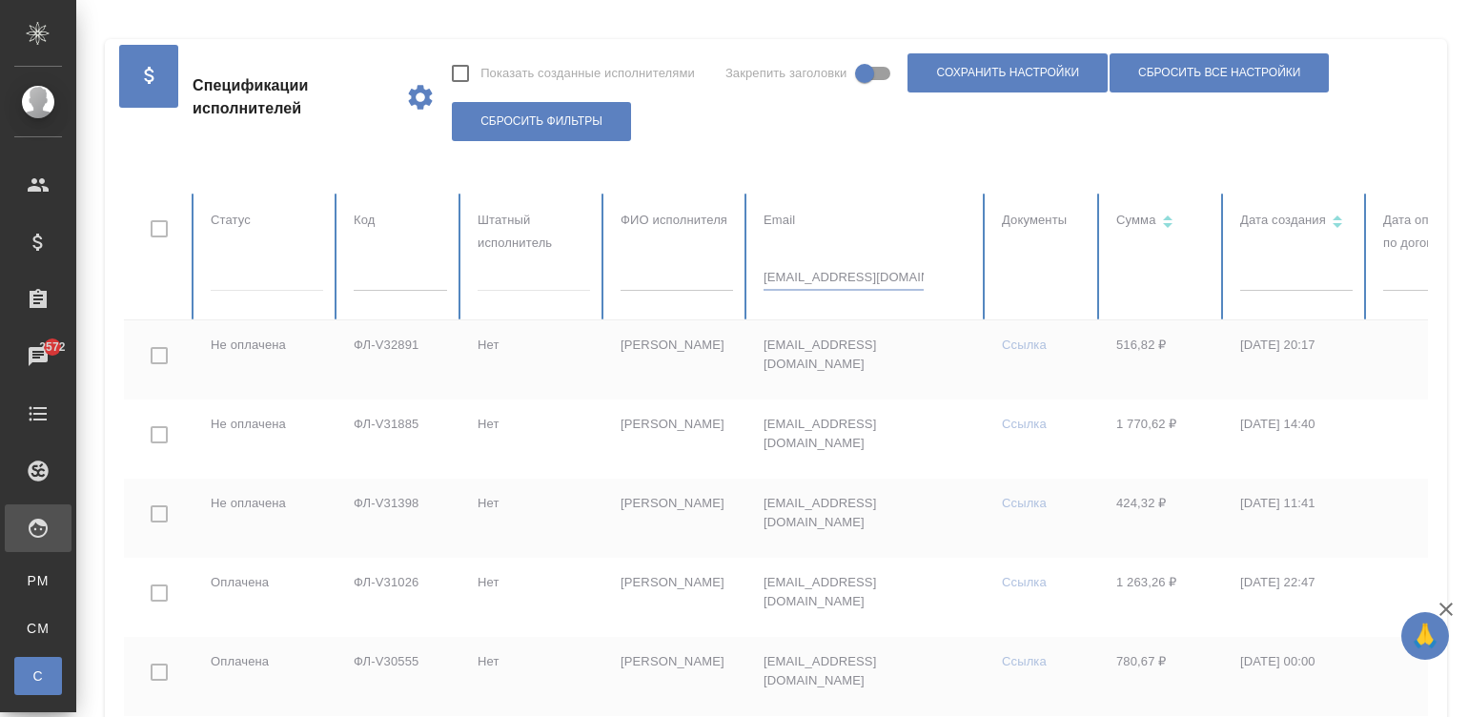
checkbox input "true"
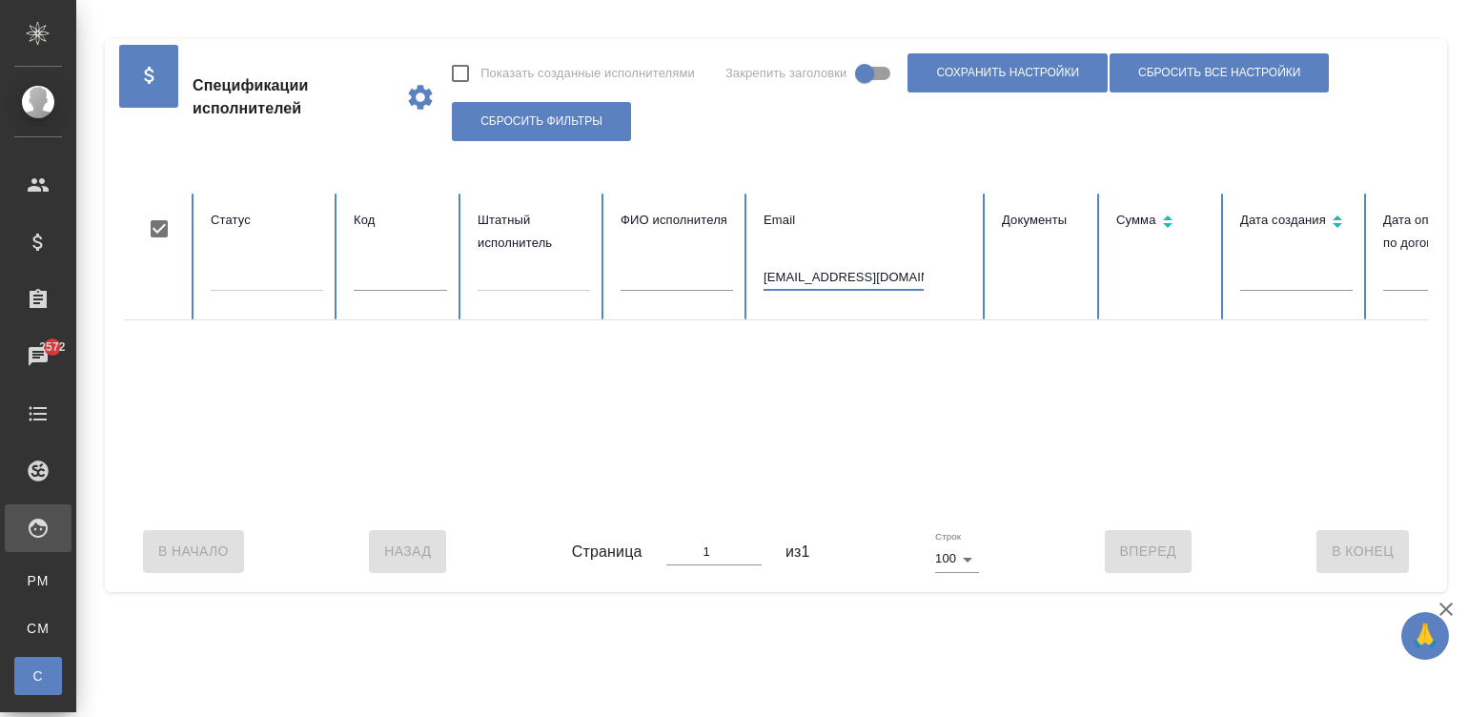
click at [886, 272] on input "miazdrikovkl@mail.ru" at bounding box center [843, 277] width 160 height 27
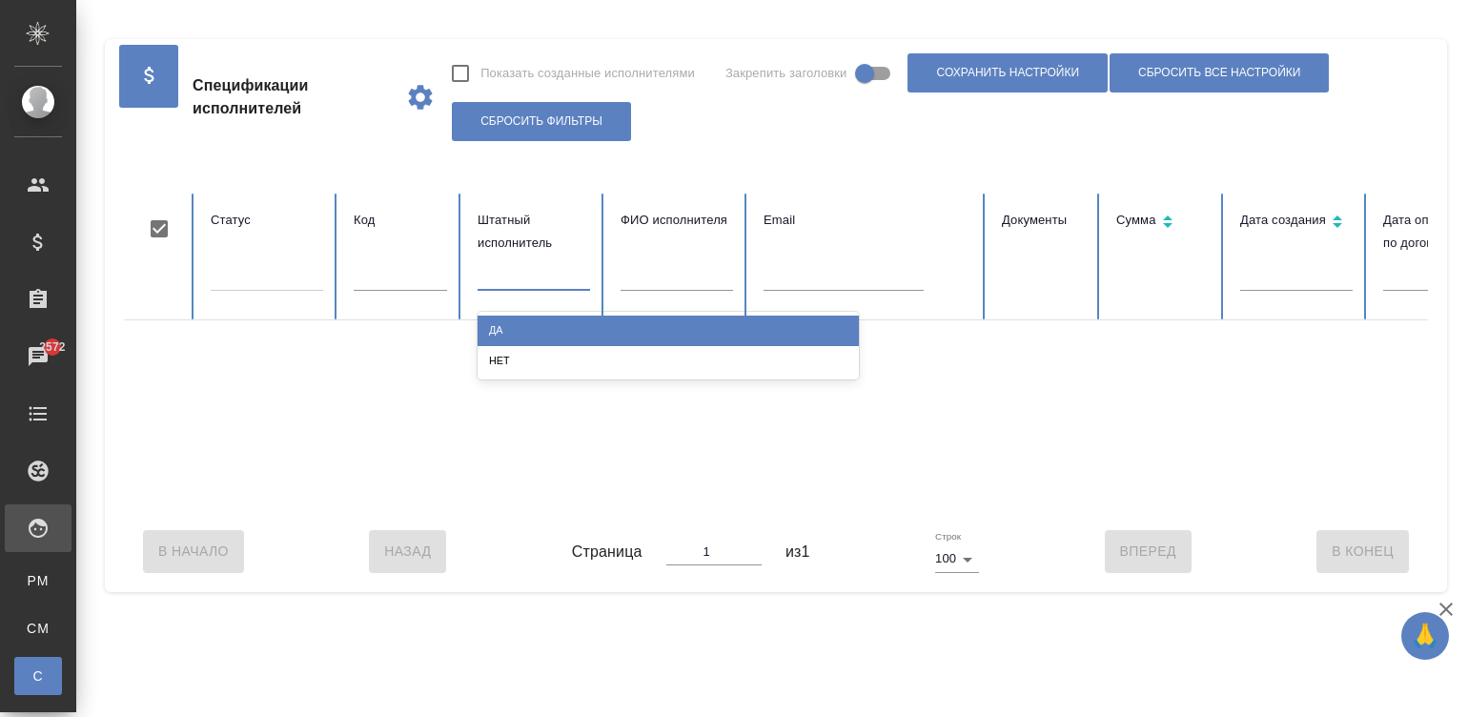
click at [529, 274] on div at bounding box center [533, 272] width 112 height 28
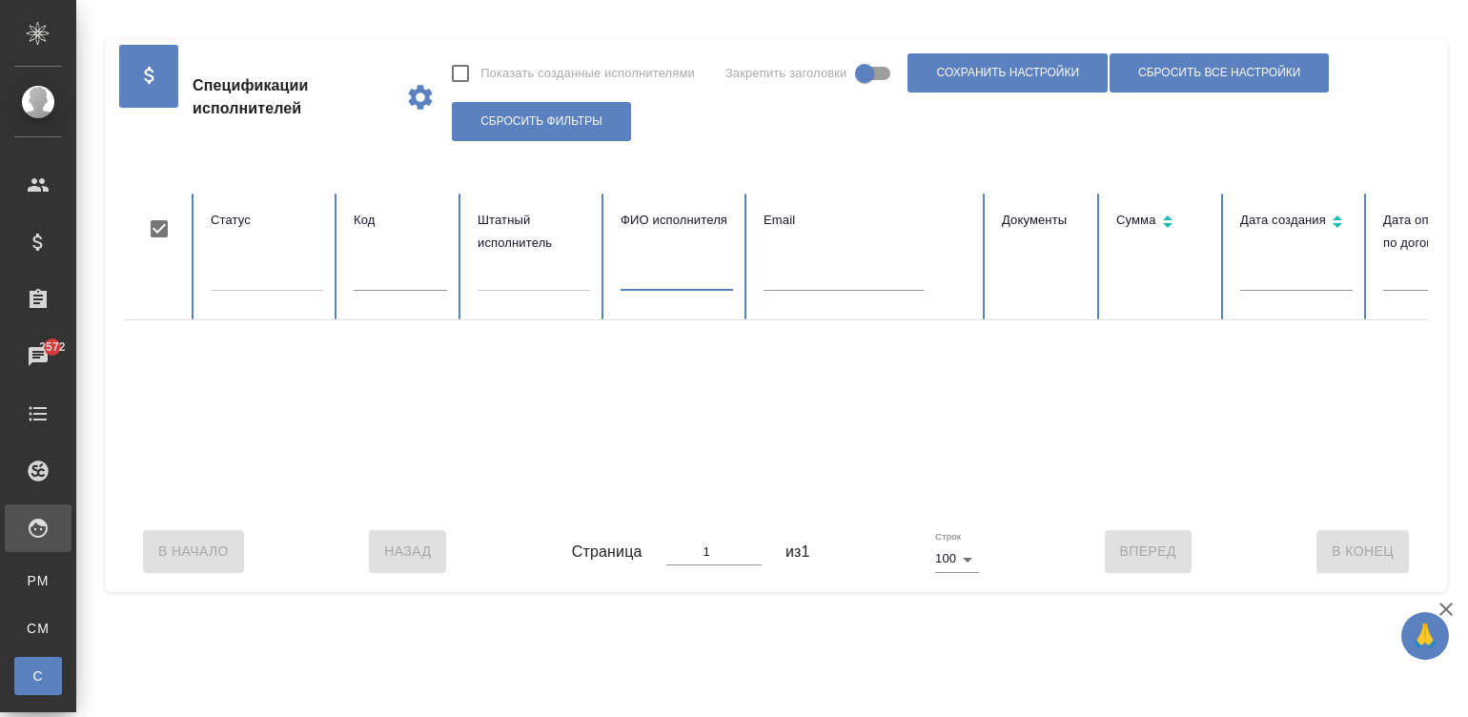
click at [658, 279] on input "text" at bounding box center [676, 277] width 112 height 27
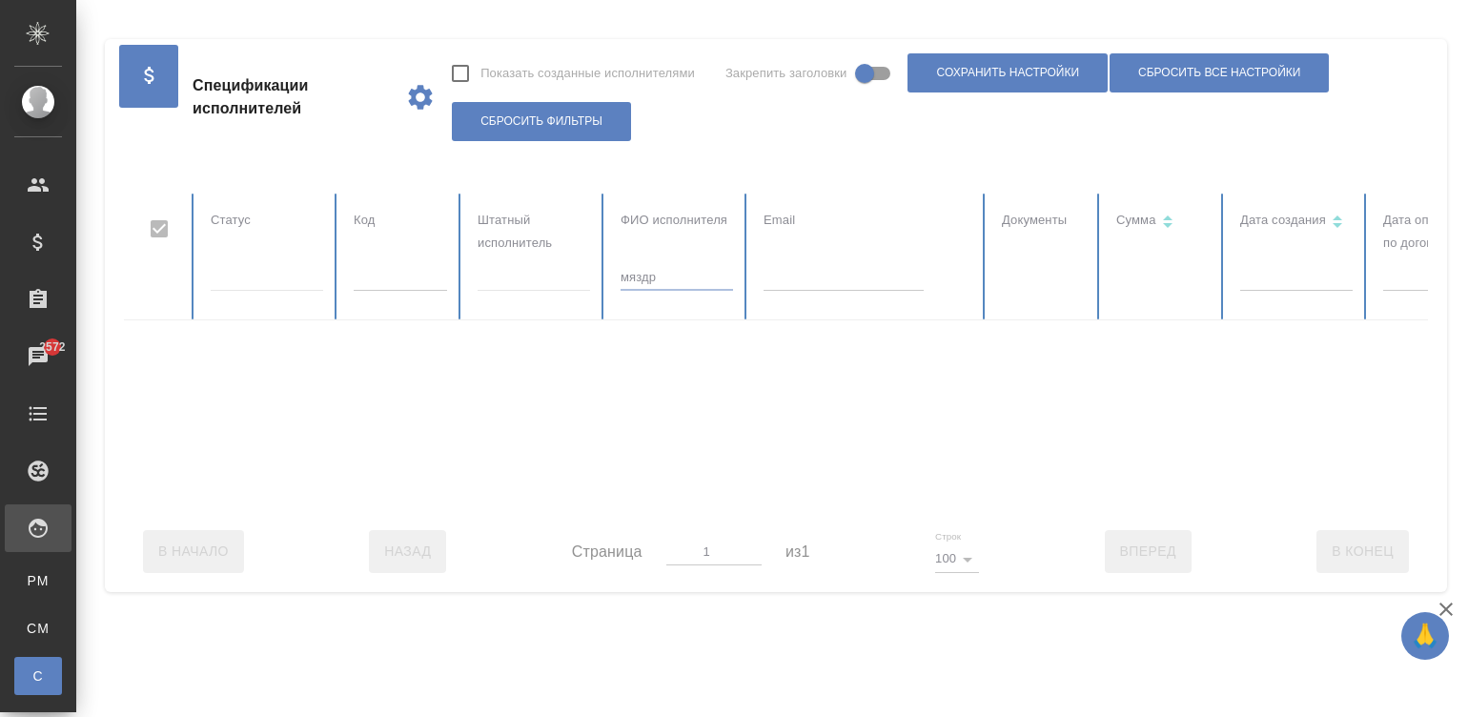
type input "мяздри"
checkbox input "false"
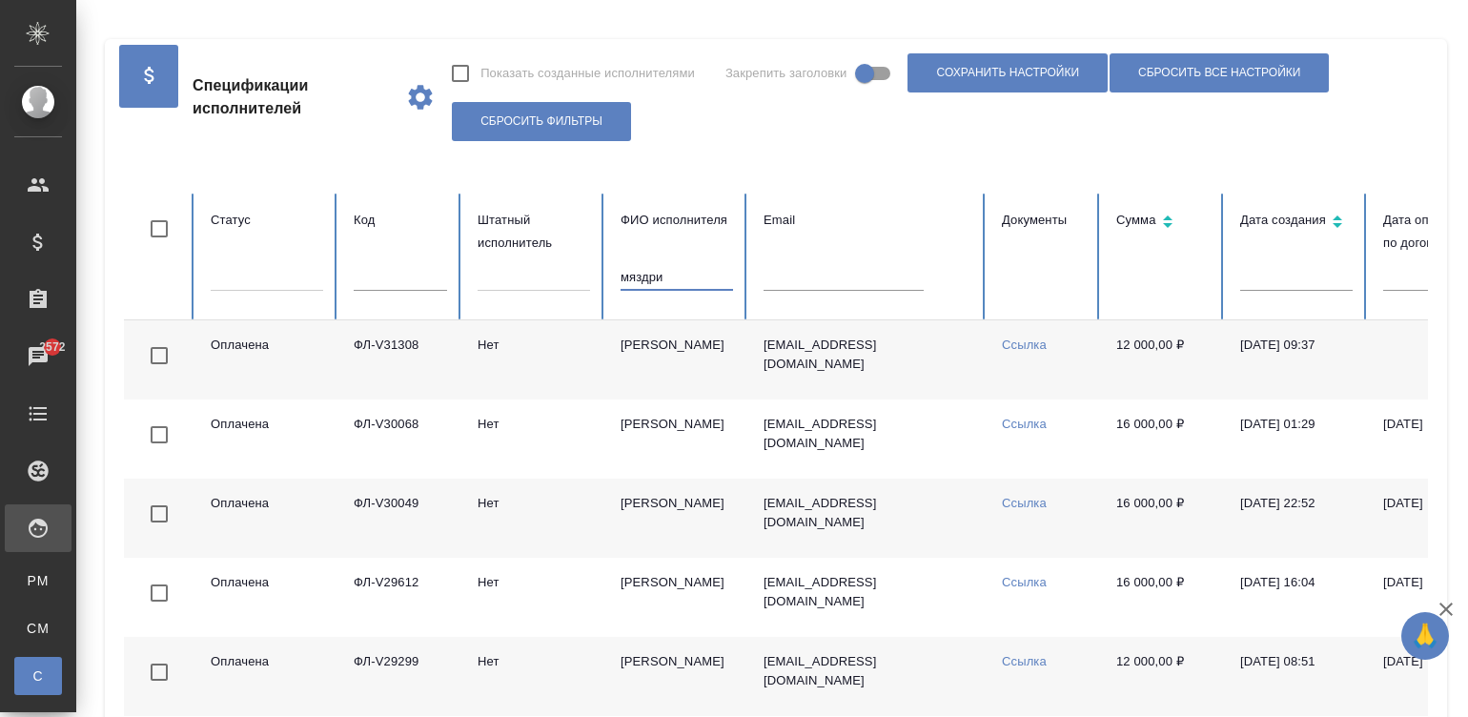
type input "мяздри"
click at [695, 339] on td "Мяздриков Константин Львович" at bounding box center [676, 359] width 143 height 79
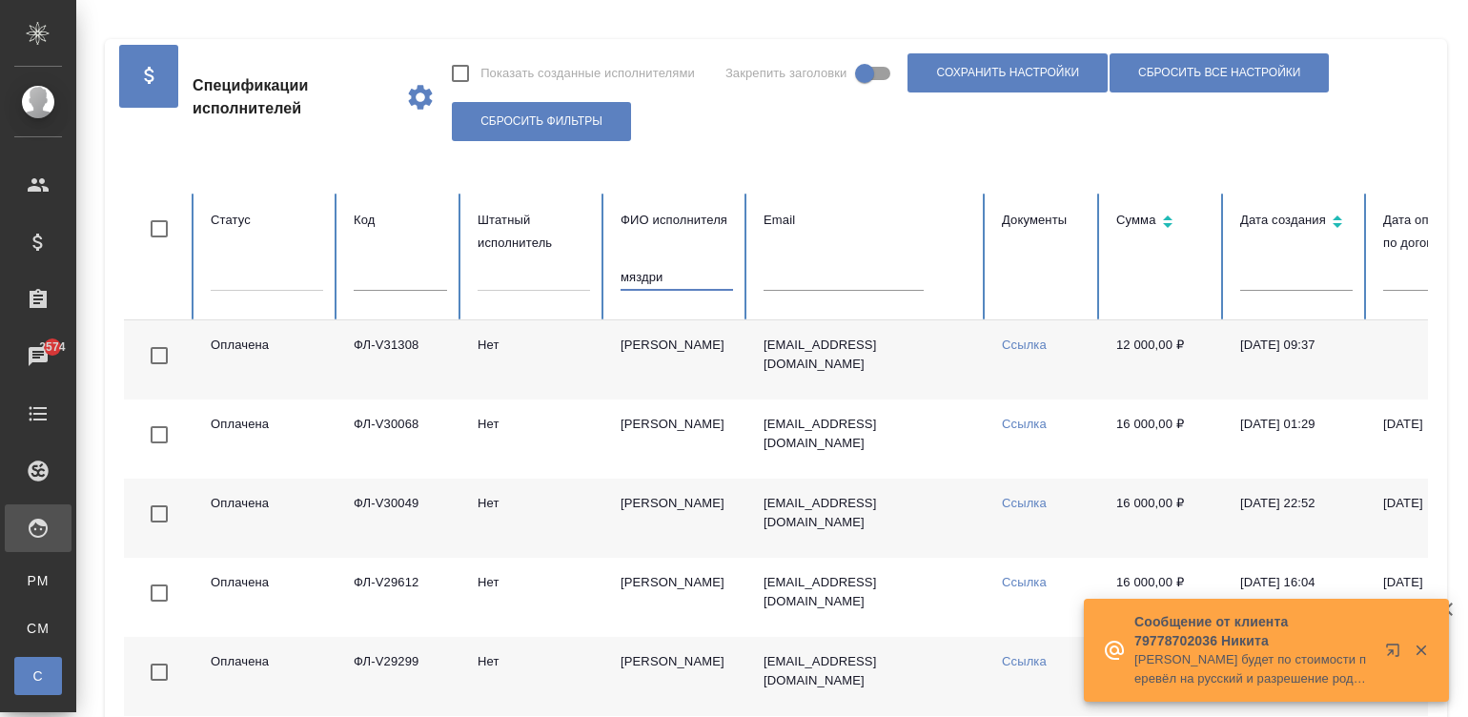
click at [724, 267] on input "мяздри" at bounding box center [676, 277] width 112 height 27
click at [791, 270] on input "text" at bounding box center [843, 277] width 160 height 27
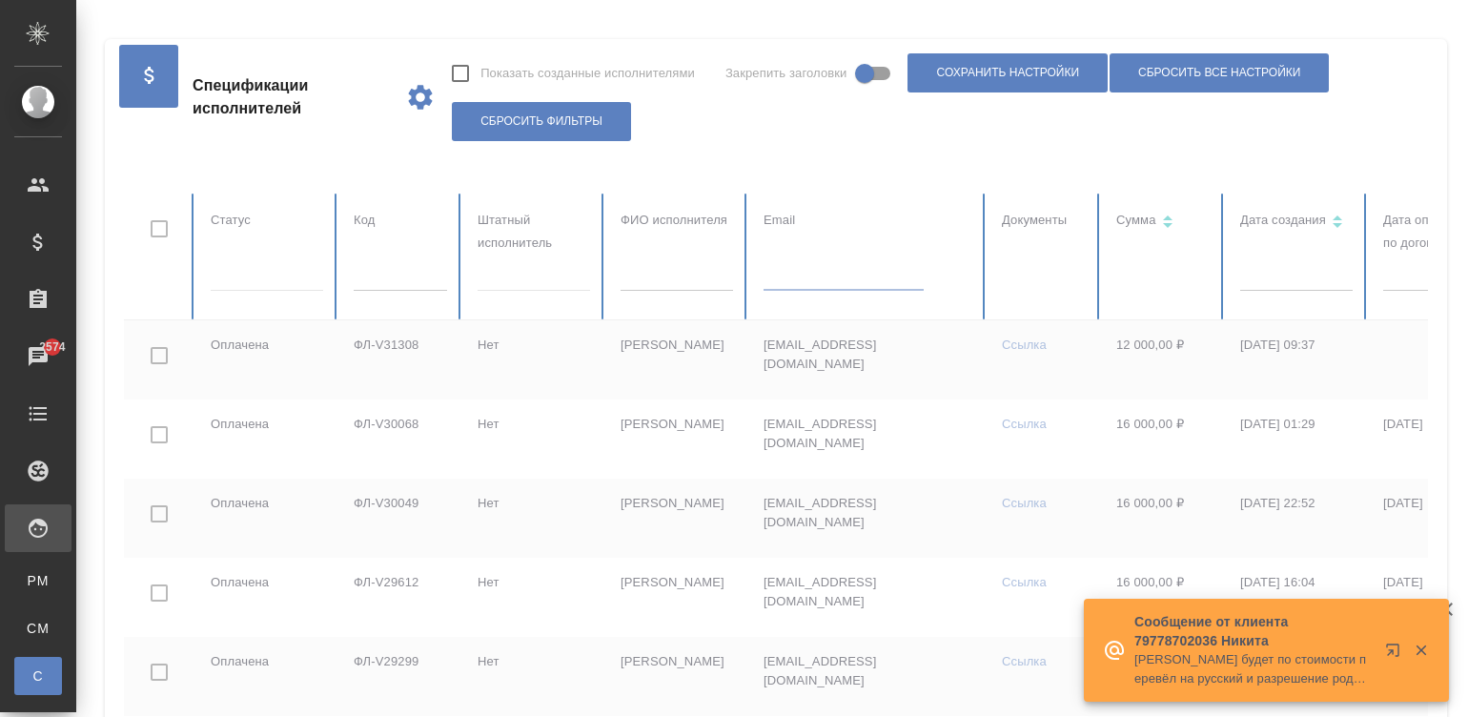
click at [400, 276] on input "text" at bounding box center [400, 277] width 93 height 27
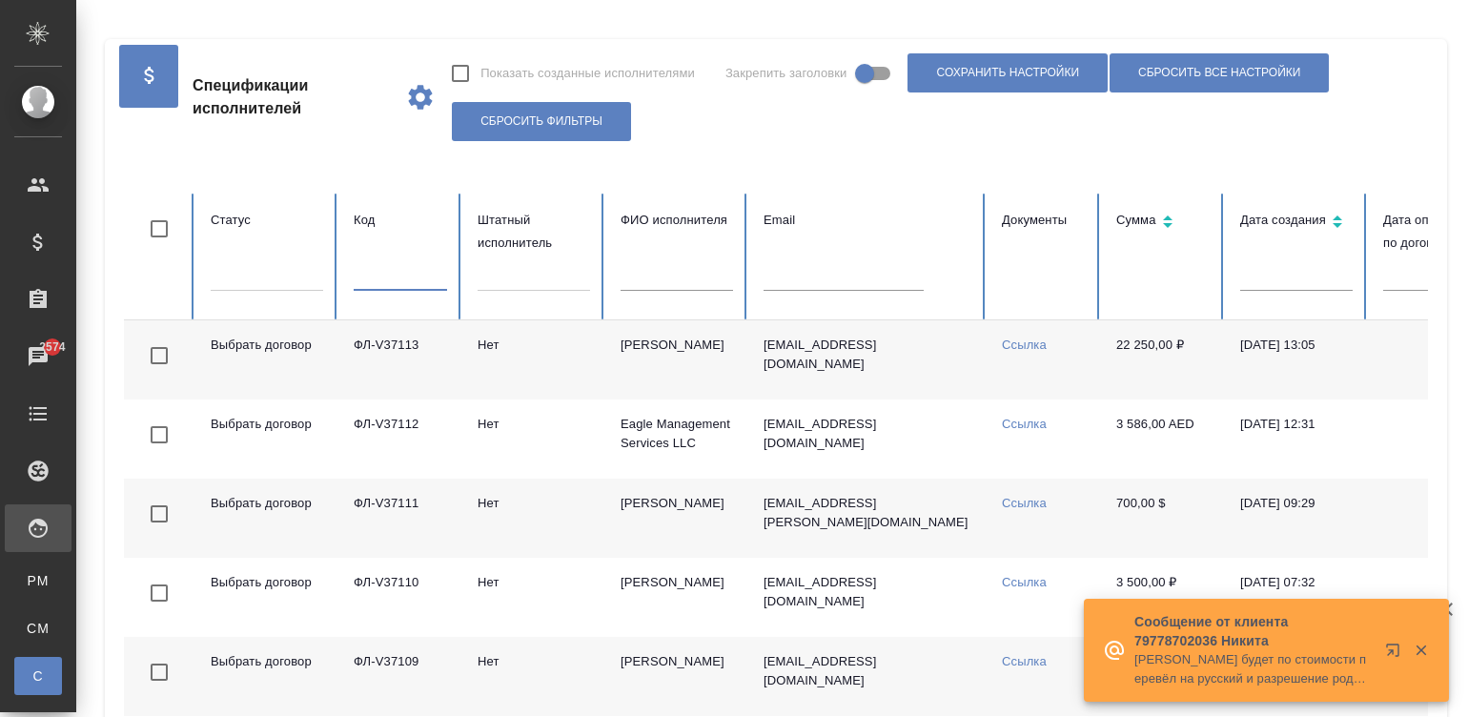
click at [409, 285] on input "text" at bounding box center [400, 277] width 93 height 27
paste input "ФЛ-V35870"
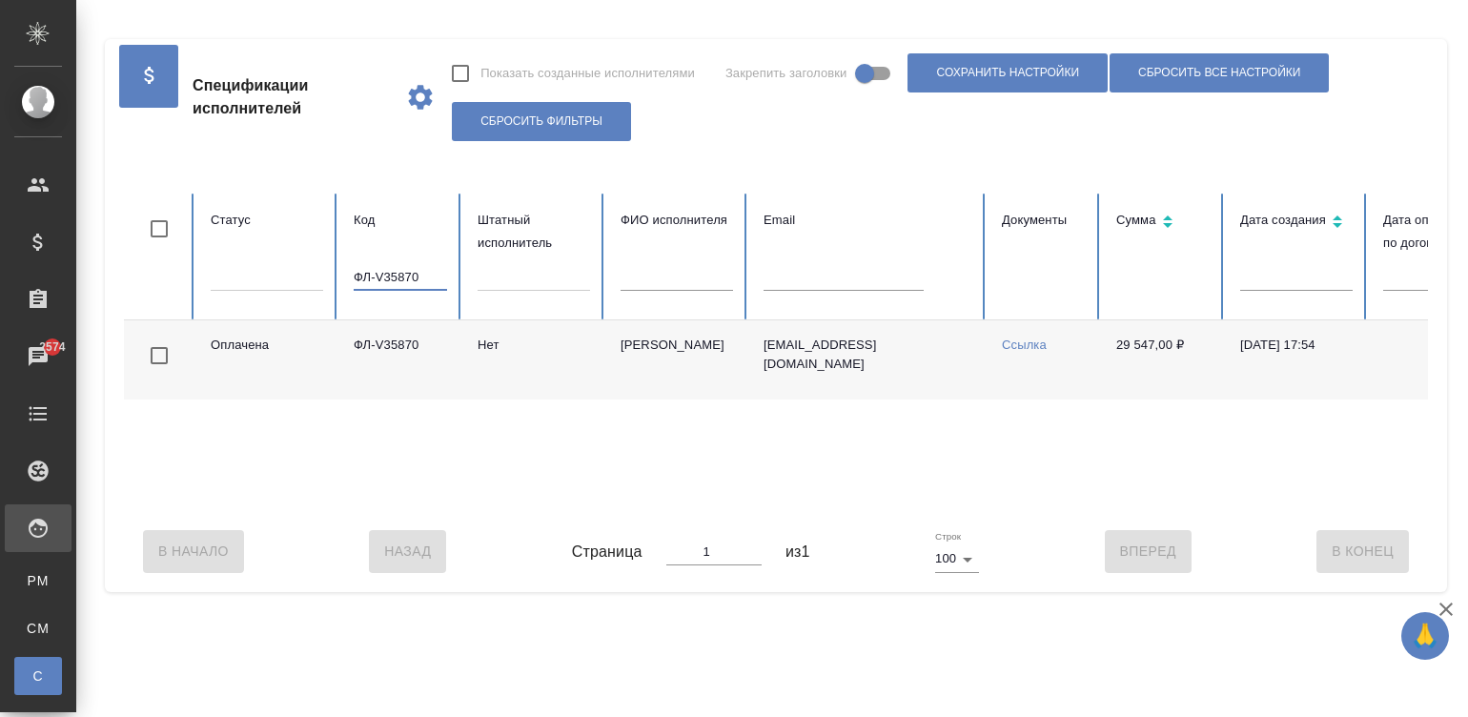
type input "ФЛ-V35870"
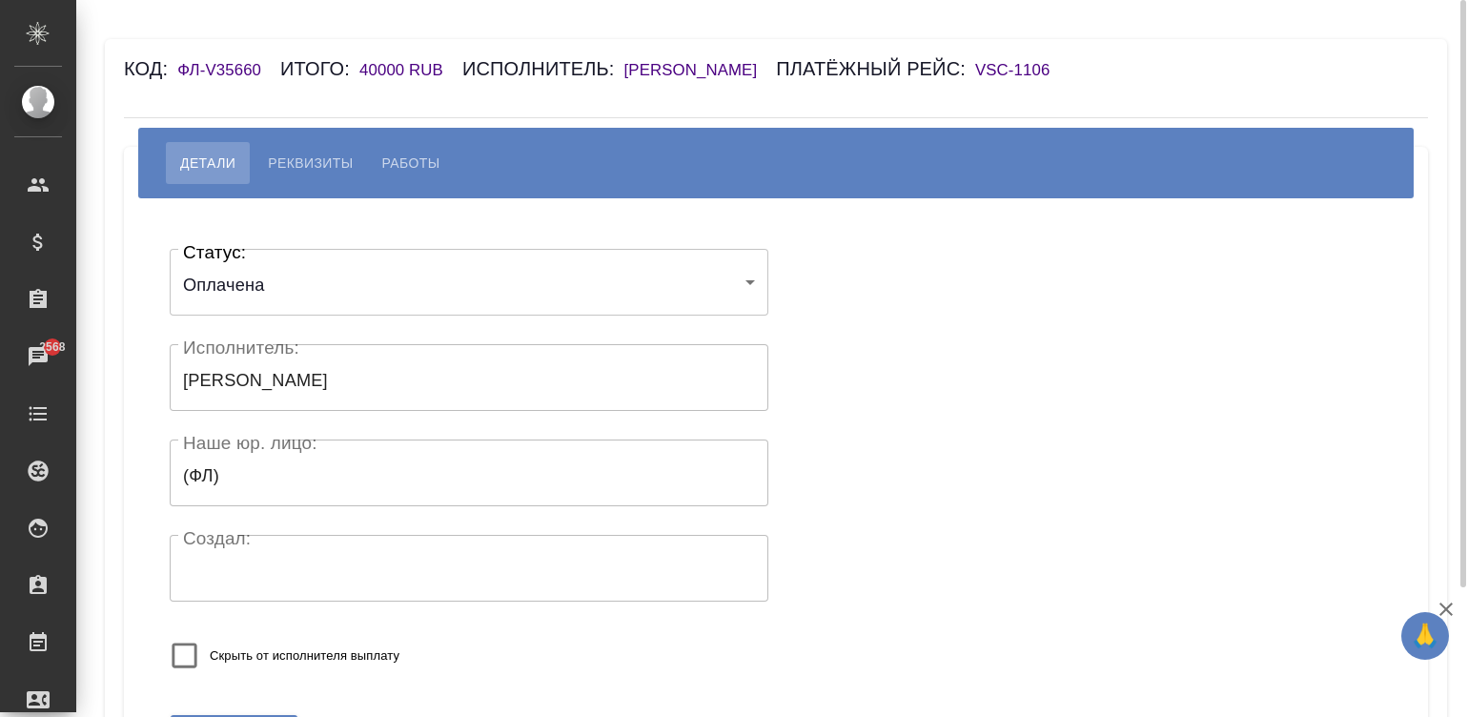
click at [777, 65] on h6 "[PERSON_NAME]" at bounding box center [700, 70] width 152 height 18
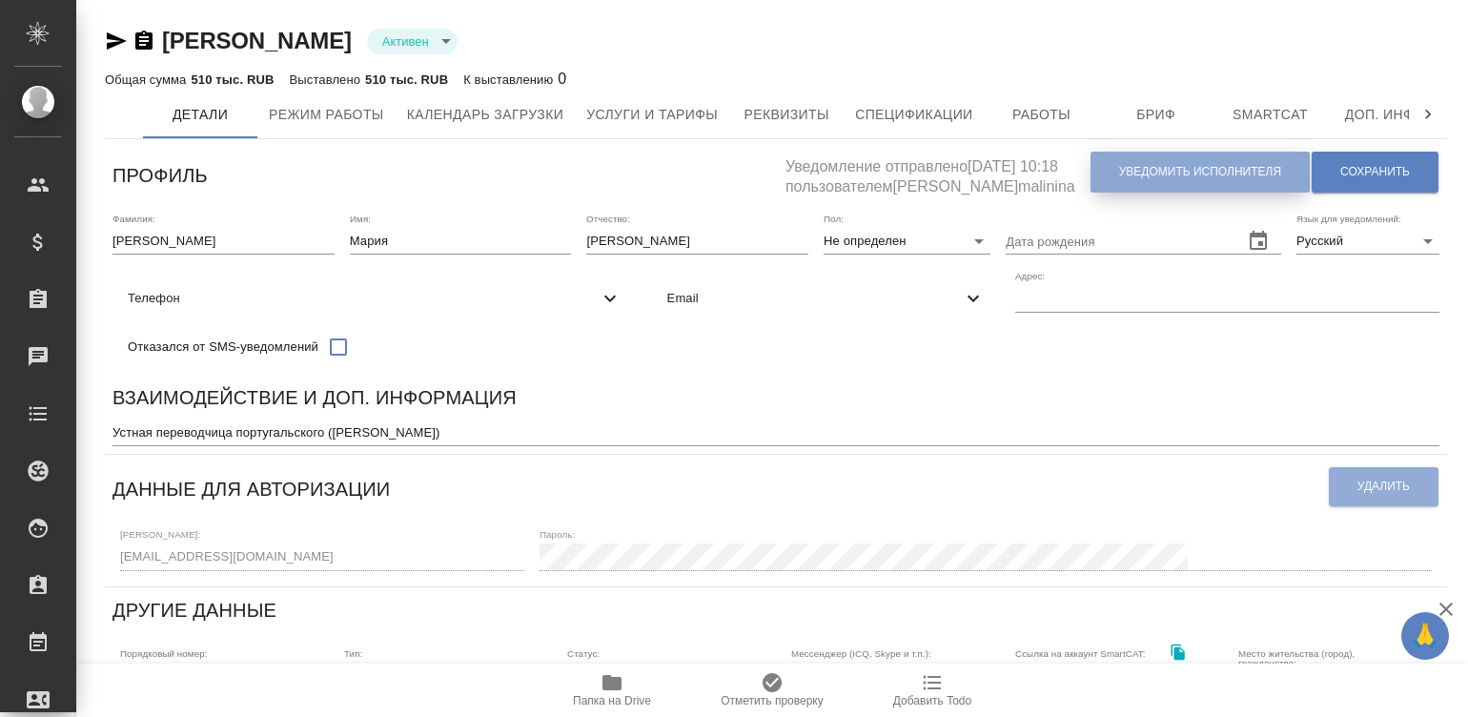
click at [1146, 171] on span "Уведомить исполнителя" at bounding box center [1200, 172] width 162 height 16
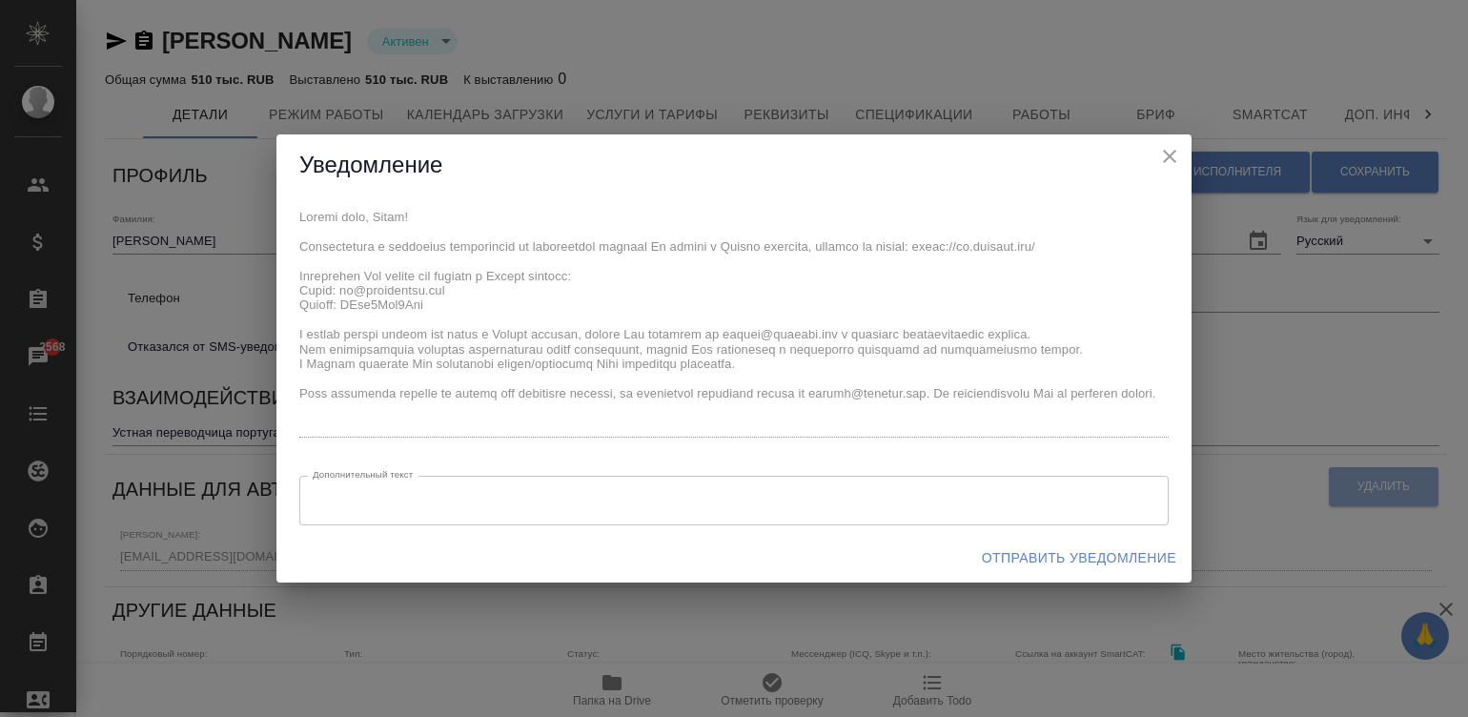
click at [286, 211] on div "x Дополнительный текст x Дополнительный текст" at bounding box center [733, 364] width 915 height 336
click at [1058, 552] on span "Отправить уведомление" at bounding box center [1079, 558] width 194 height 24
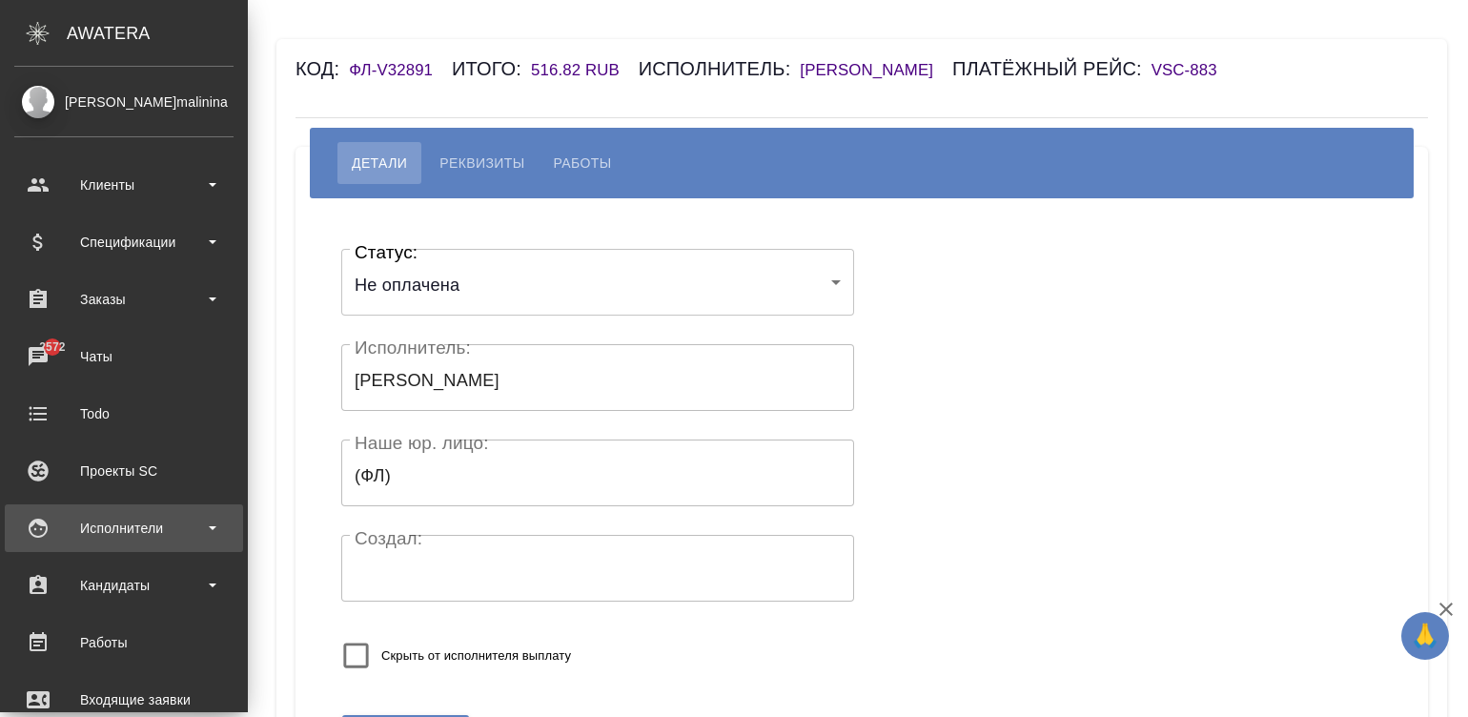
click at [62, 520] on div "Исполнители" at bounding box center [123, 528] width 219 height 29
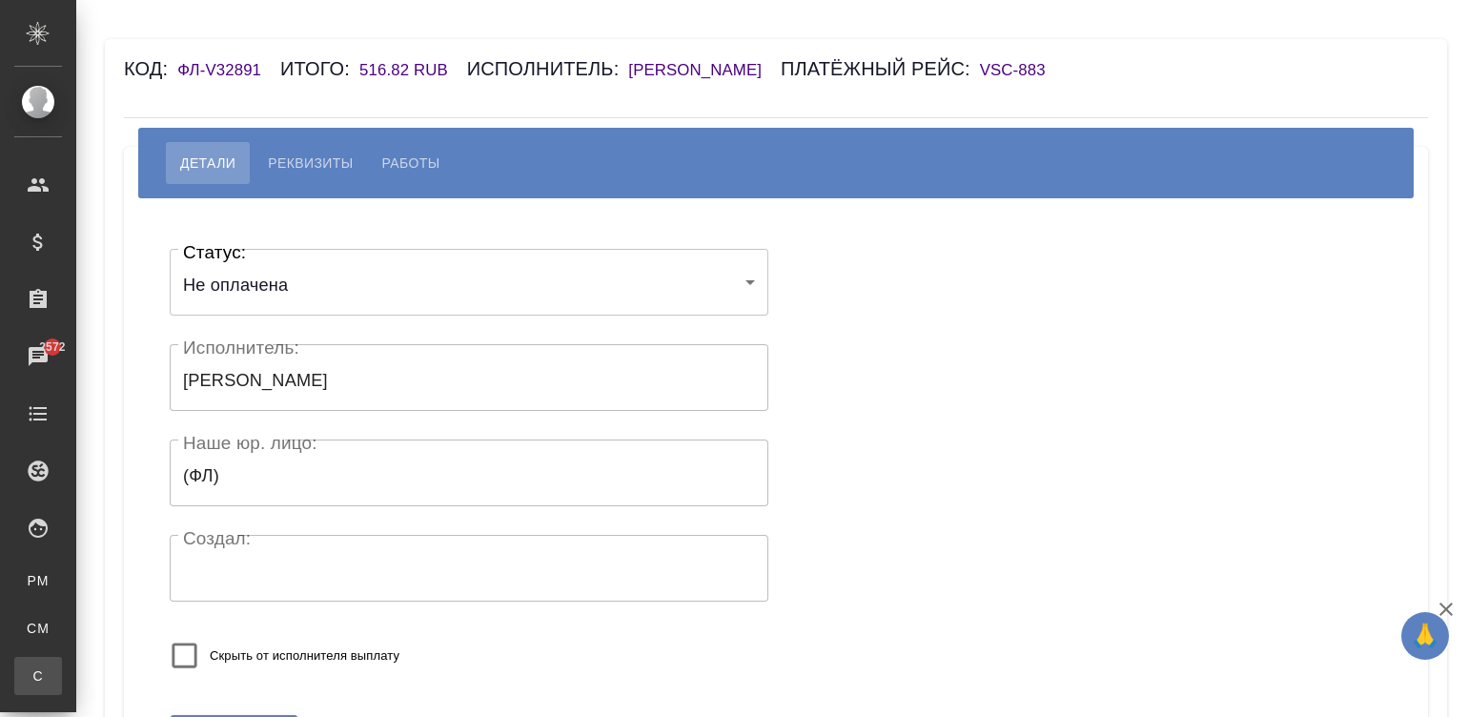
click at [137, 667] on div ".cls-1 fill:#fff; AWATERA [PERSON_NAME][PERSON_NAME] Спецификации Заказы 2572 Ч…" at bounding box center [734, 358] width 1468 height 717
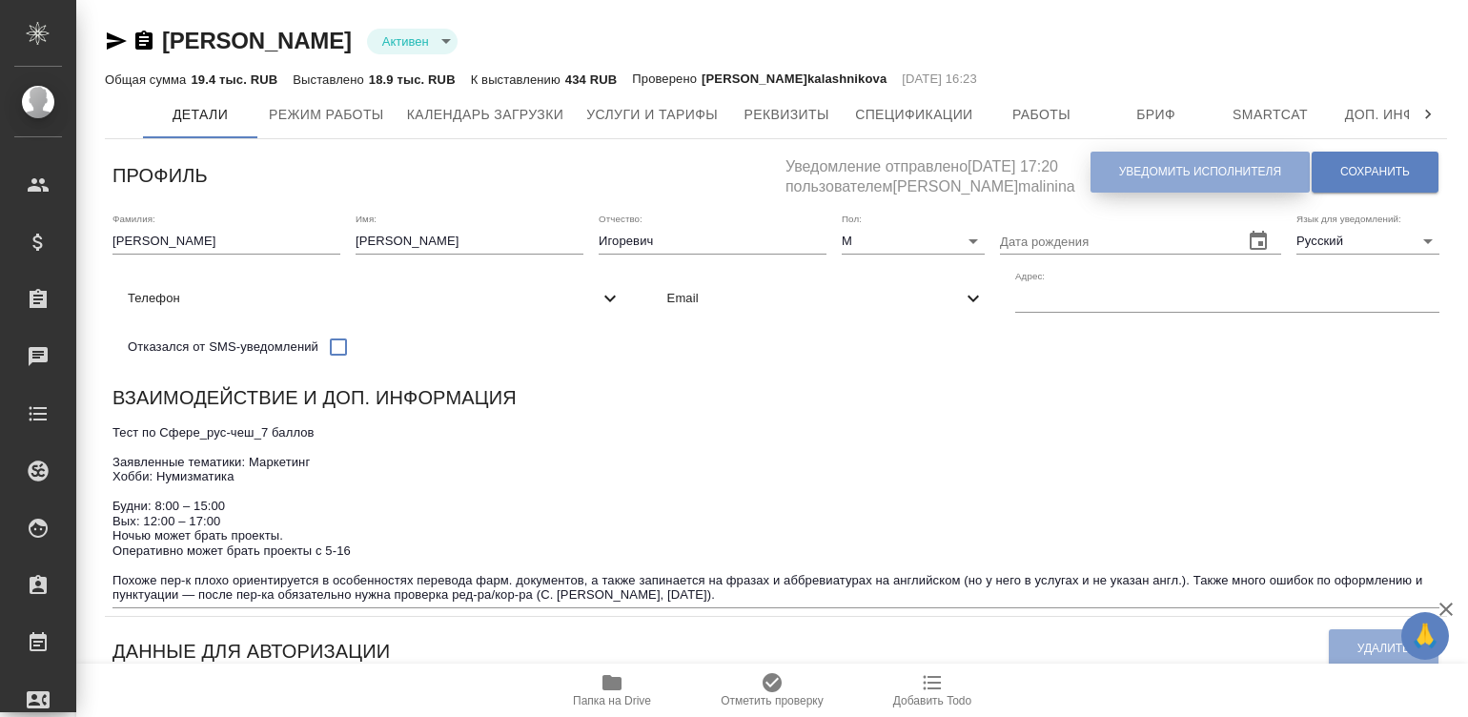
click at [1148, 173] on span "Уведомить исполнителя" at bounding box center [1200, 172] width 162 height 16
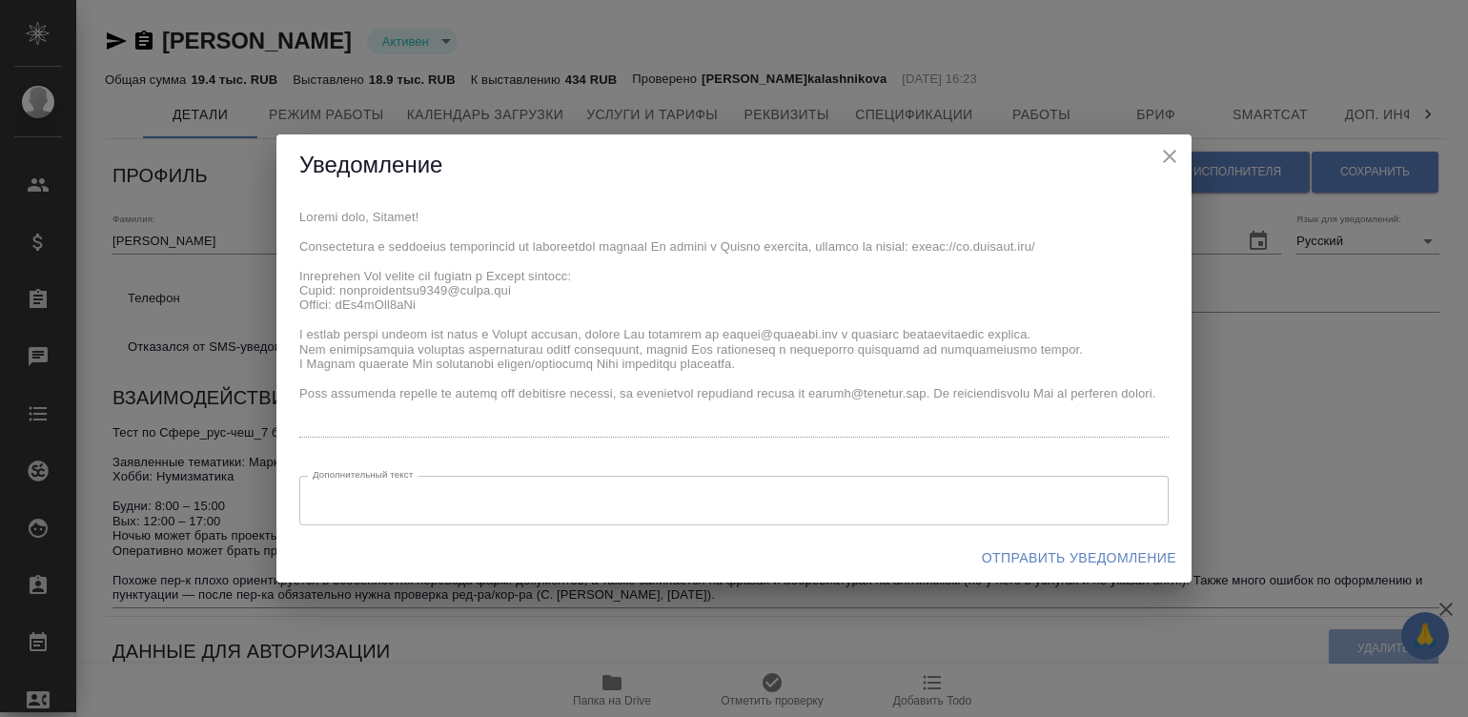
click at [281, 221] on div "x Дополнительный текст x Дополнительный текст" at bounding box center [733, 364] width 915 height 336
click at [1010, 556] on span "Отправить уведомление" at bounding box center [1079, 558] width 194 height 24
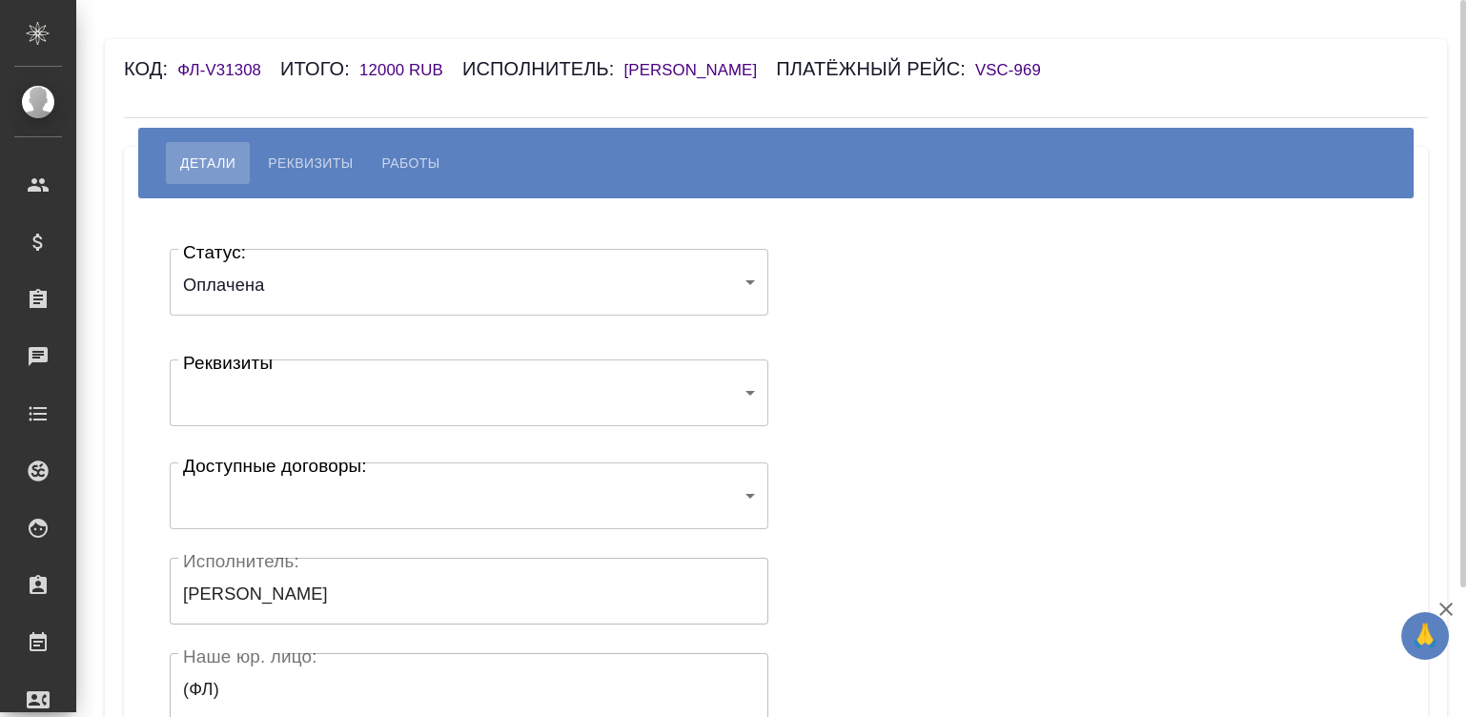
click at [705, 67] on h6 "[PERSON_NAME]" at bounding box center [700, 70] width 152 height 18
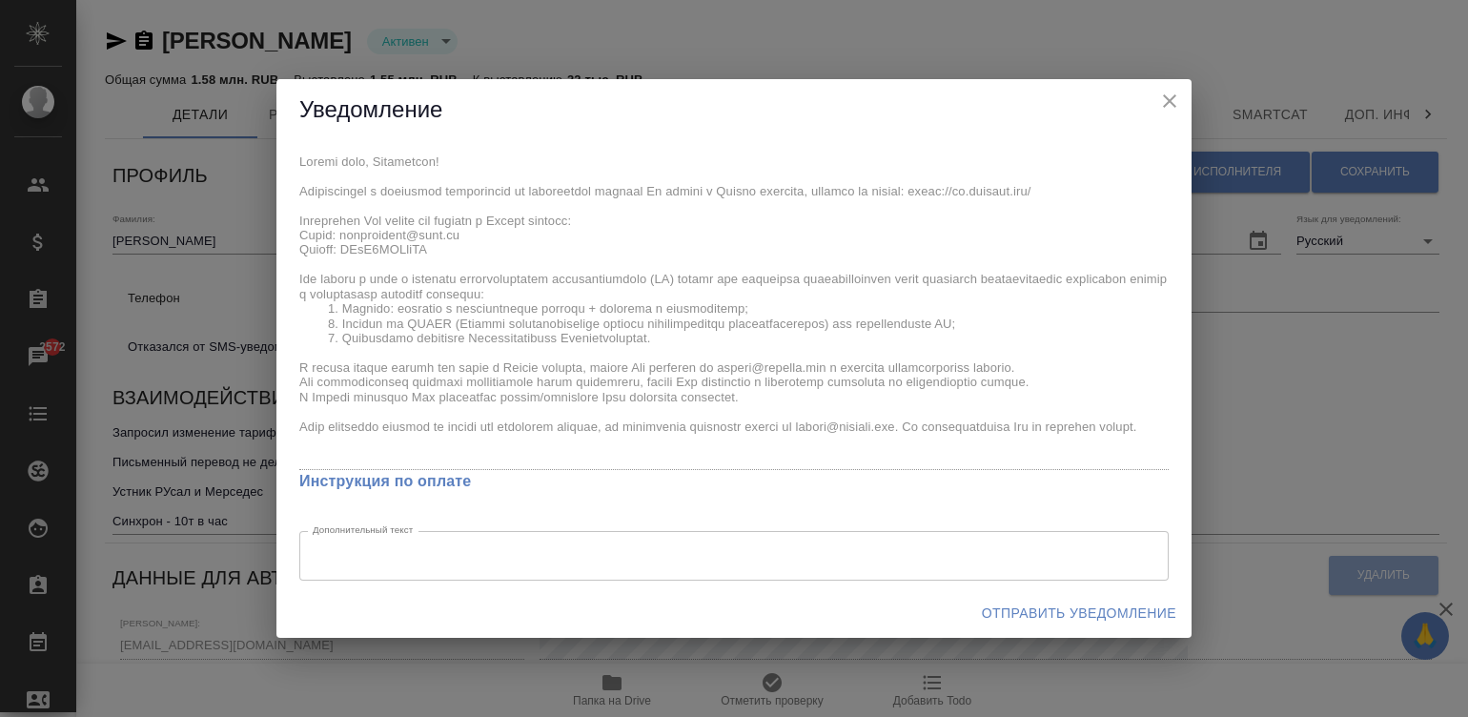
click at [294, 170] on div "x Инструкция по оплате Дополнительный текст x Дополнительный текст" at bounding box center [733, 364] width 915 height 447
click at [286, 167] on div "x Инструкция по оплате Дополнительный текст x Дополнительный текст" at bounding box center [733, 364] width 915 height 447
click at [1024, 620] on span "Отправить уведомление" at bounding box center [1079, 613] width 194 height 24
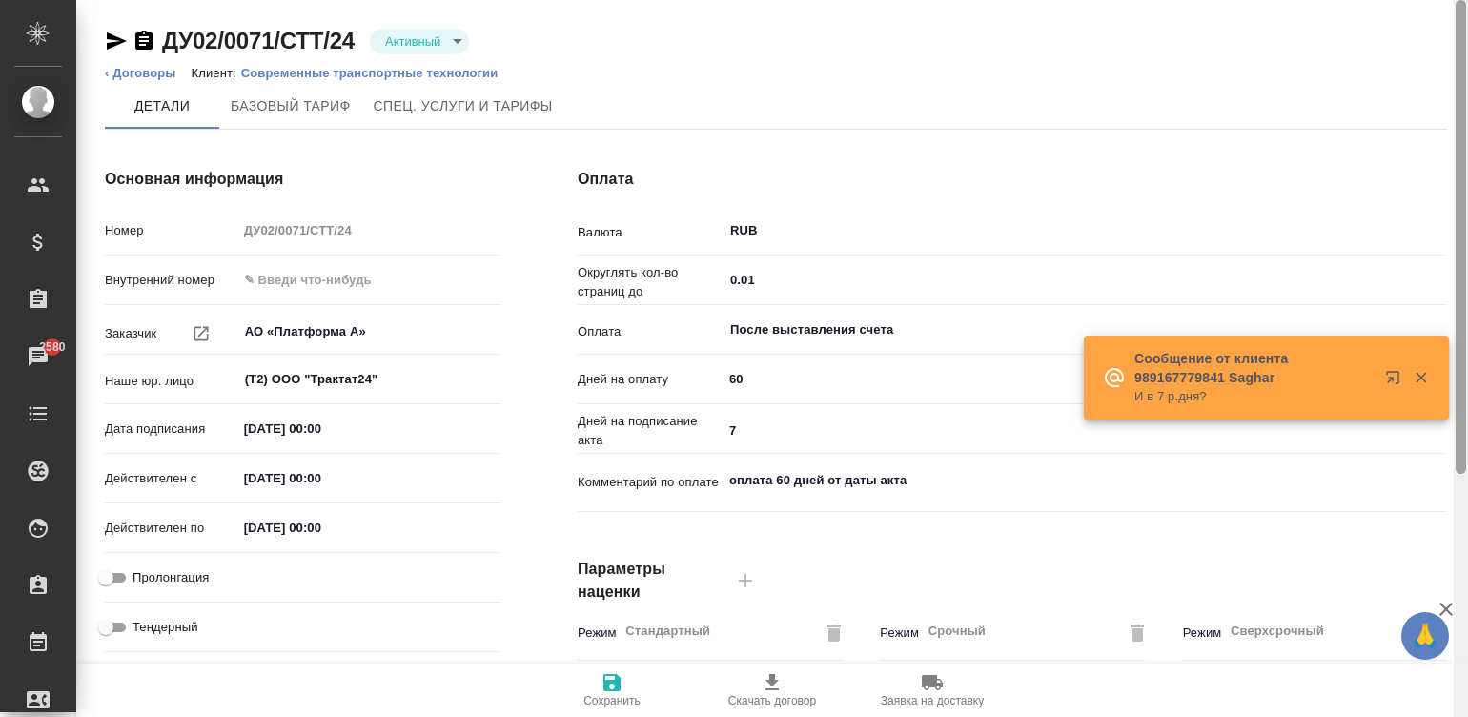
click at [1459, 579] on div "🙏 .cls-1 fill:#fff; AWATERA Малинина Мария m.malinina Клиенты Спецификации Зака…" at bounding box center [734, 358] width 1468 height 717
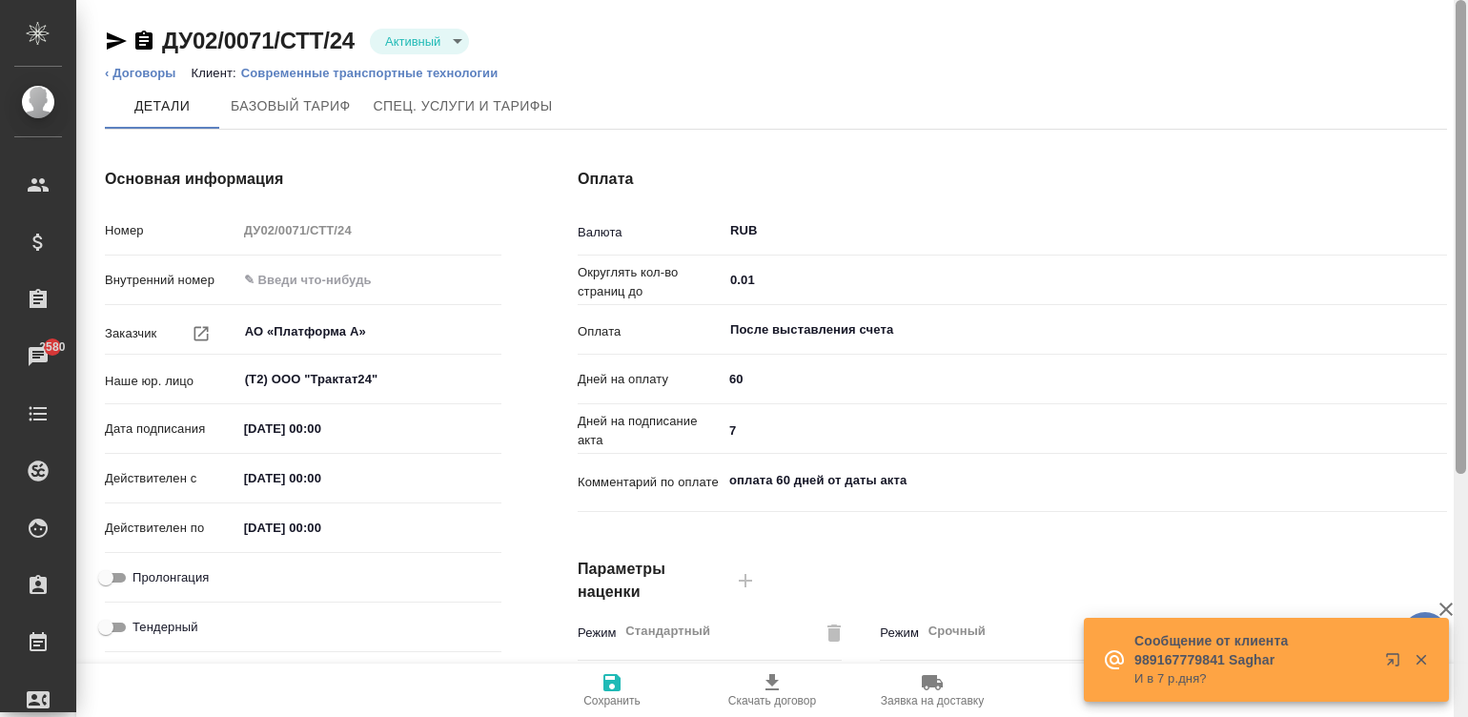
scroll to position [579, 0]
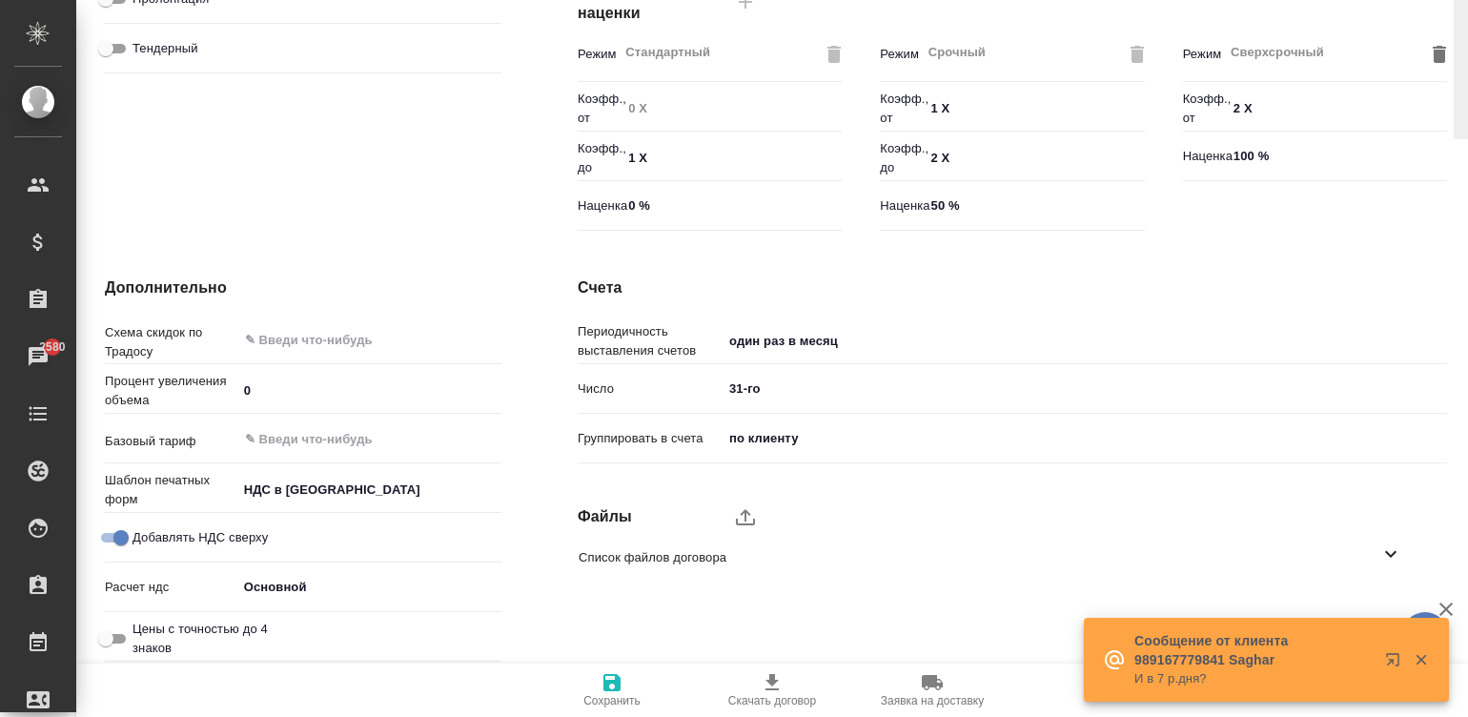
click at [1463, 648] on div at bounding box center [1460, 519] width 10 height 396
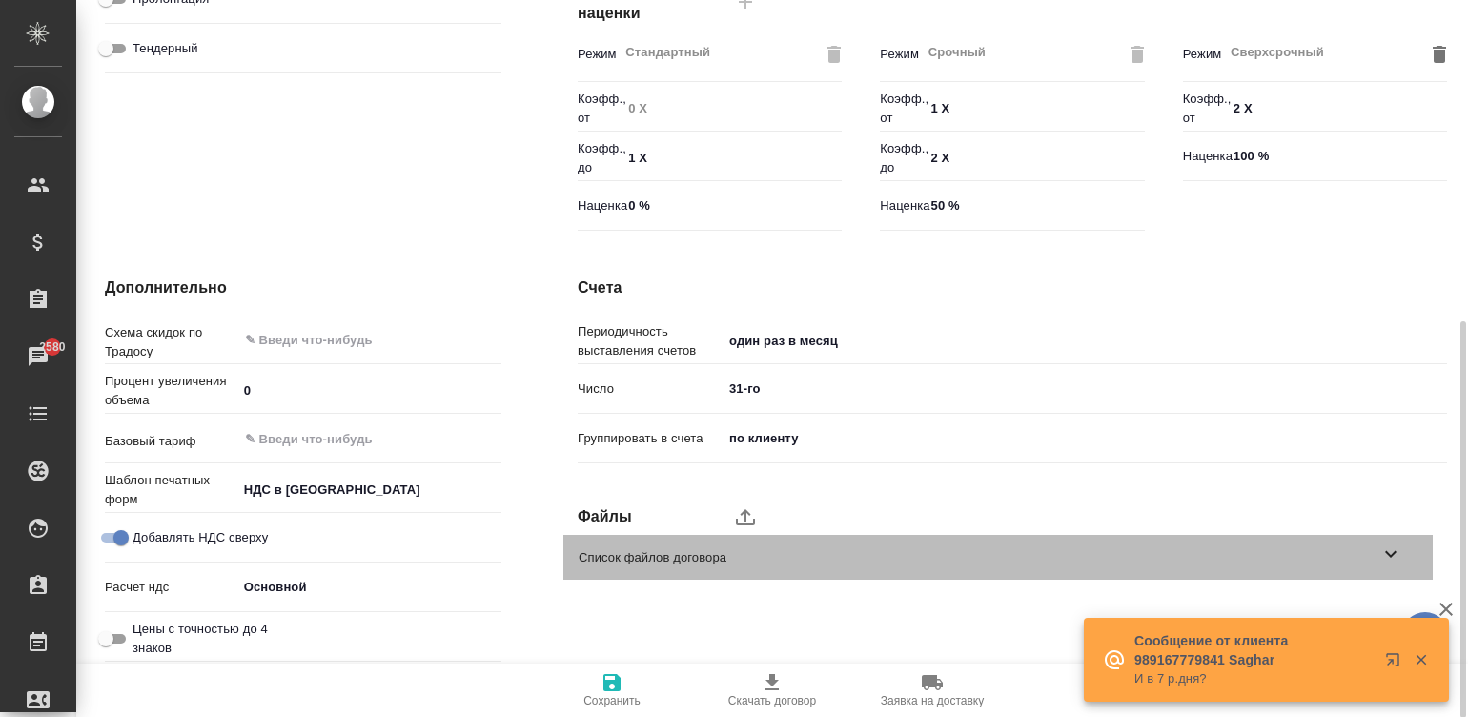
click at [1271, 548] on span "Список файлов договора" at bounding box center [979, 557] width 801 height 19
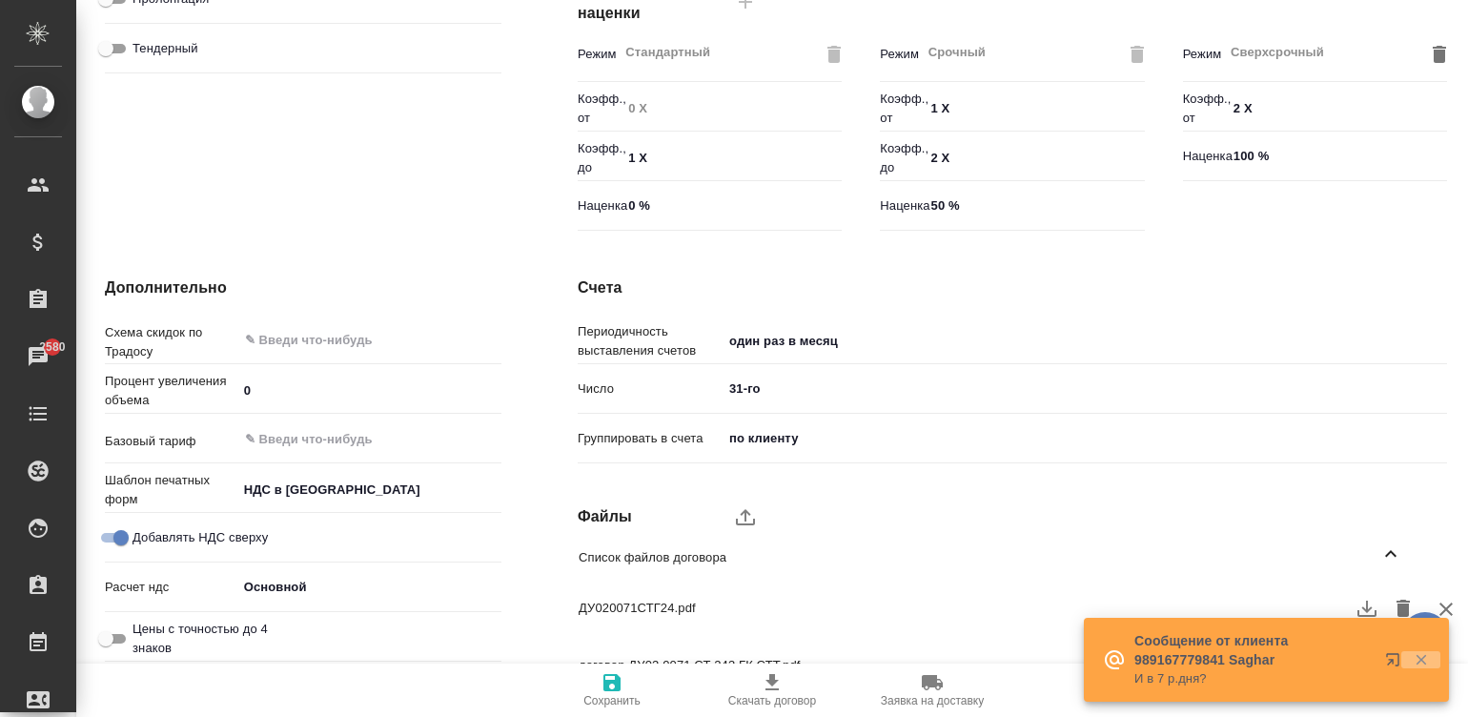
click at [1417, 661] on icon "button" at bounding box center [1420, 660] width 10 height 10
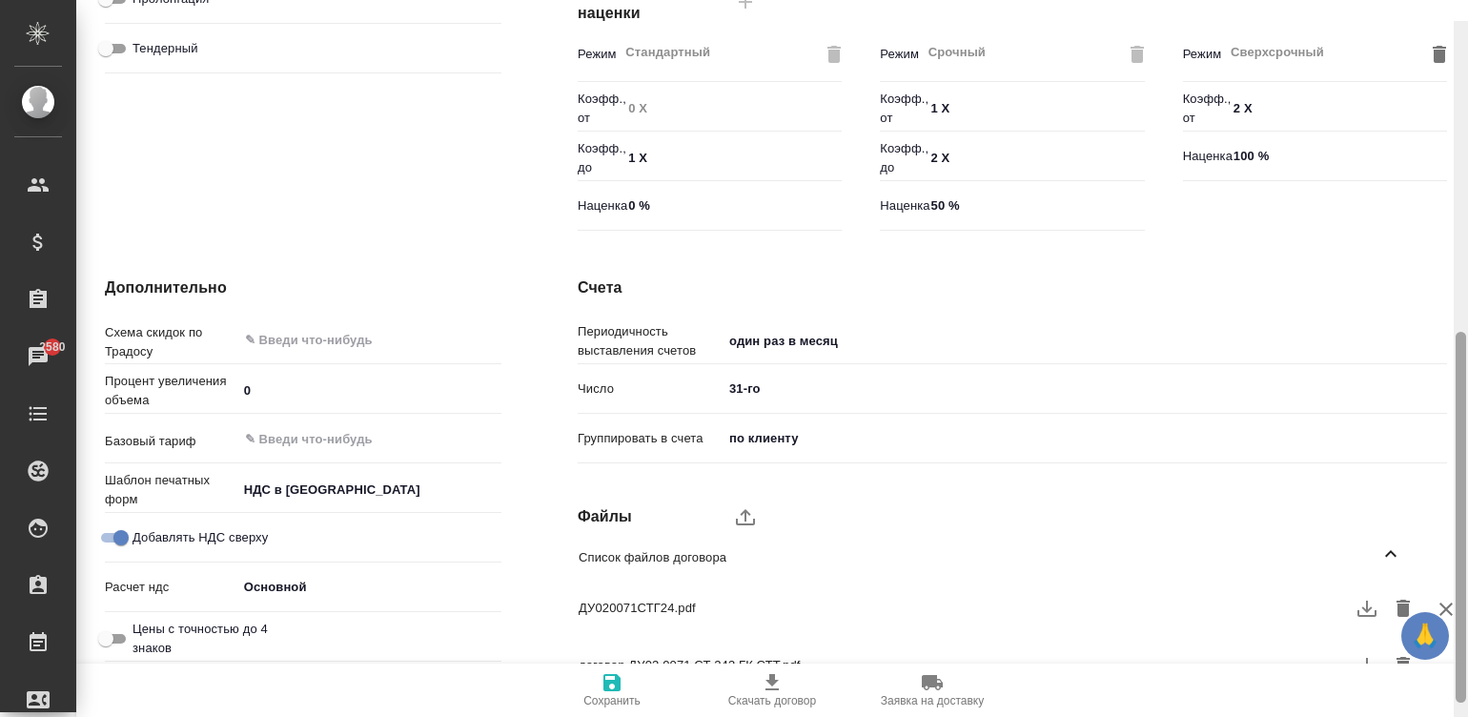
scroll to position [668, 0]
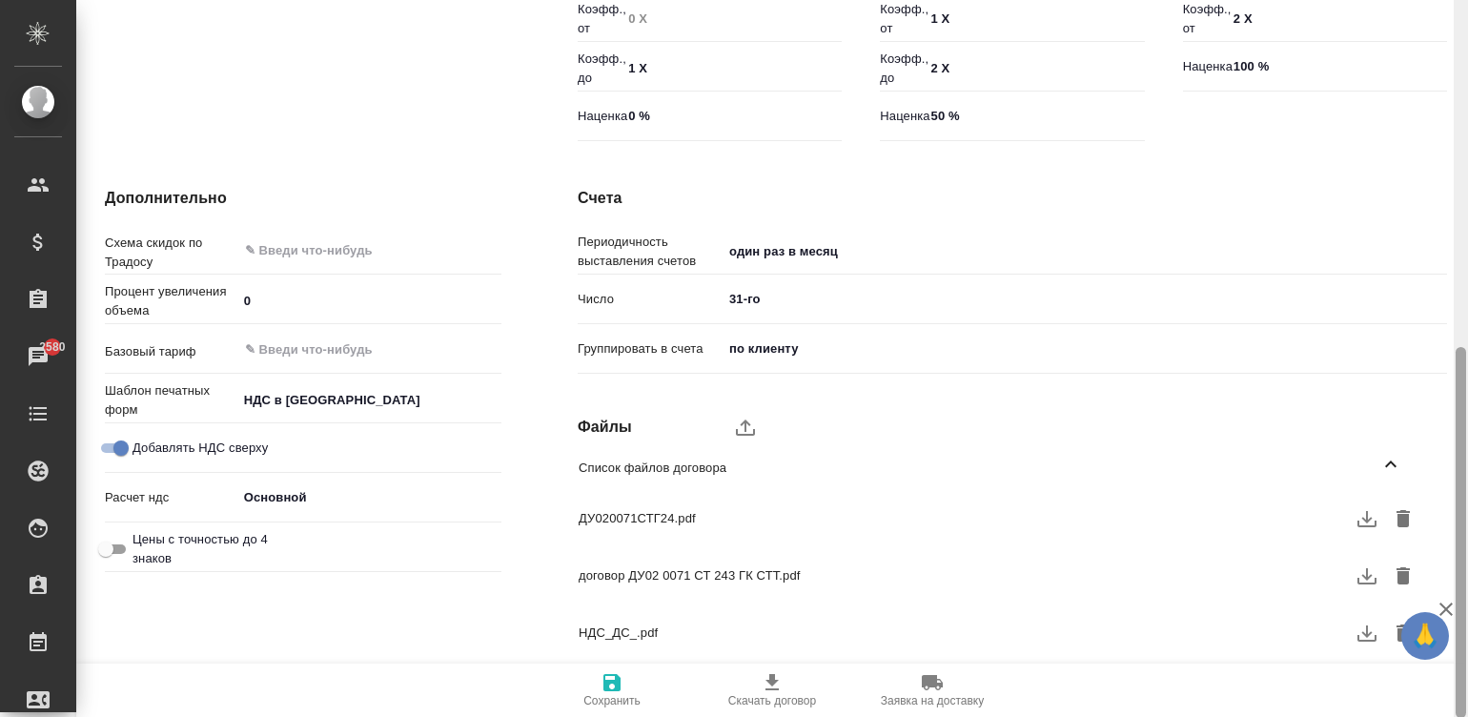
drag, startPoint x: 1458, startPoint y: 457, endPoint x: 1463, endPoint y: 513, distance: 55.5
click at [1463, 513] on div at bounding box center [1460, 532] width 10 height 371
click at [1353, 511] on button "button" at bounding box center [1366, 518] width 29 height 29
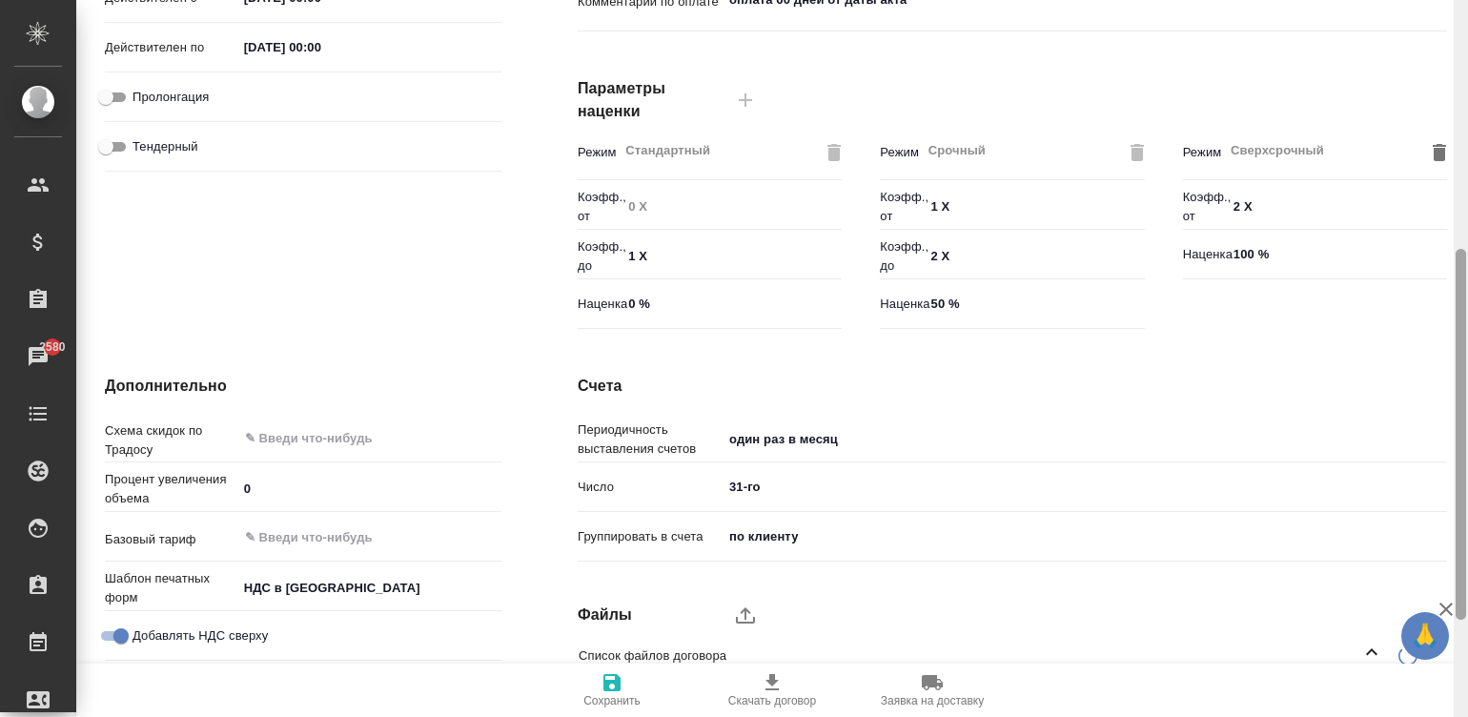
drag, startPoint x: 1463, startPoint y: 347, endPoint x: 1487, endPoint y: 606, distance: 260.3
click at [1467, 606] on html "🙏 .cls-1 fill:#fff; AWATERA Малинина Мария m.malinina Клиенты Спецификации Зака…" at bounding box center [734, 358] width 1468 height 717
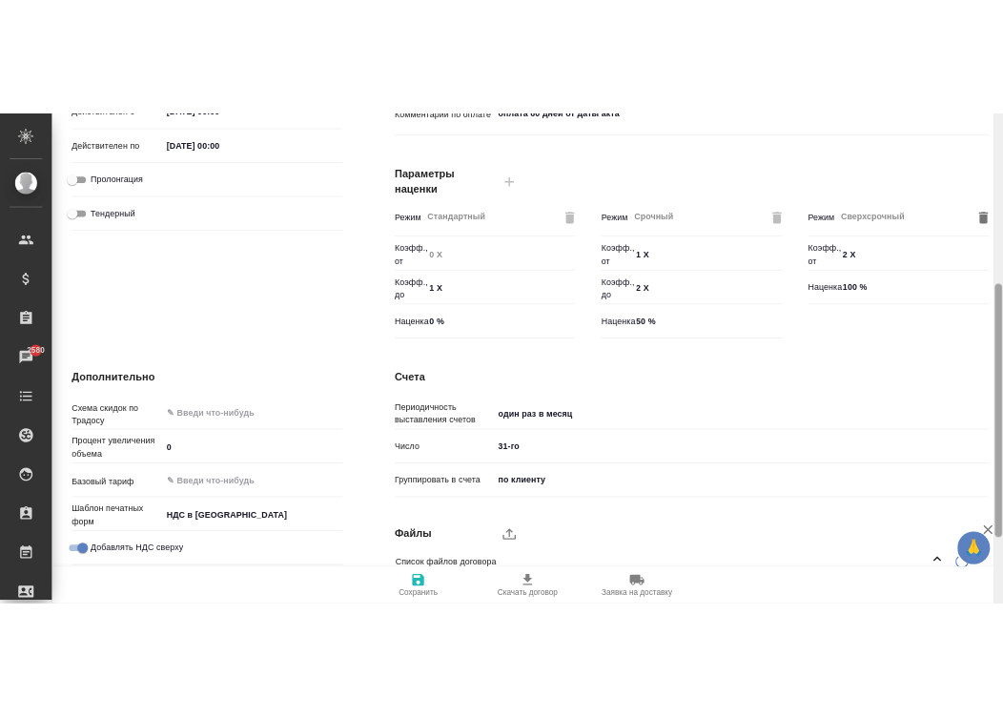
scroll to position [499, 0]
